Goal: Task Accomplishment & Management: Manage account settings

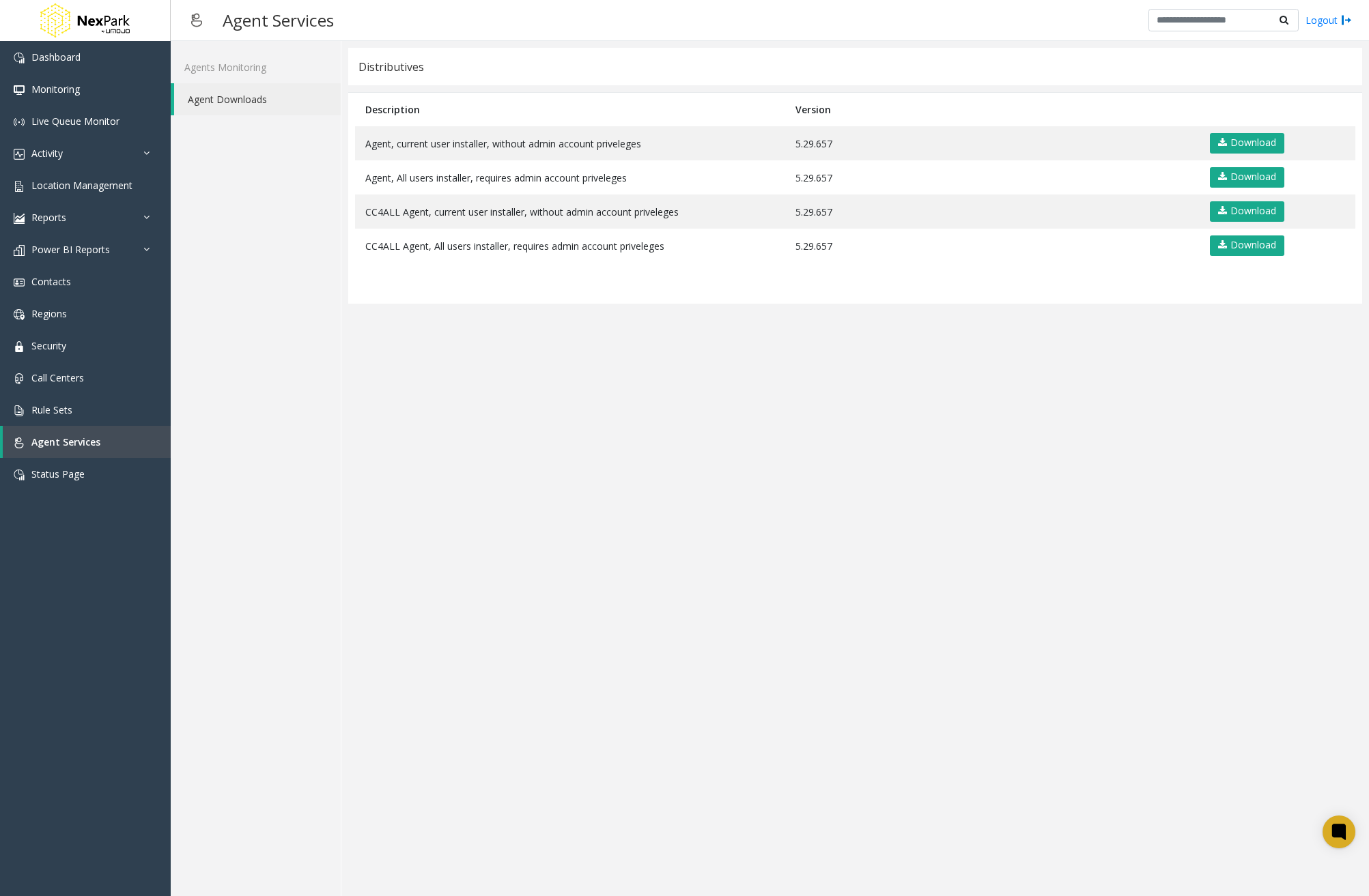
click at [703, 534] on app-distributives "Distributives Description Version Agent, current user installer, without admin …" at bounding box center [855, 469] width 1014 height 842
click at [117, 185] on span "Location Management" at bounding box center [81, 185] width 101 height 13
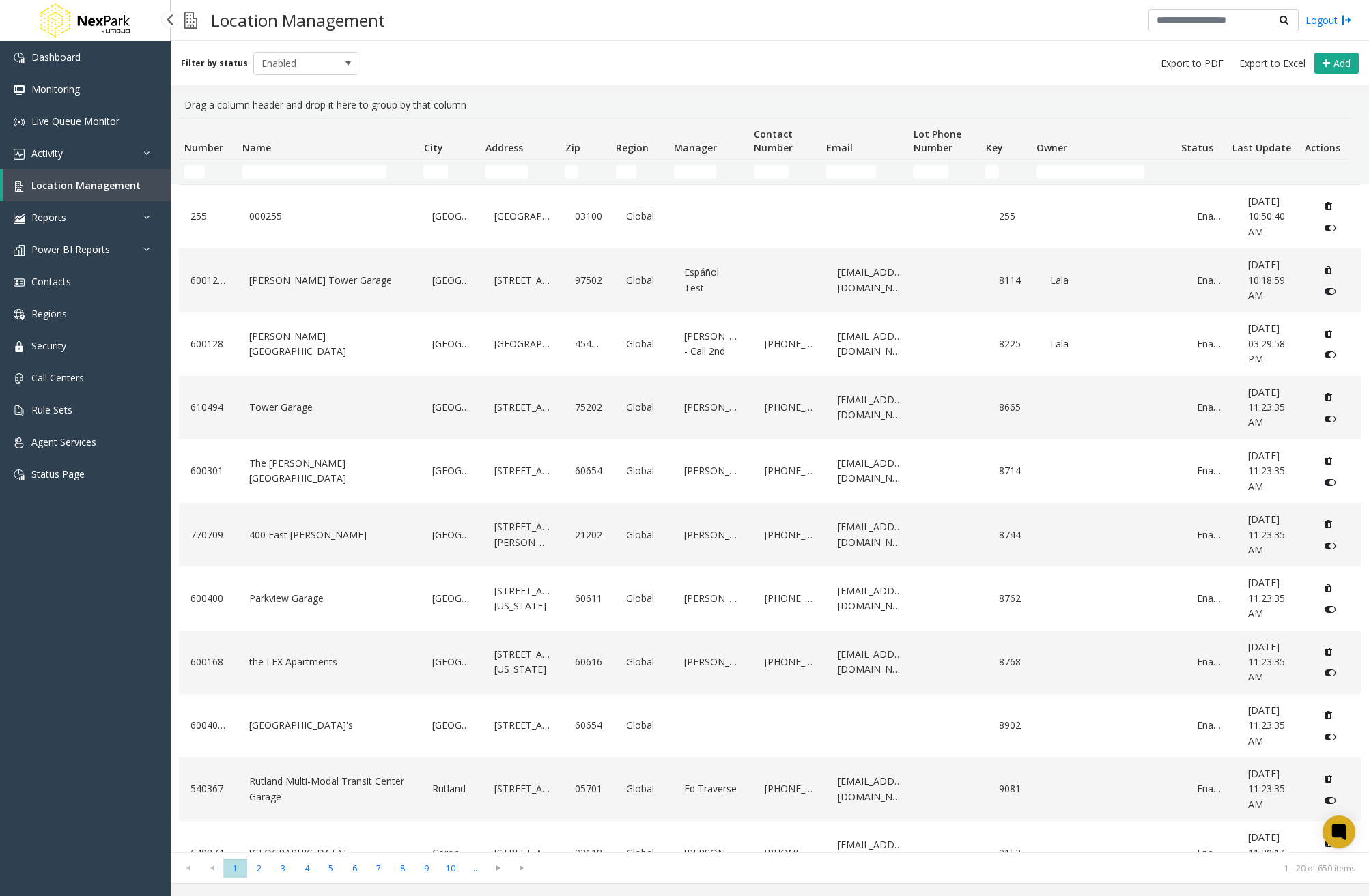
click at [117, 176] on link "Location Management" at bounding box center [86, 185] width 168 height 32
click at [324, 278] on link "LeVeque Tower Garage" at bounding box center [328, 280] width 166 height 22
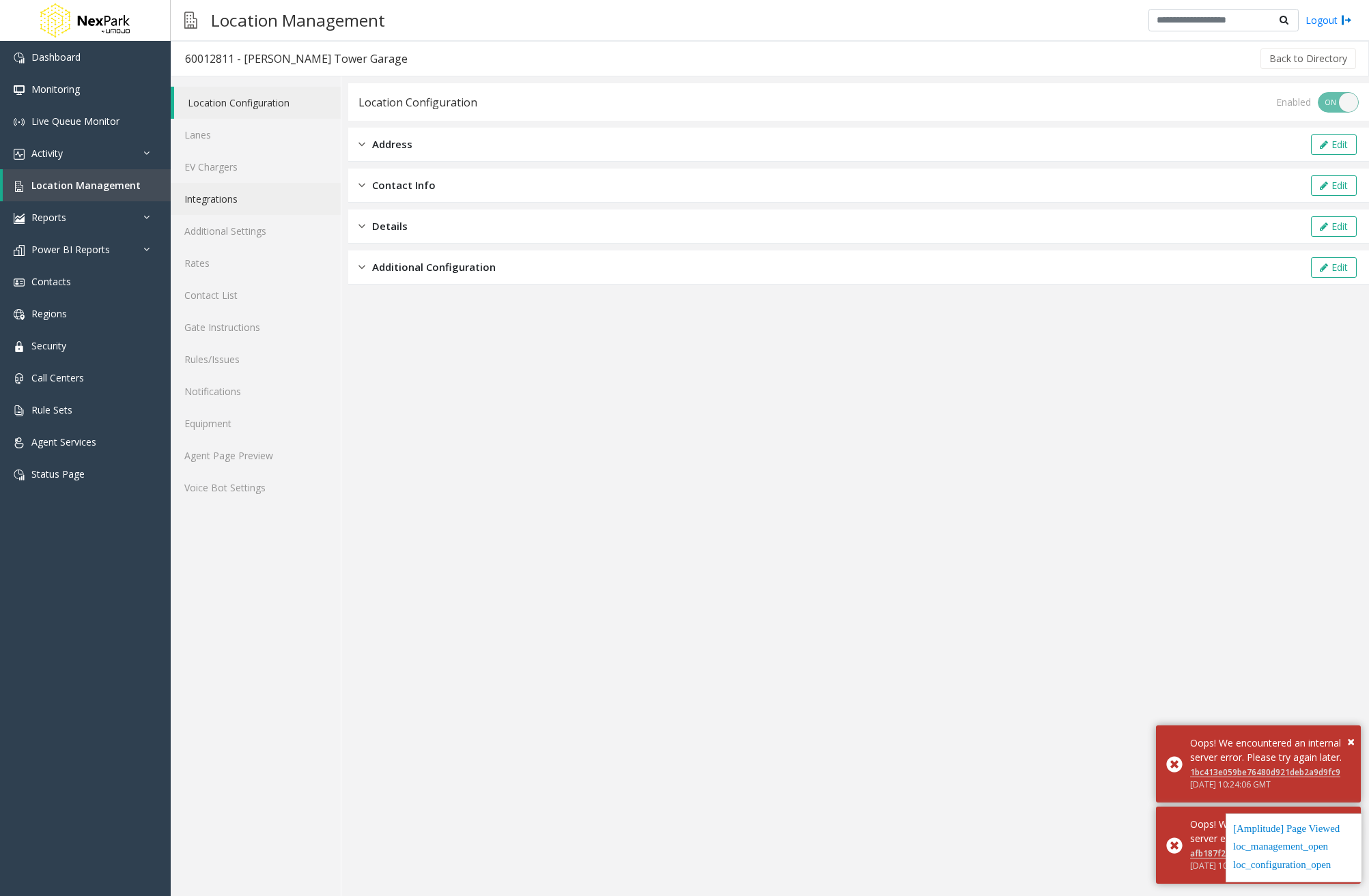
click at [212, 202] on link "Integrations" at bounding box center [255, 199] width 170 height 32
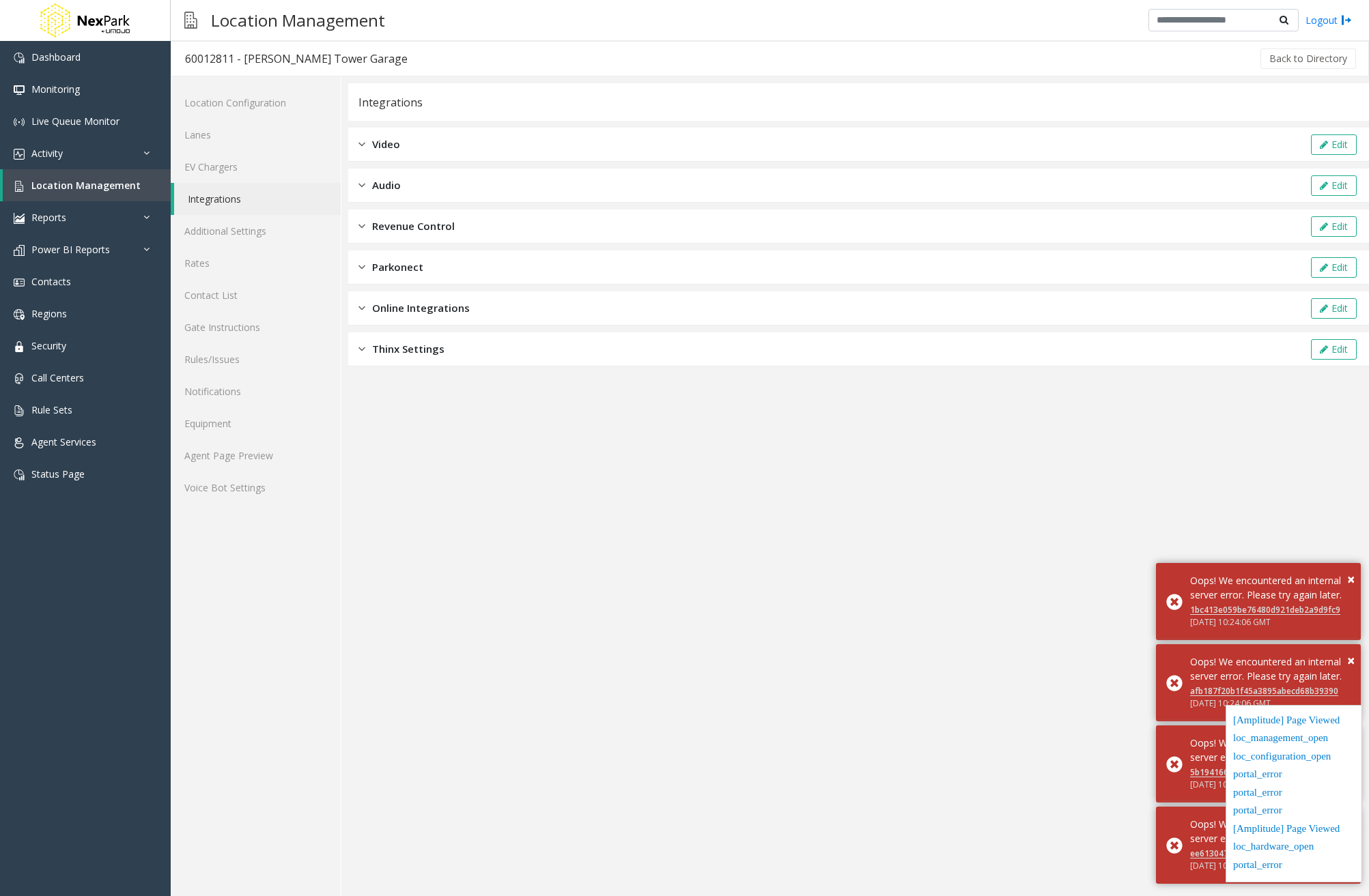
click at [478, 157] on div "Video Edit" at bounding box center [858, 144] width 1021 height 34
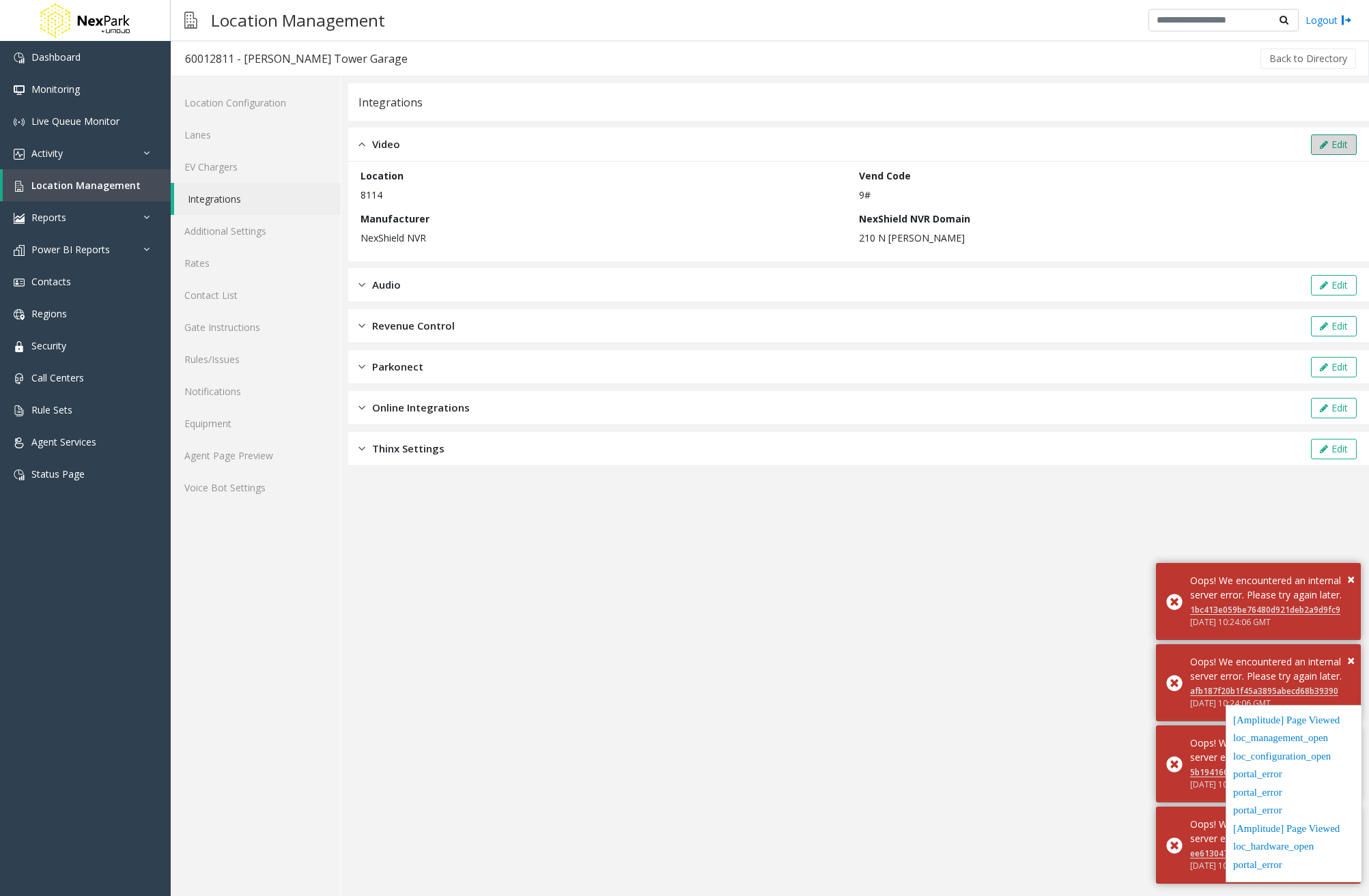
click at [1321, 146] on icon at bounding box center [1324, 145] width 8 height 10
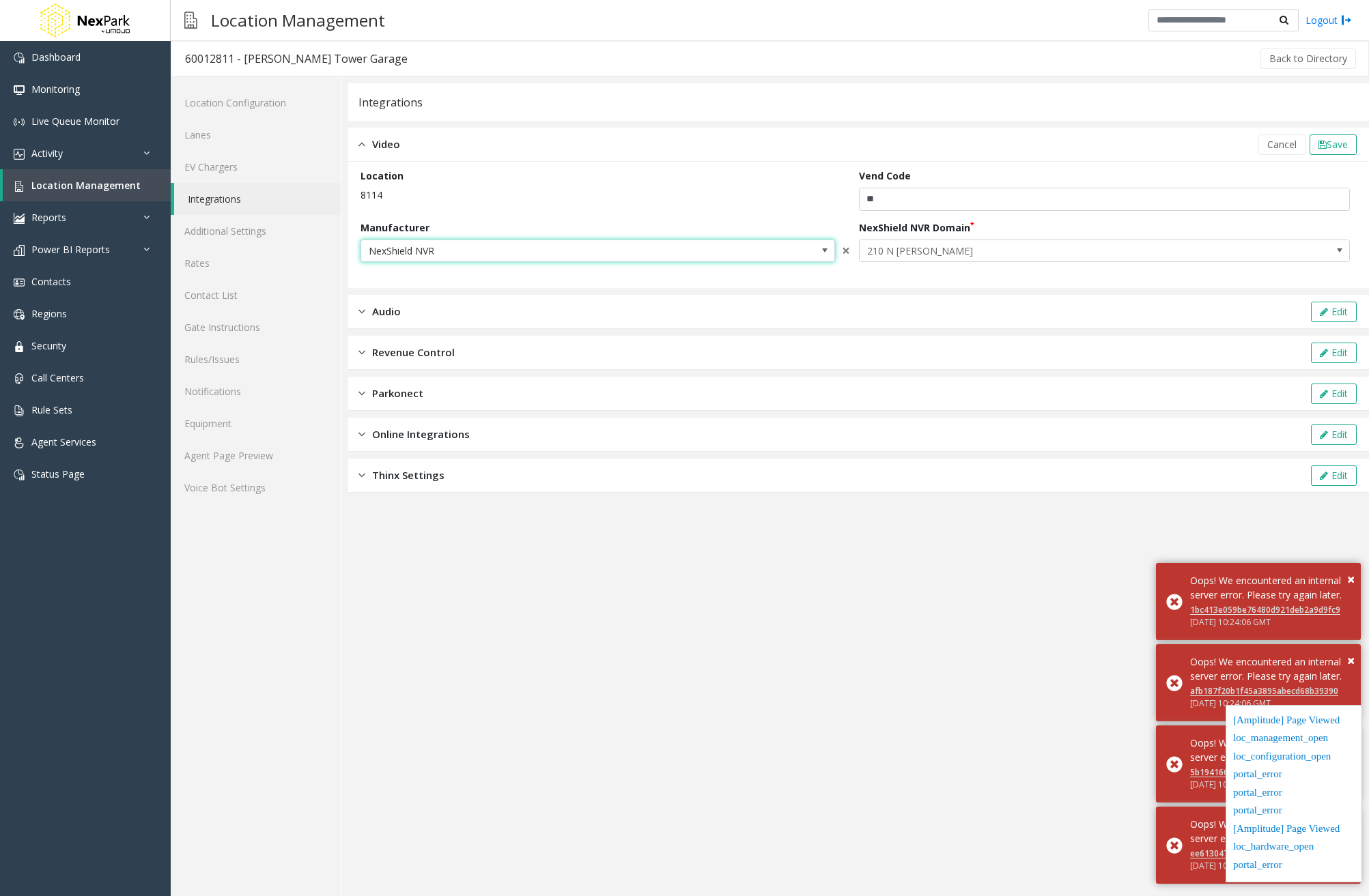
click at [814, 250] on span "NexShield NVR" at bounding box center [597, 251] width 475 height 23
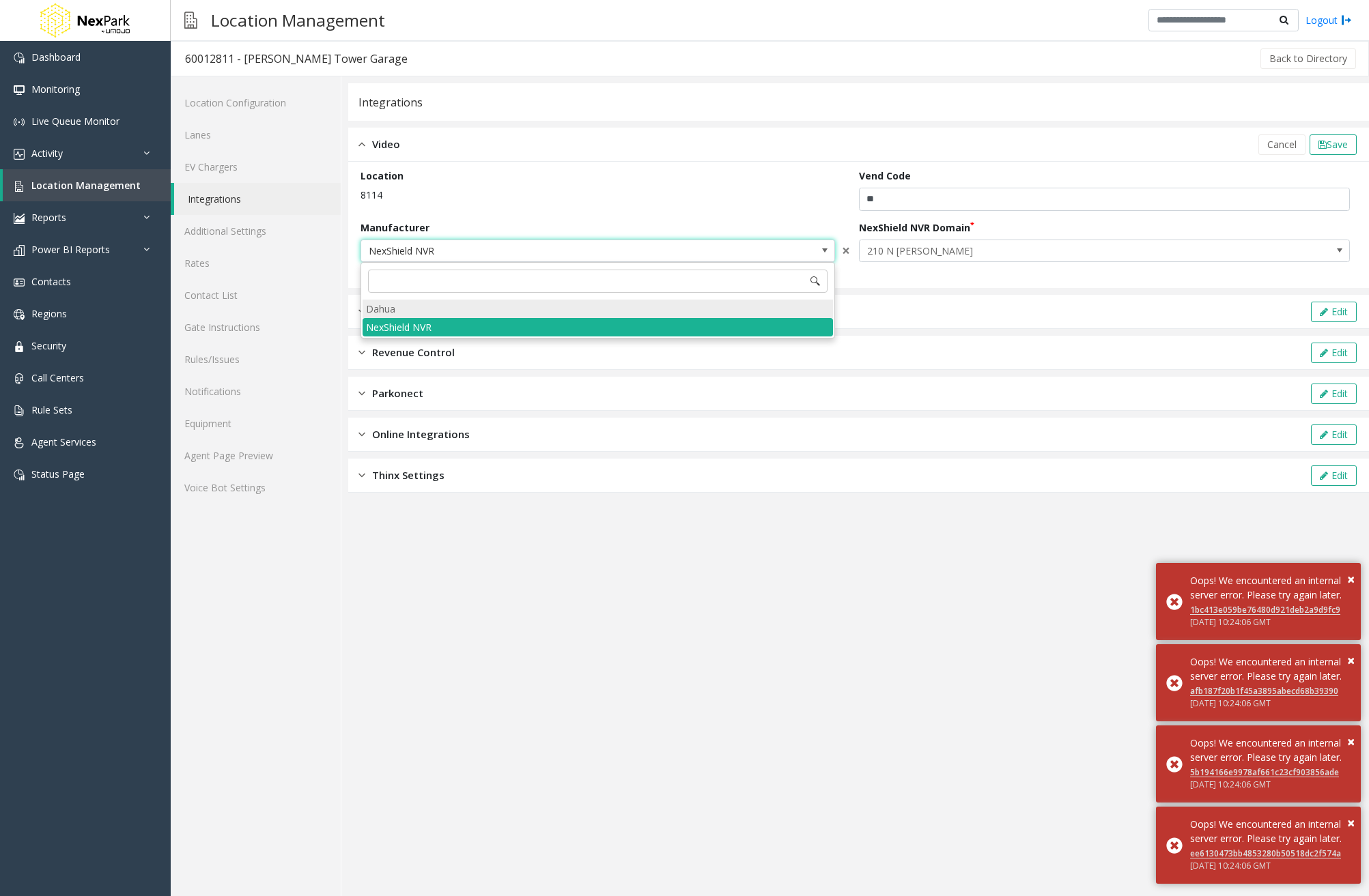
click at [628, 310] on li "Dahua" at bounding box center [597, 309] width 470 height 18
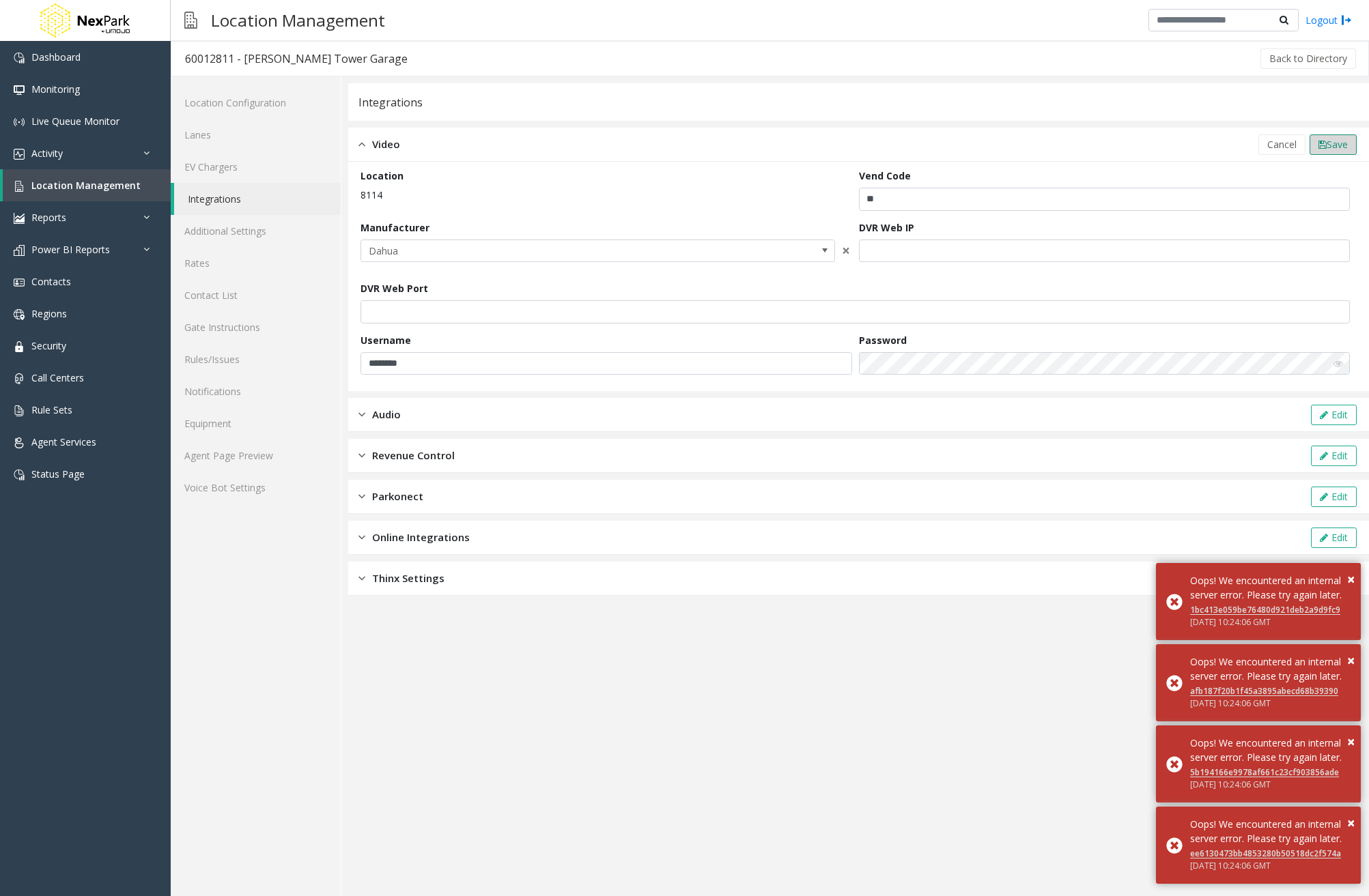
click at [1345, 143] on span "Save" at bounding box center [1337, 144] width 21 height 13
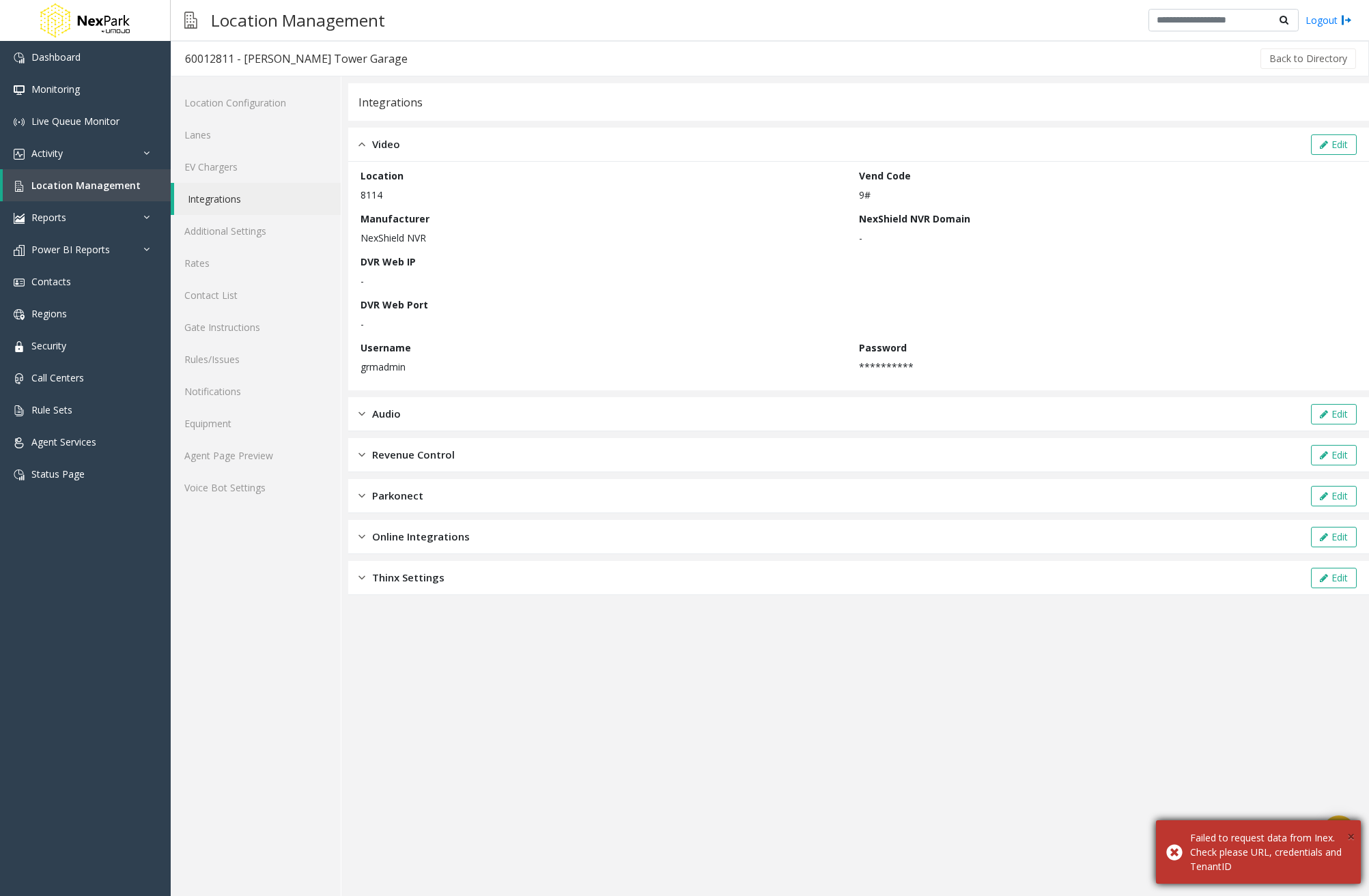
click at [1348, 832] on span "×" at bounding box center [1351, 836] width 8 height 18
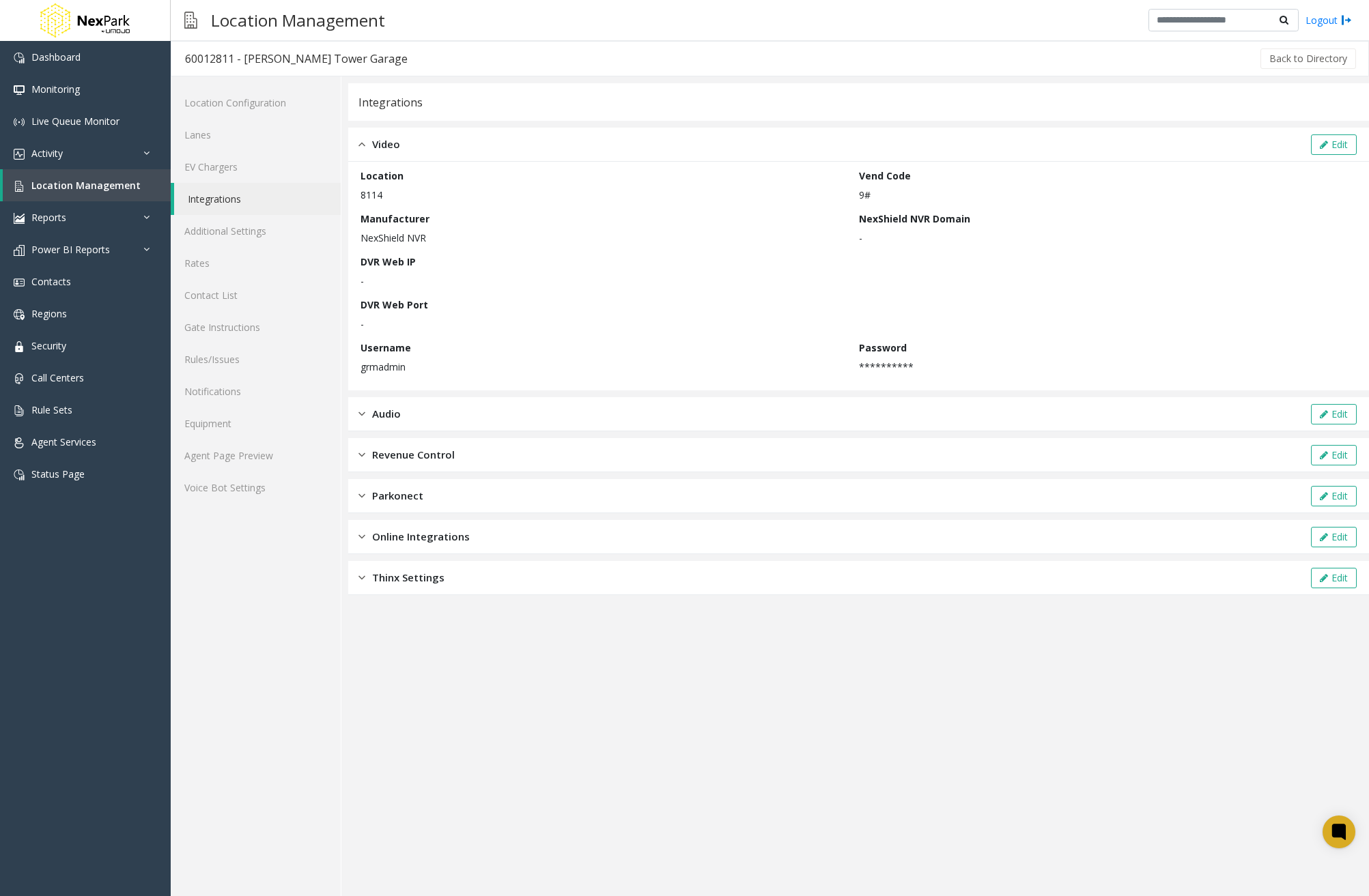
click at [628, 738] on app-integration "**********" at bounding box center [858, 489] width 1021 height 813
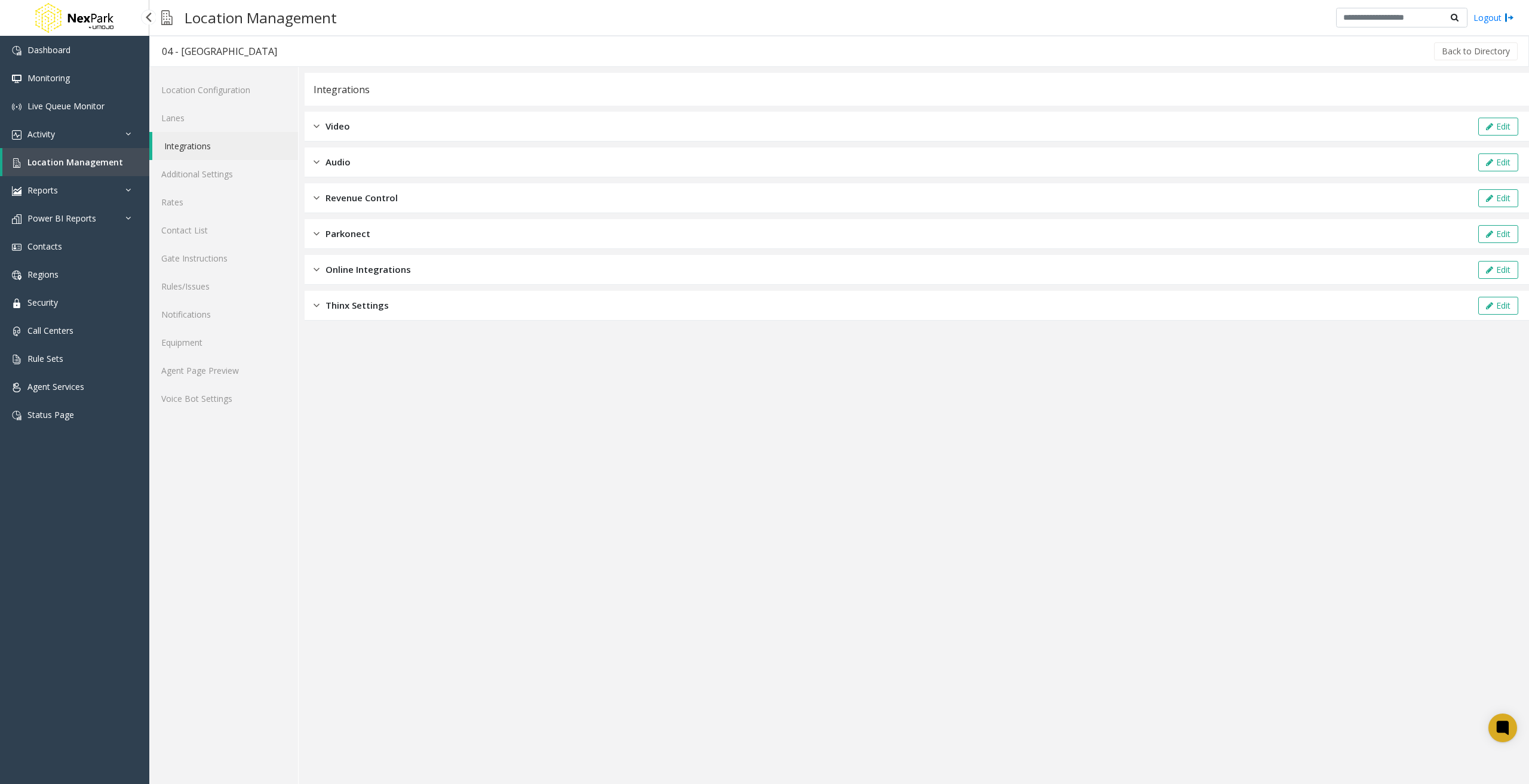
click at [61, 159] on span "Location Management" at bounding box center [75, 162] width 95 height 11
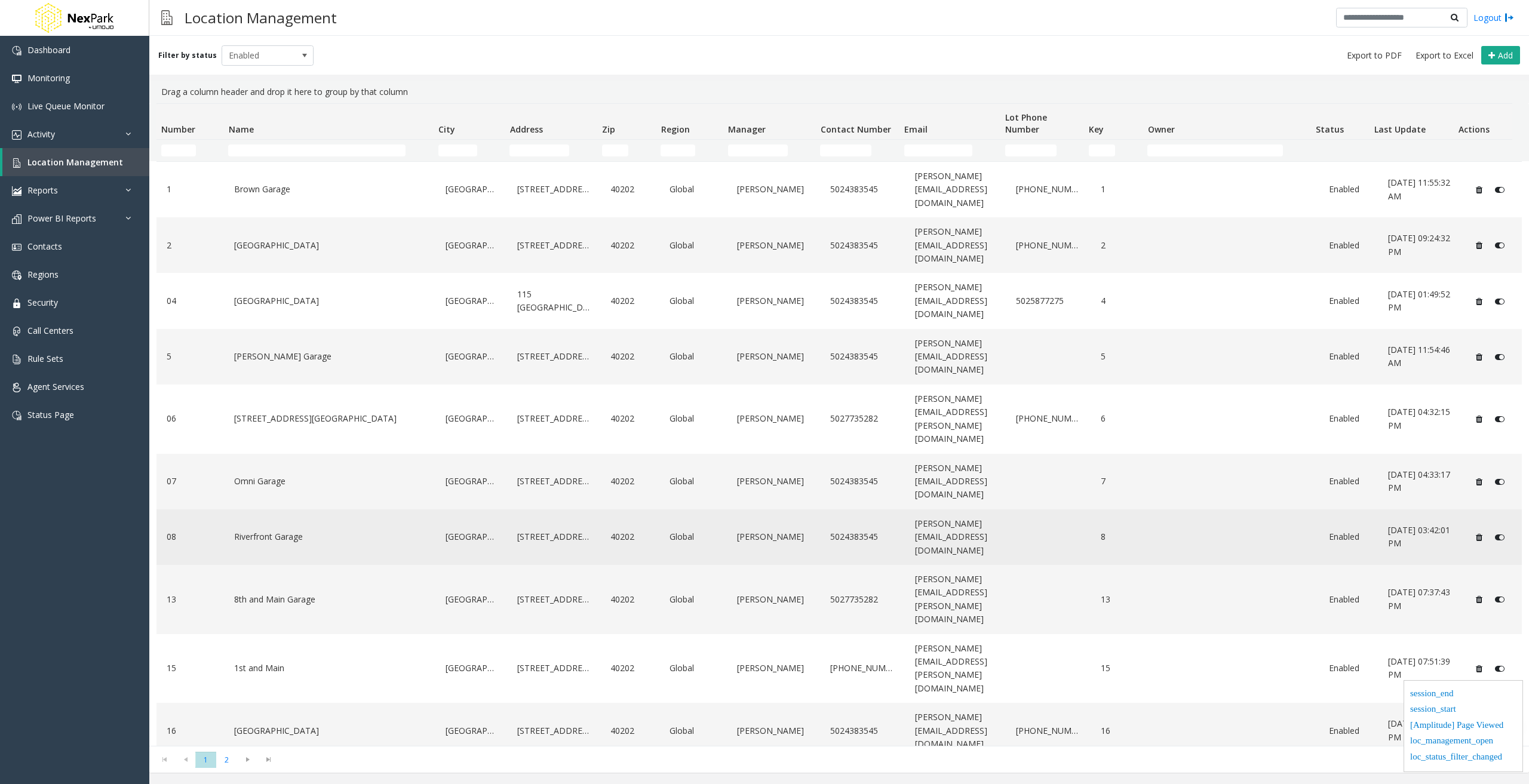
click at [283, 527] on link "Riverfront Garage" at bounding box center [329, 536] width 197 height 19
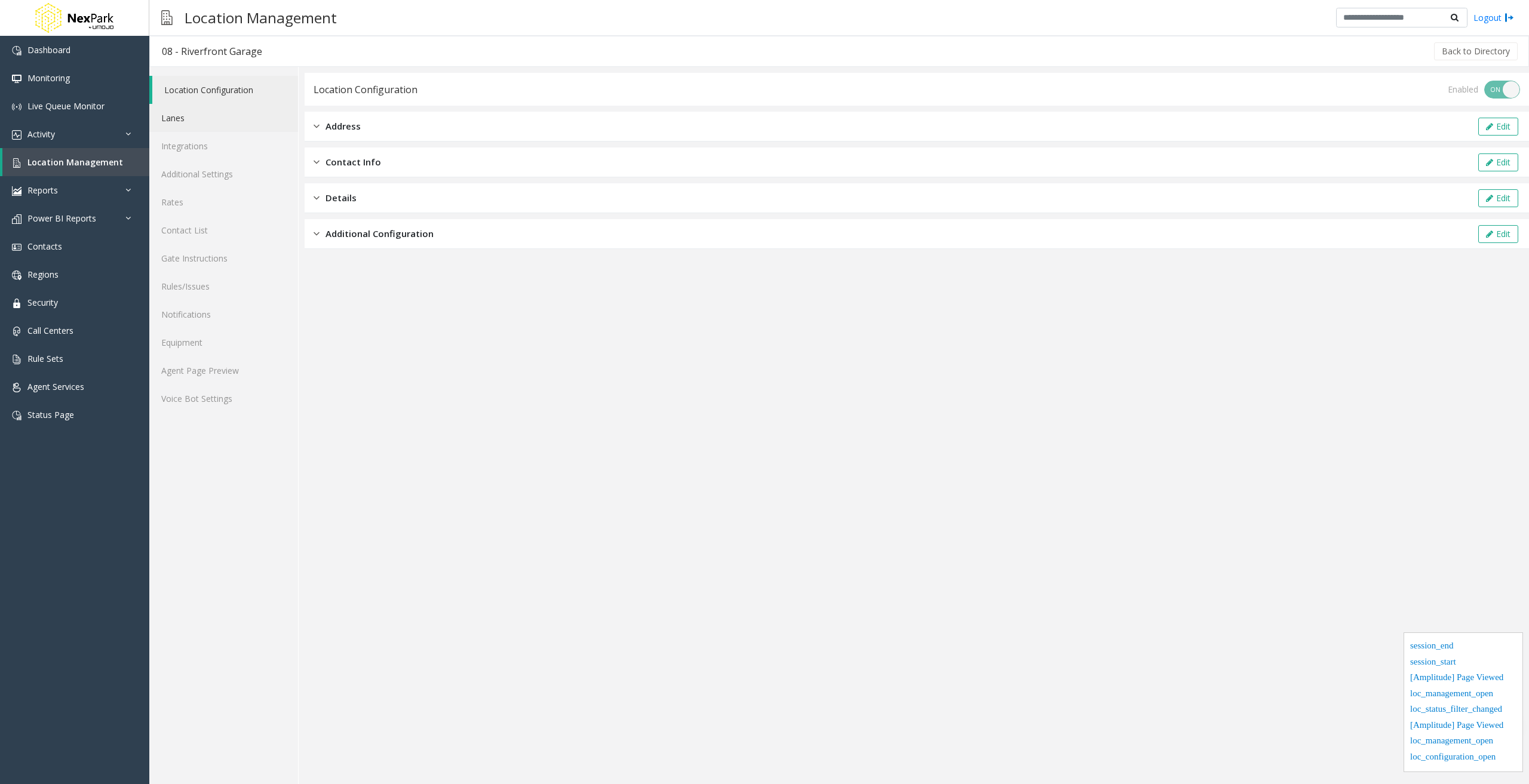
click at [181, 126] on link "Lanes" at bounding box center [223, 118] width 149 height 28
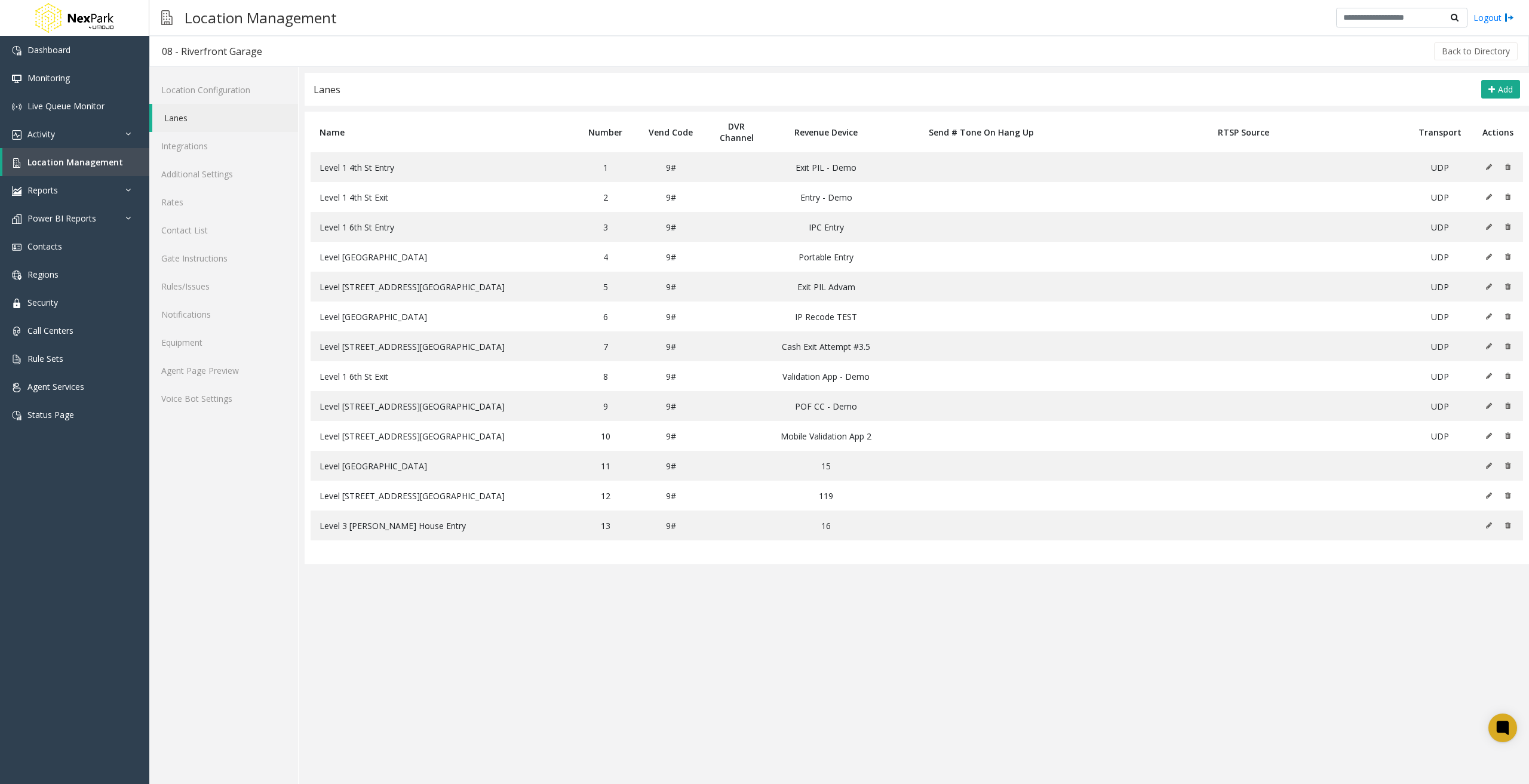
click at [1251, 674] on app-lanes "Lanes Add Name Number Vend Code DVR Channel Revenue Device Send # Tone On Hang …" at bounding box center [917, 428] width 1224 height 711
click at [223, 145] on link "Integrations" at bounding box center [223, 145] width 149 height 28
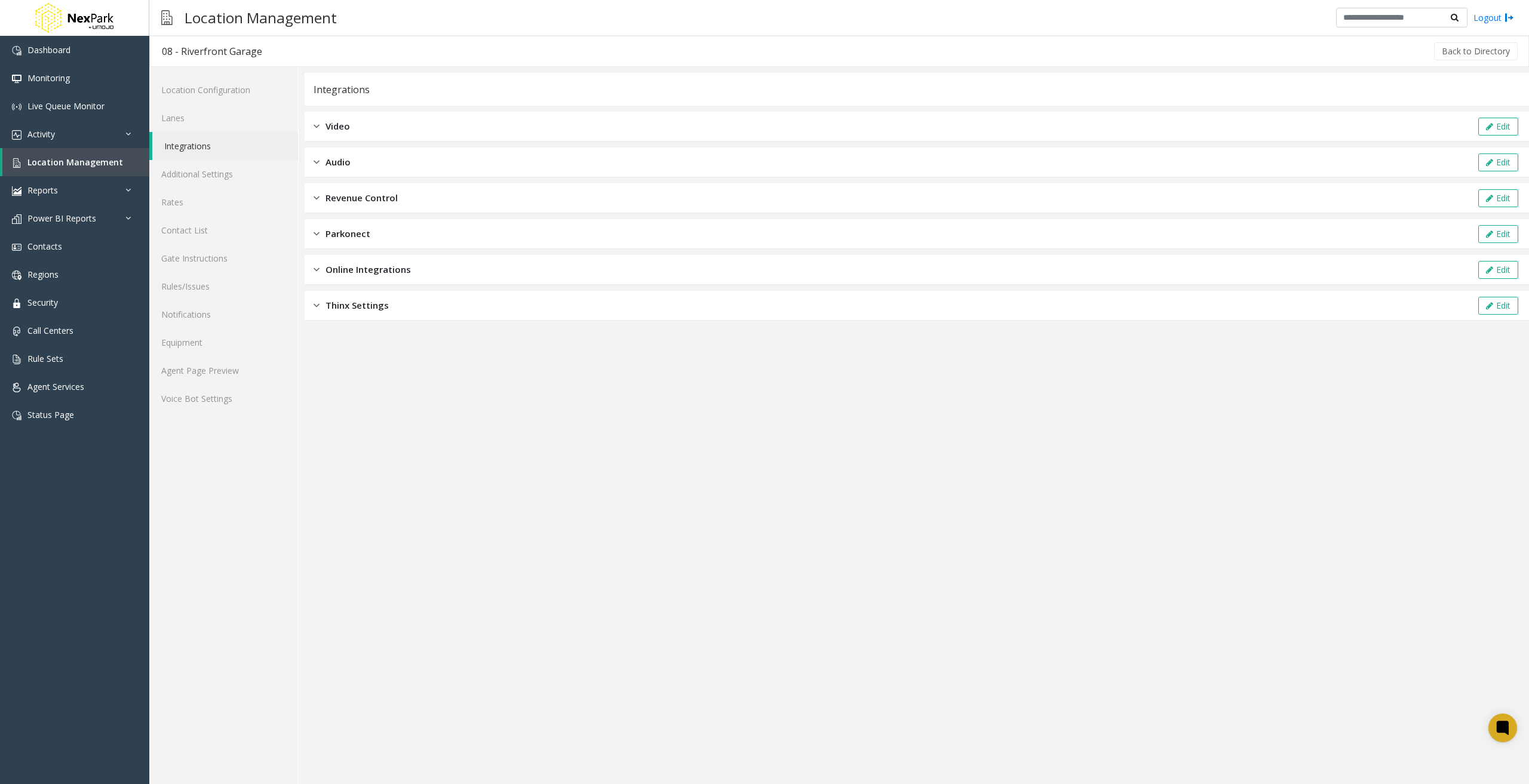
click at [363, 197] on span "Revenue Control" at bounding box center [362, 198] width 72 height 14
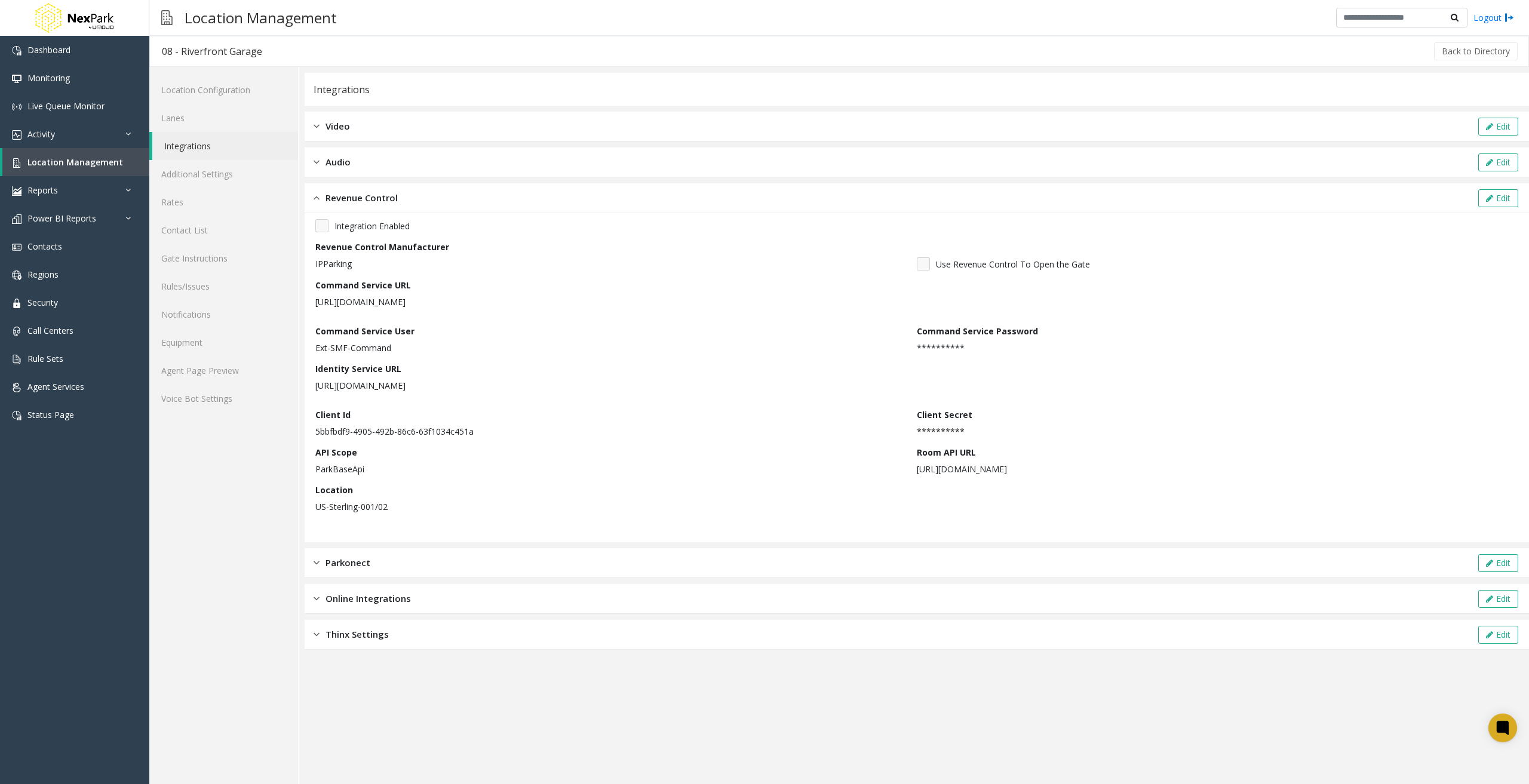
drag, startPoint x: 529, startPoint y: 301, endPoint x: 313, endPoint y: 303, distance: 216.0
click at [313, 303] on div "**********" at bounding box center [917, 377] width 1224 height 329
click at [656, 338] on div "Command Service User Ext-SMF-Command" at bounding box center [616, 339] width 602 height 29
drag, startPoint x: 499, startPoint y: 384, endPoint x: 311, endPoint y: 366, distance: 188.9
click at [311, 366] on div "**********" at bounding box center [917, 377] width 1224 height 329
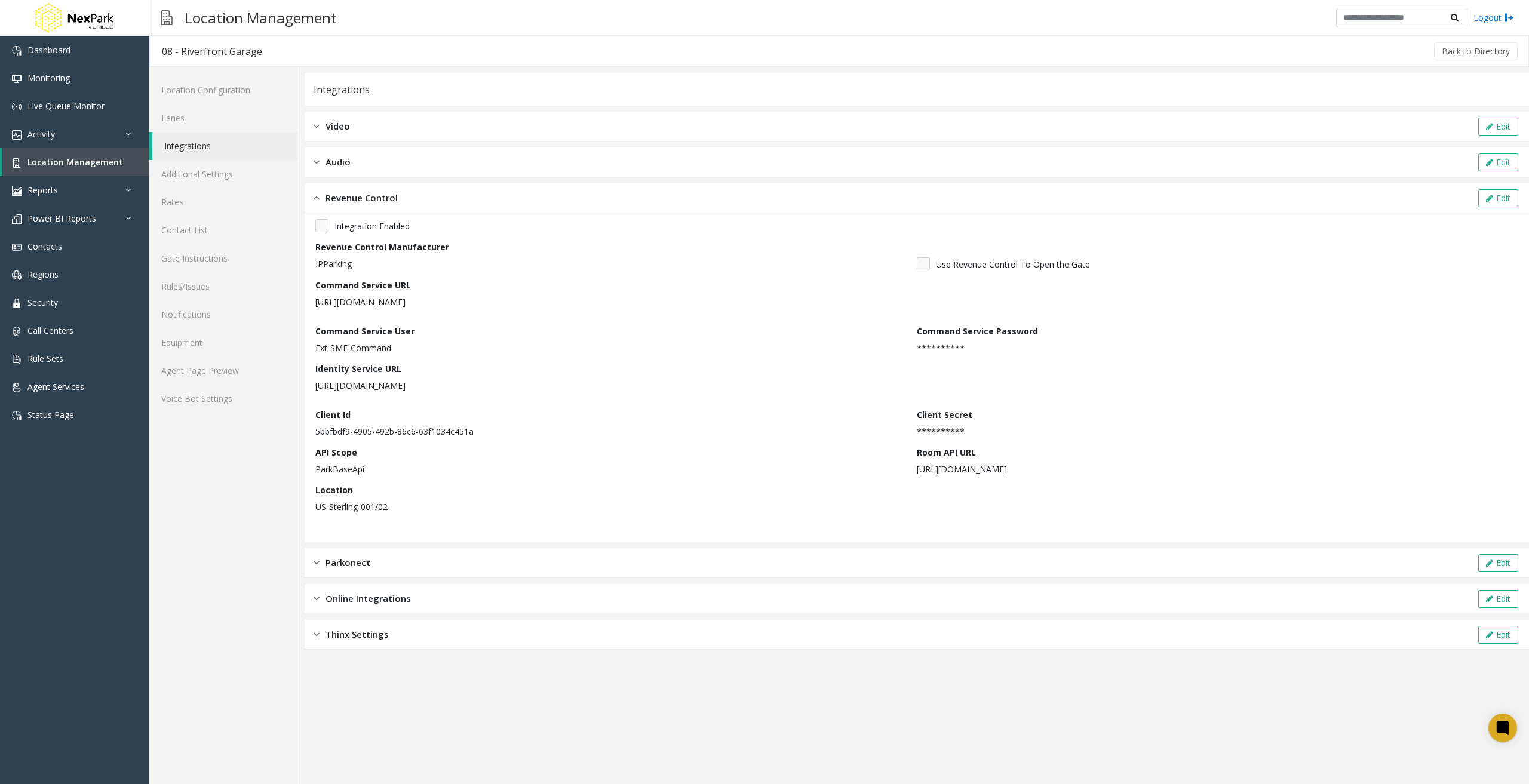
copy div "Identity Service URL https://ids-demo-ipparking-na.ipp-control.com"
click at [681, 385] on p "https://ids-demo-ipparking-na.ipp-control.com" at bounding box center [611, 386] width 592 height 12
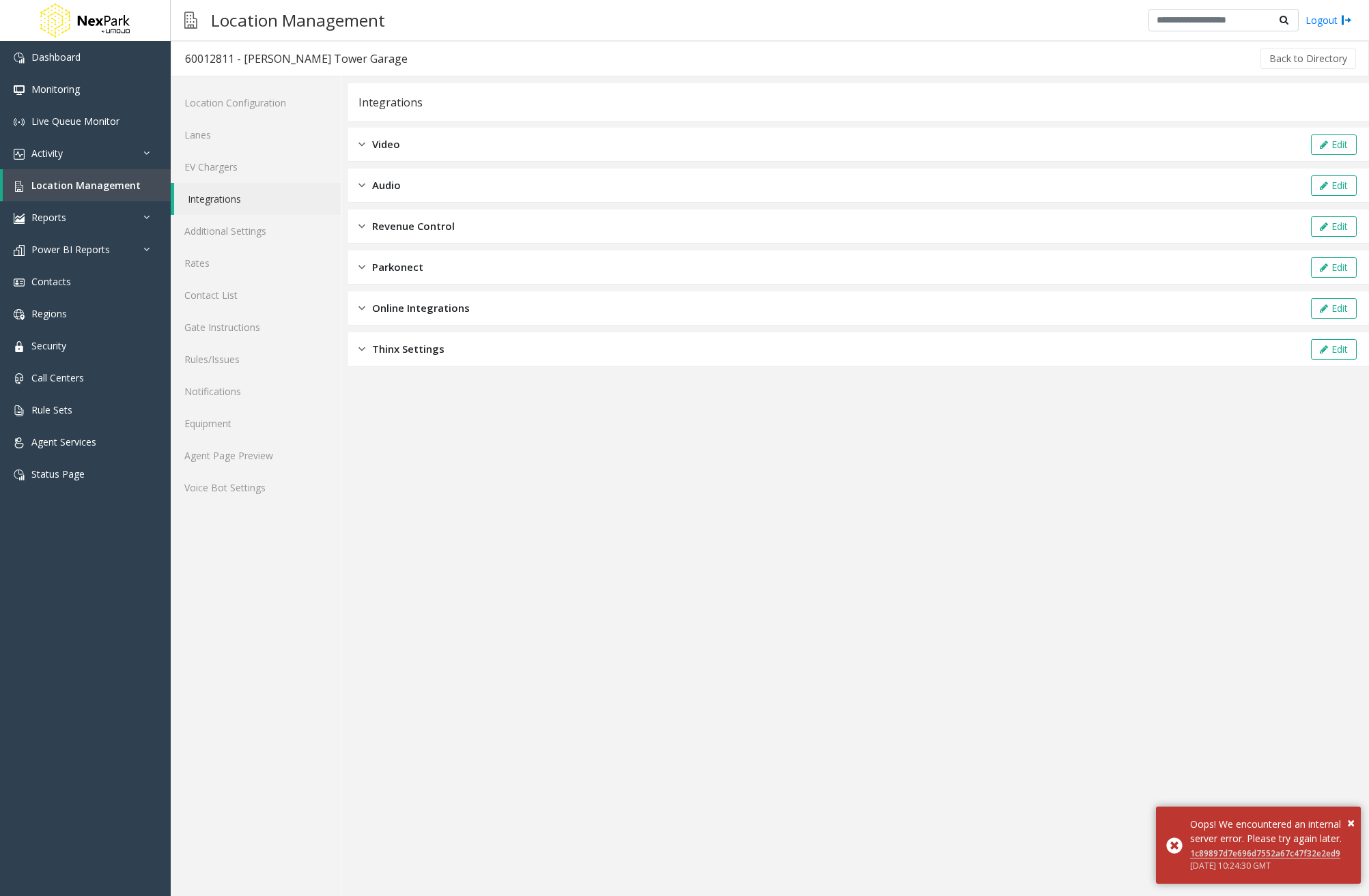
click at [440, 145] on div "Video Edit" at bounding box center [858, 144] width 1021 height 34
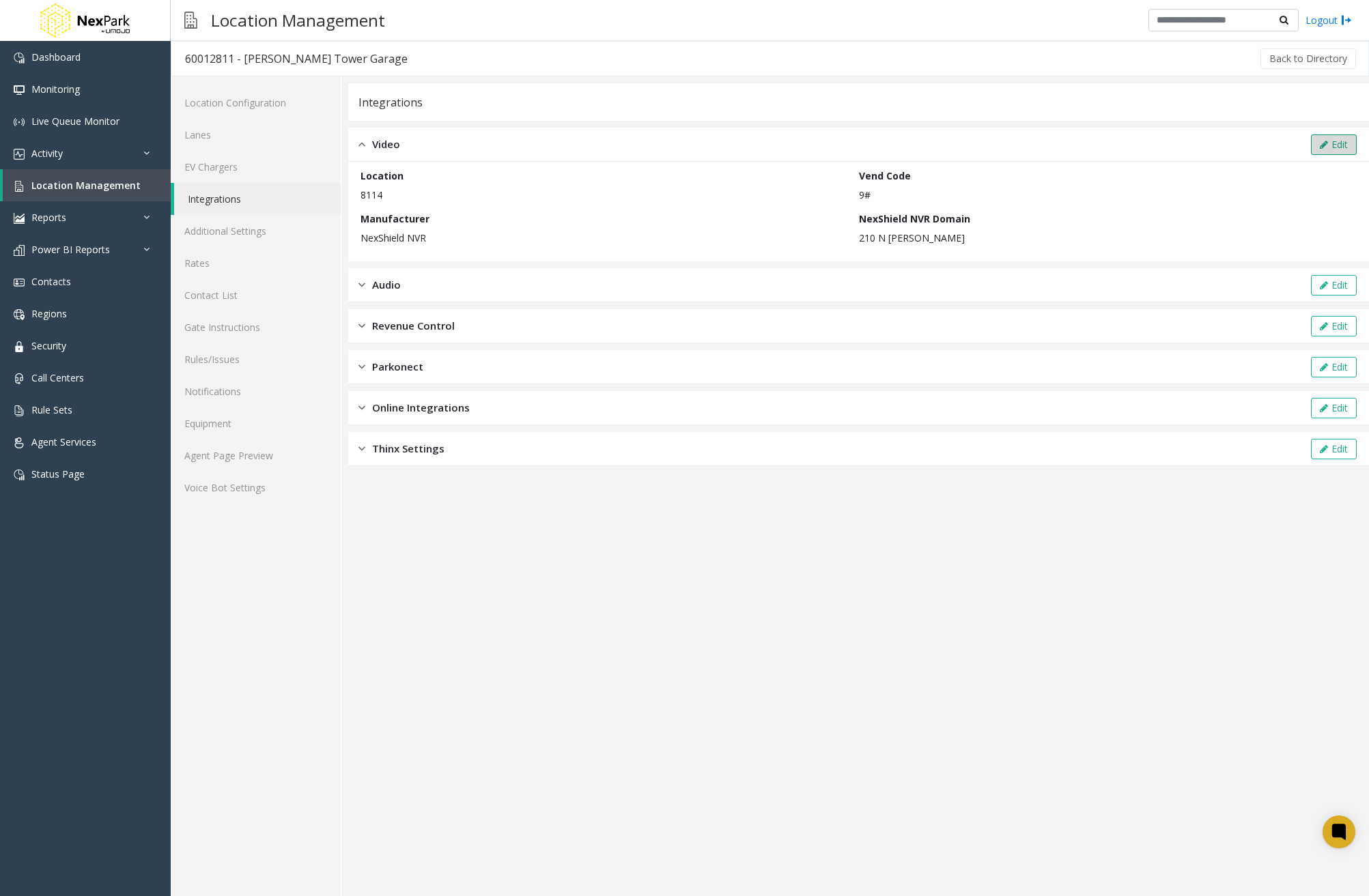
click at [1332, 148] on button "Edit" at bounding box center [1334, 144] width 46 height 21
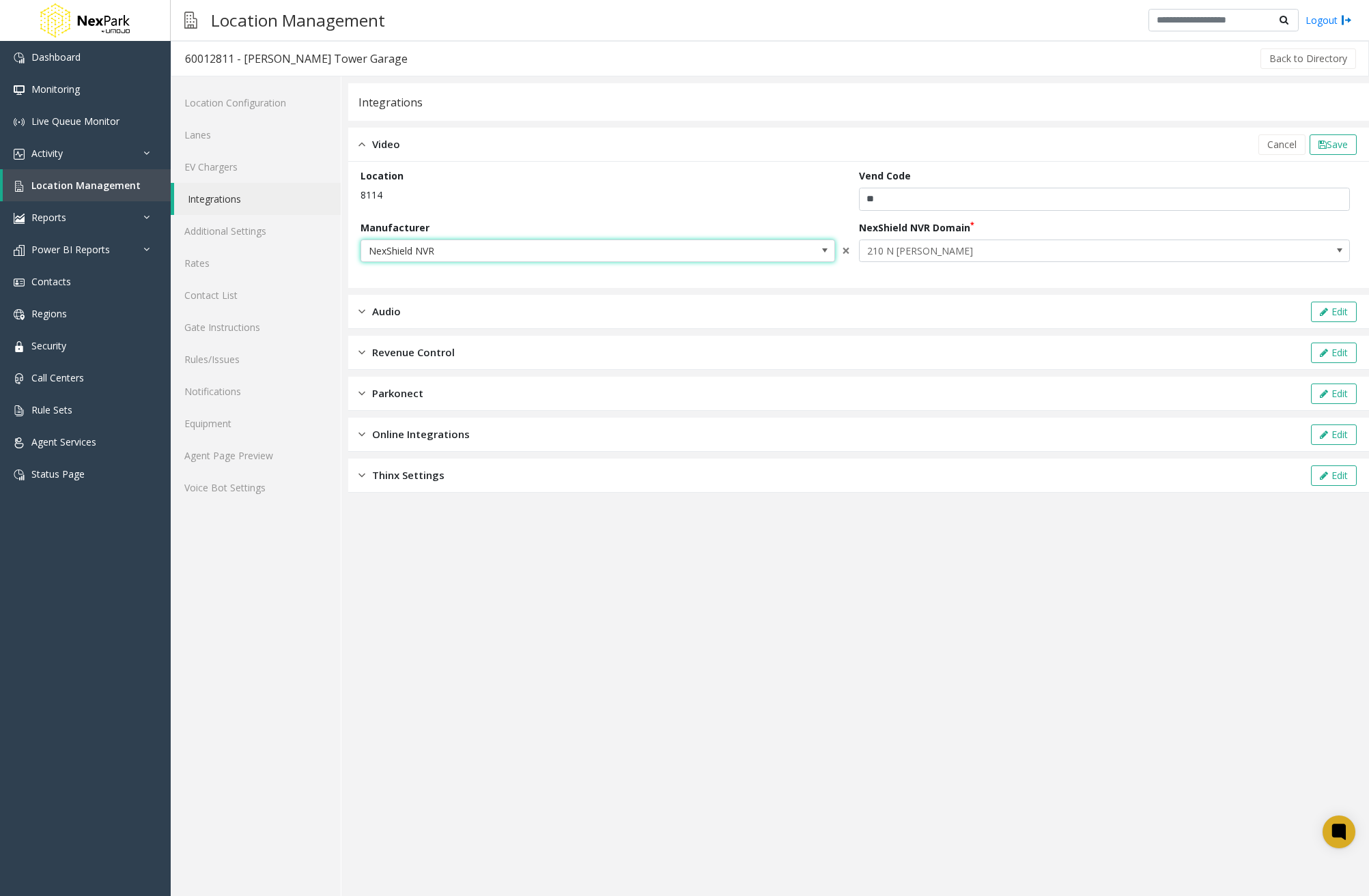
click at [719, 254] on span "NexShield NVR" at bounding box center [550, 251] width 379 height 22
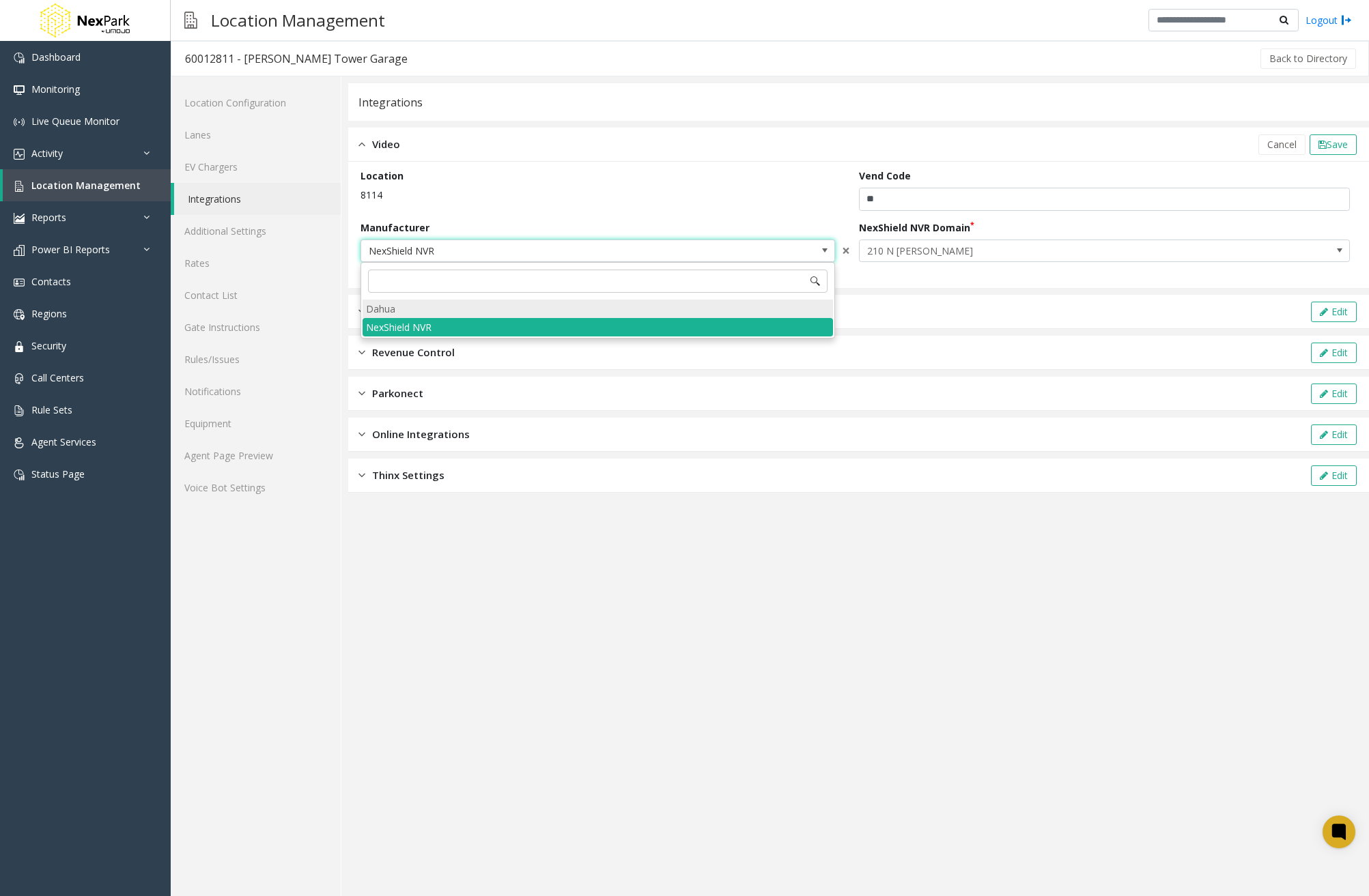
click at [609, 303] on li "Dahua" at bounding box center [597, 309] width 470 height 18
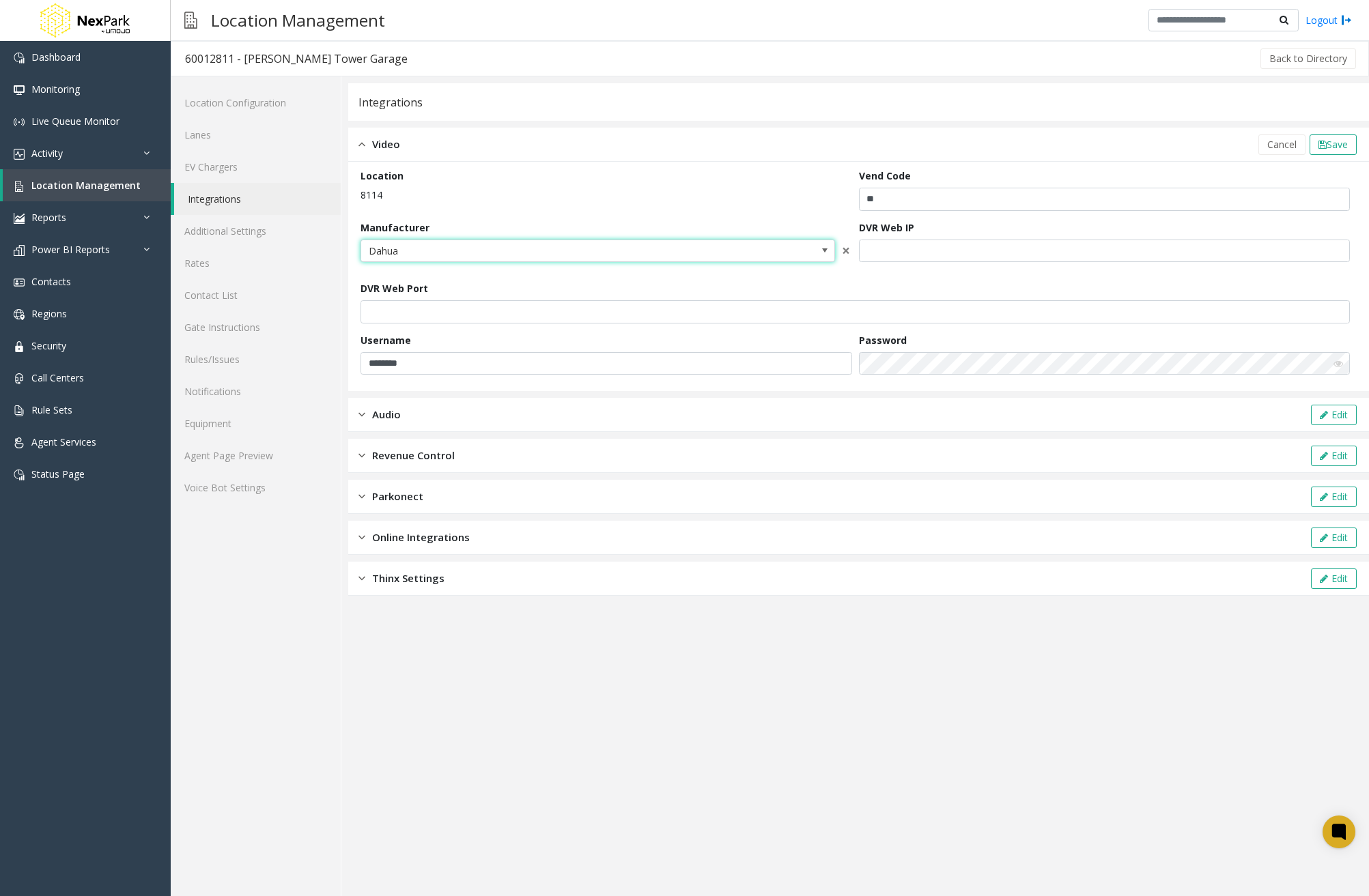
click at [999, 291] on div "DVR Web Port" at bounding box center [858, 303] width 996 height 42
click at [1322, 151] on button "Save" at bounding box center [1333, 144] width 47 height 21
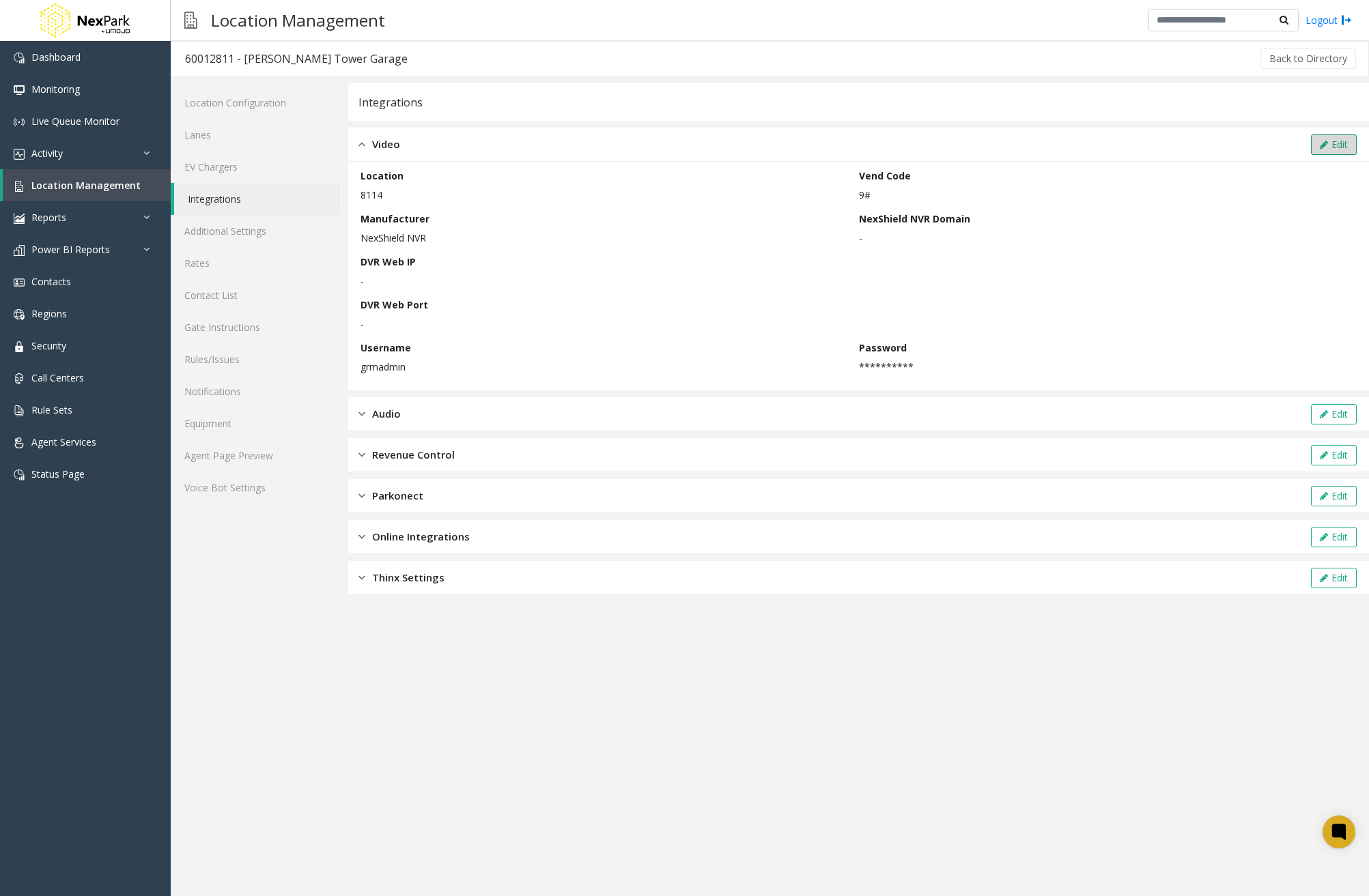
click at [1316, 151] on button "Edit" at bounding box center [1334, 144] width 46 height 21
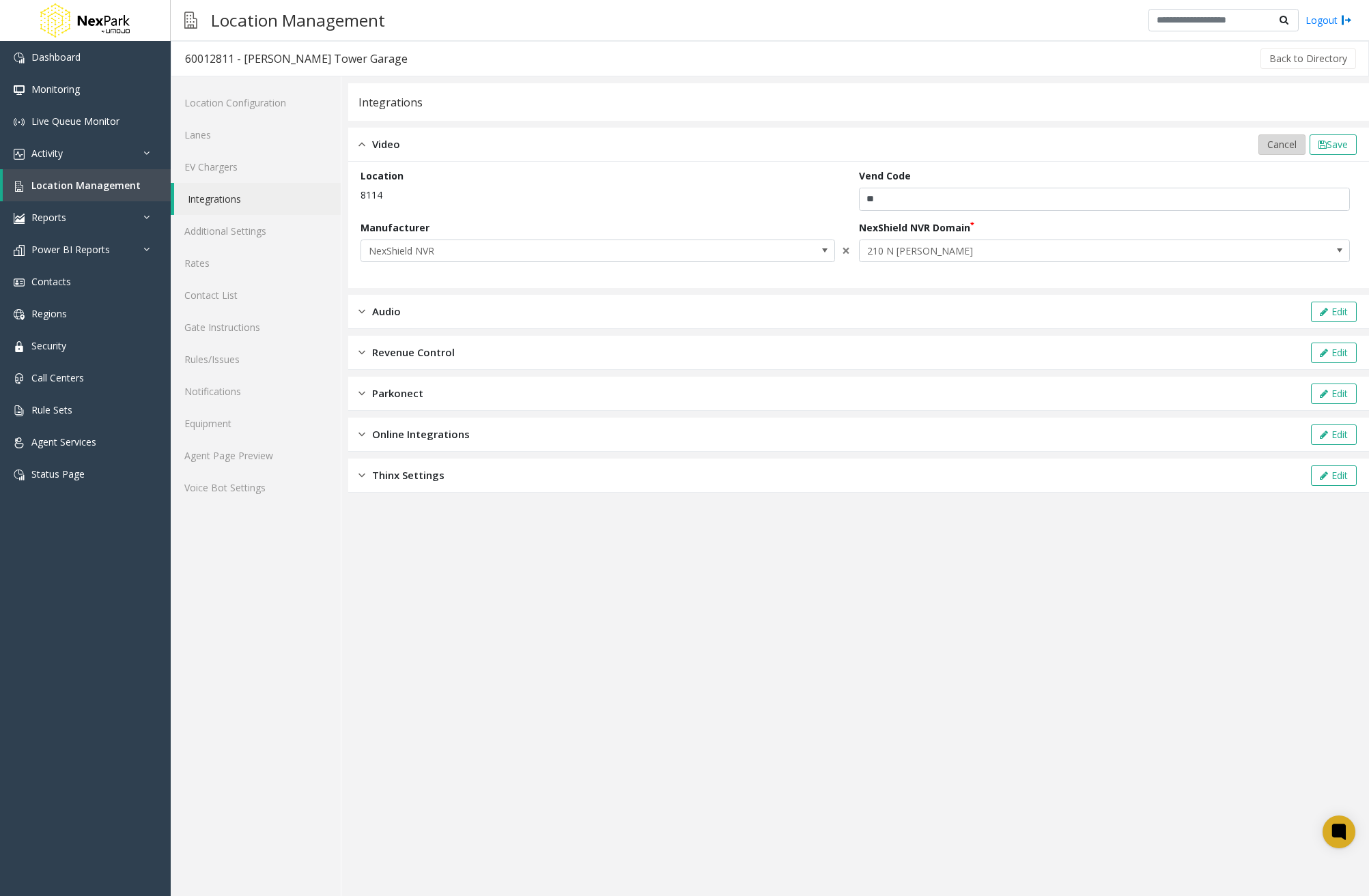
click at [1276, 146] on span "Cancel" at bounding box center [1281, 144] width 29 height 13
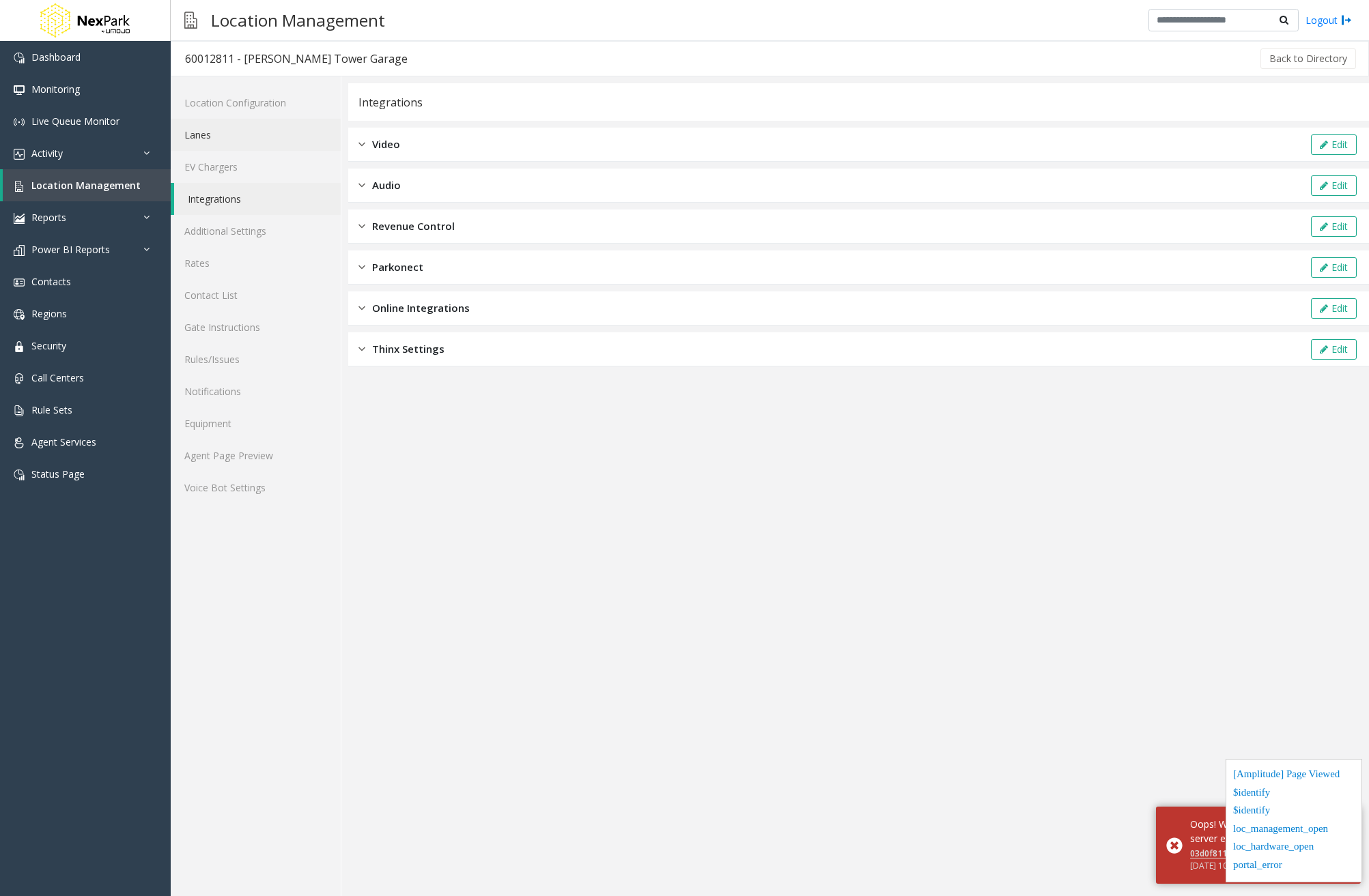
click at [253, 138] on link "Lanes" at bounding box center [255, 134] width 170 height 32
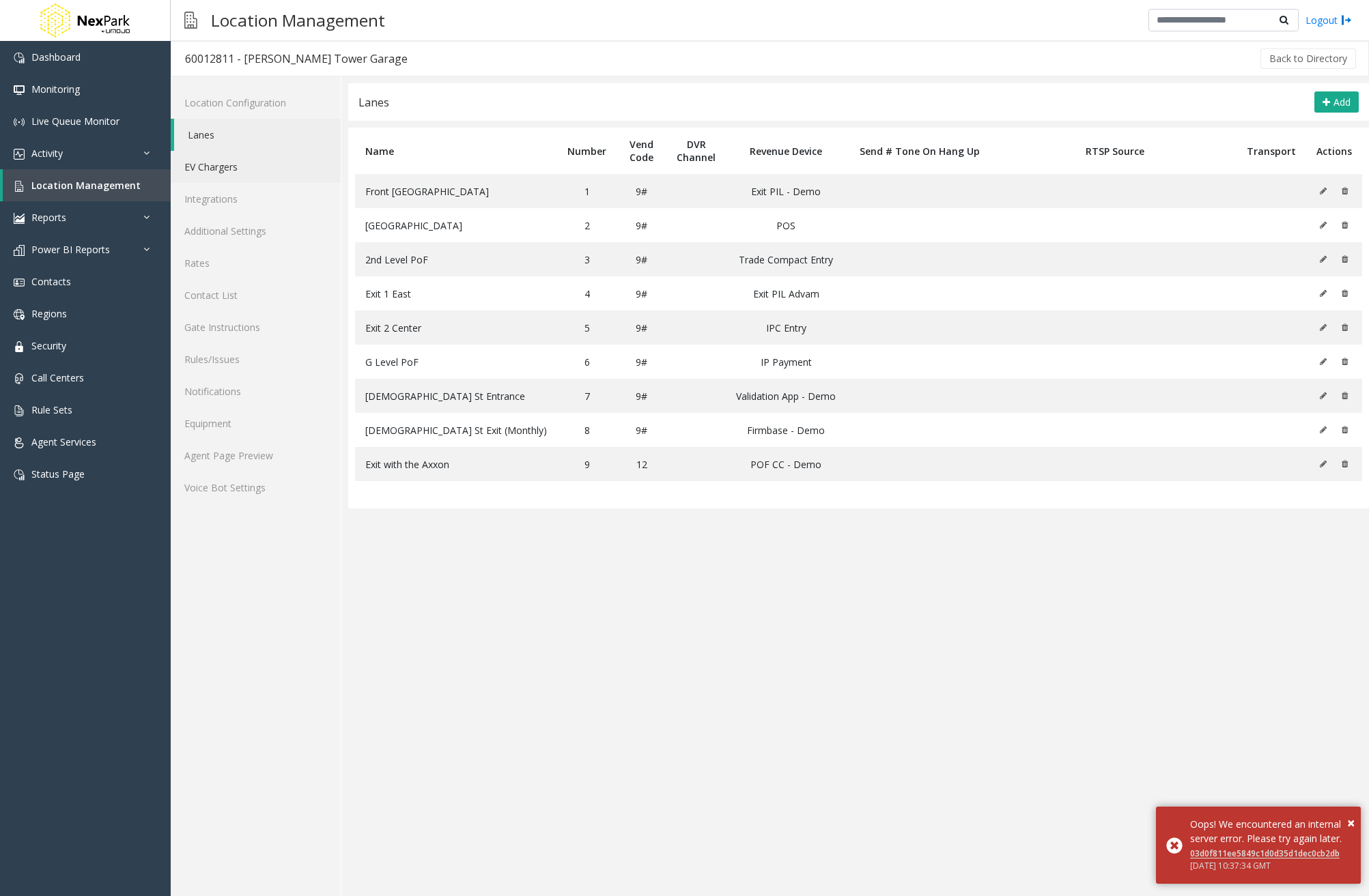
click at [251, 164] on link "EV Chargers" at bounding box center [255, 166] width 170 height 32
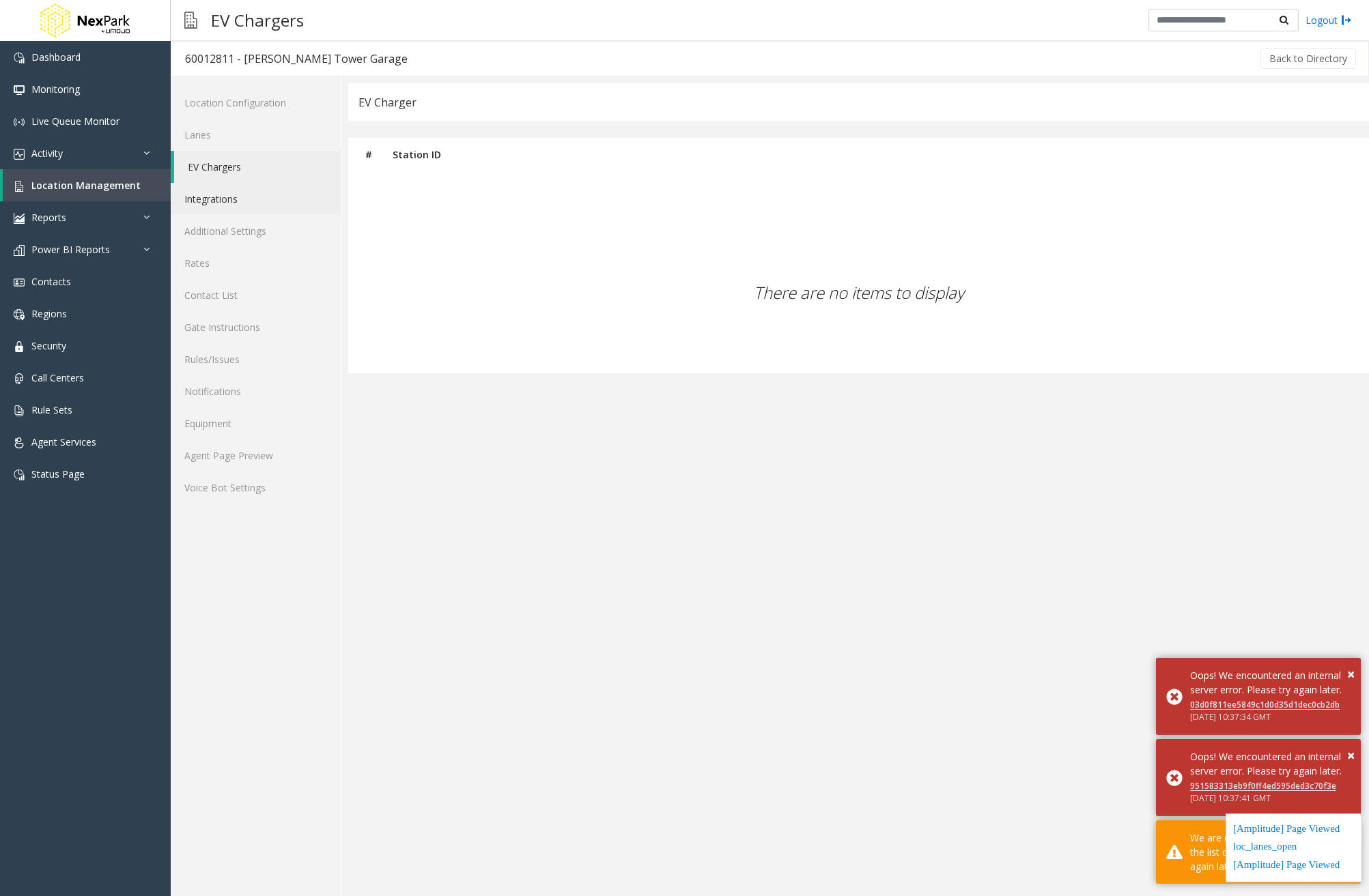
click at [248, 195] on link "Integrations" at bounding box center [255, 199] width 170 height 32
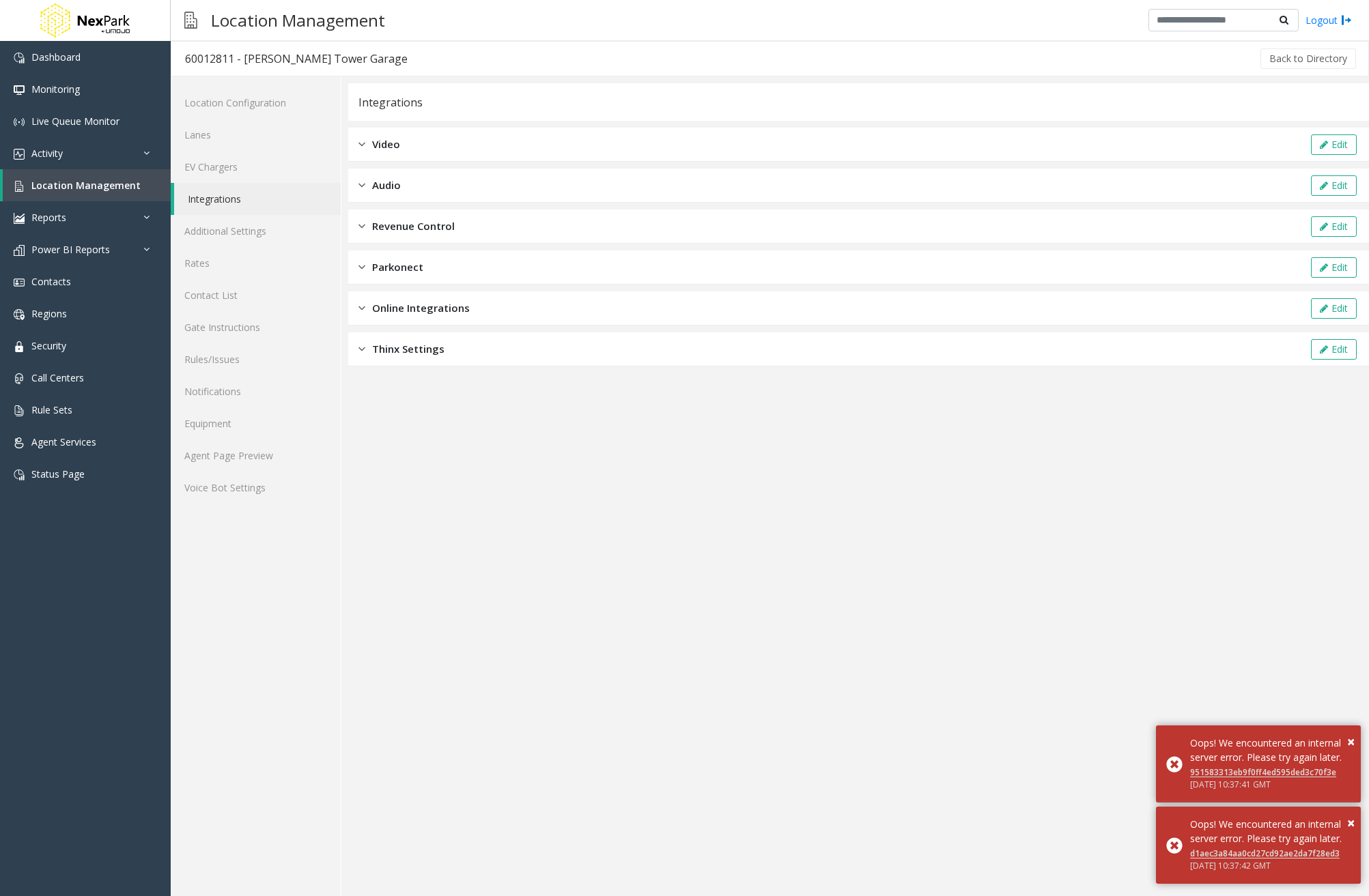
click at [455, 144] on div "Video Edit" at bounding box center [858, 144] width 1021 height 34
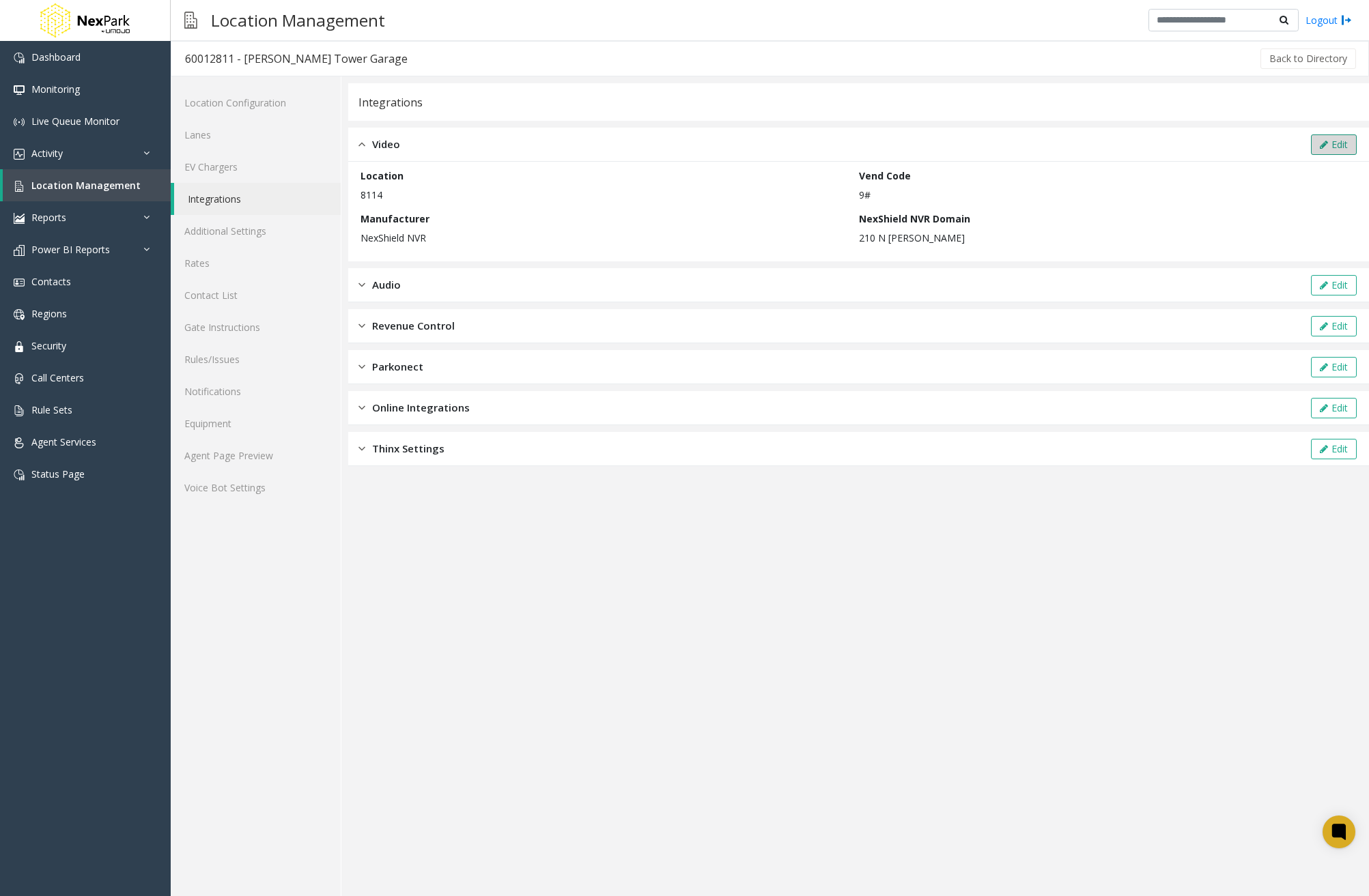
click at [1326, 147] on icon at bounding box center [1324, 145] width 8 height 10
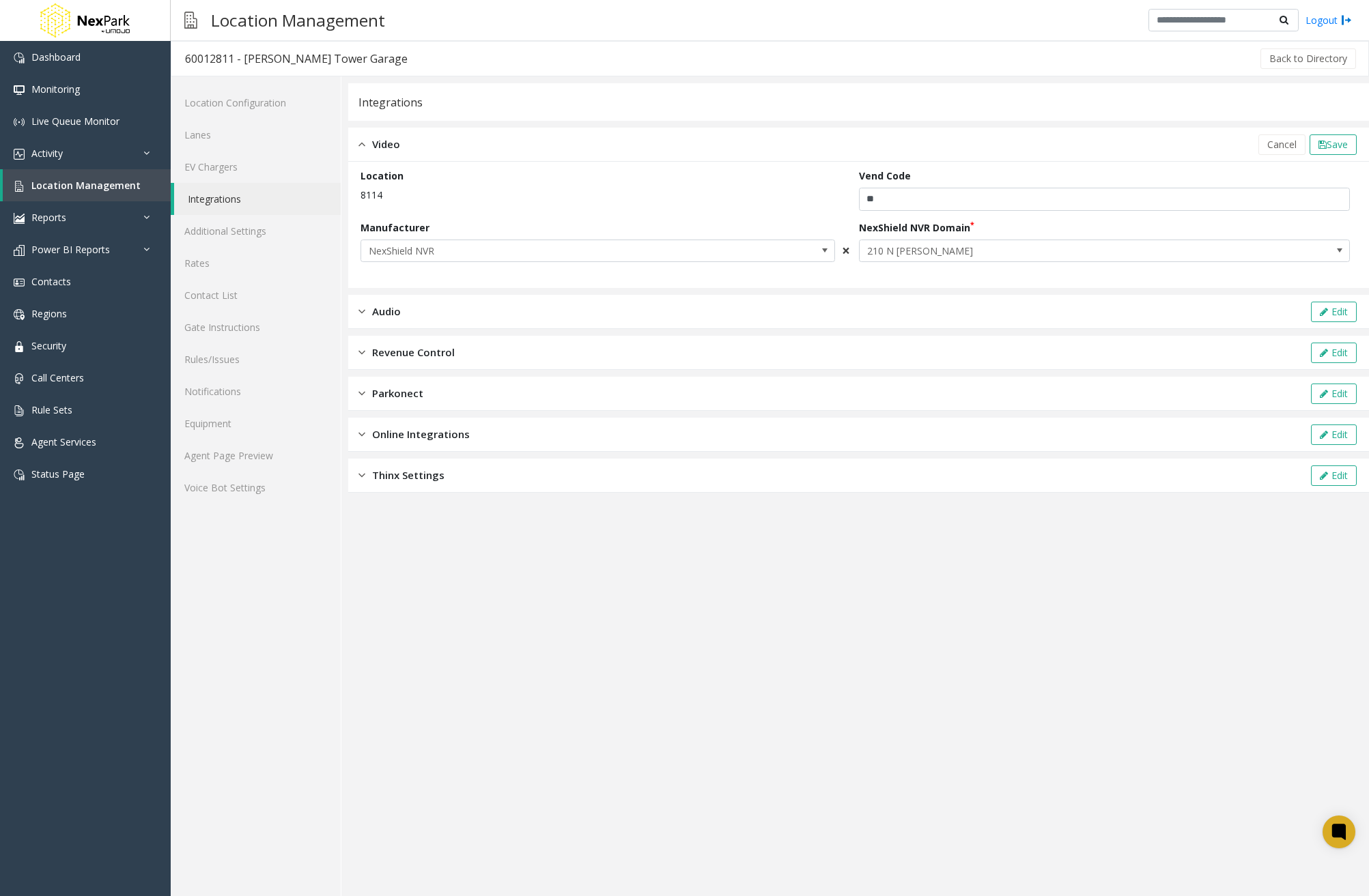
click at [847, 250] on span "×" at bounding box center [846, 250] width 8 height 19
click at [1329, 150] on span "Save" at bounding box center [1337, 144] width 21 height 13
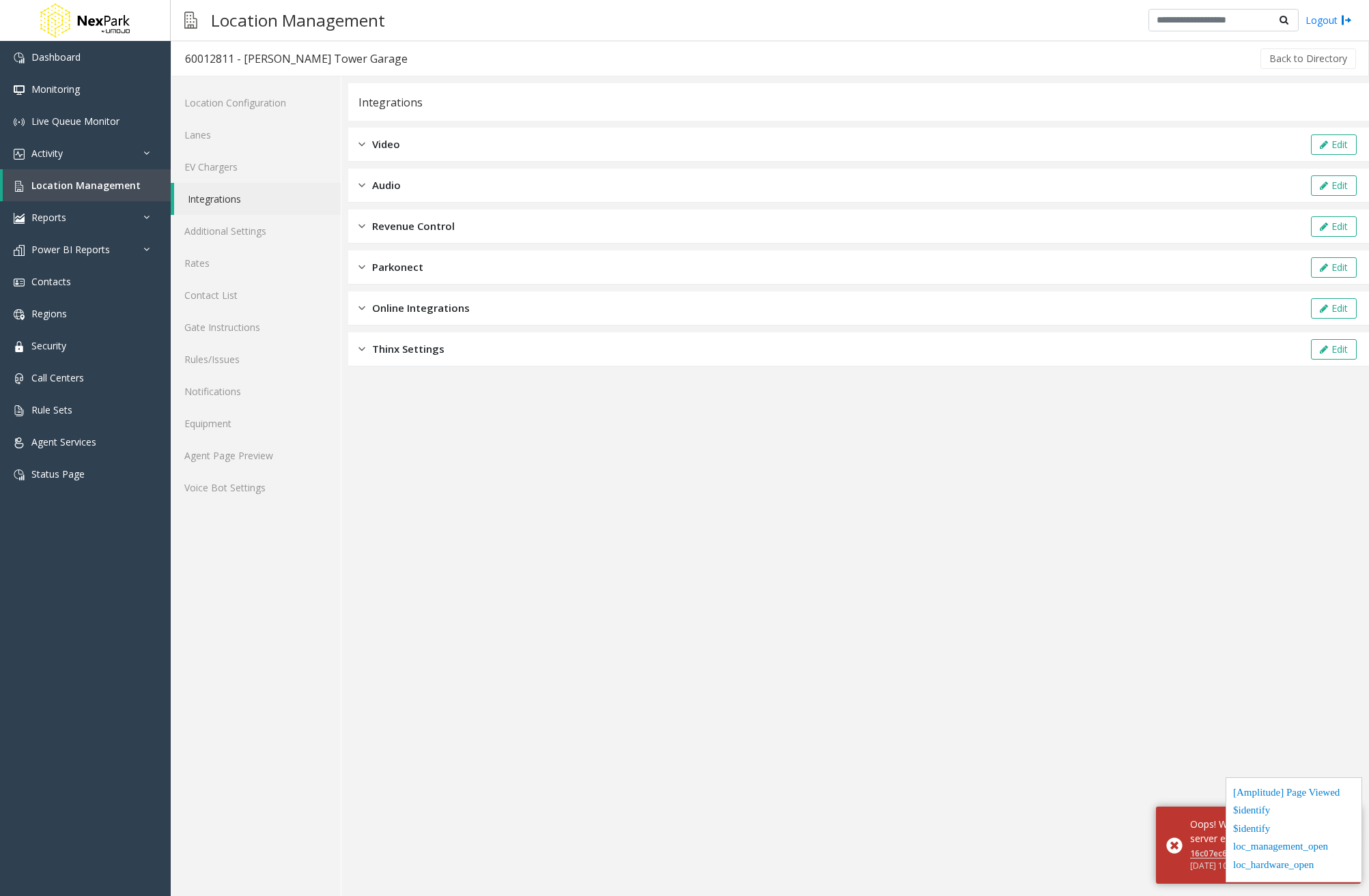
click at [545, 156] on div "Video Edit" at bounding box center [858, 144] width 1021 height 34
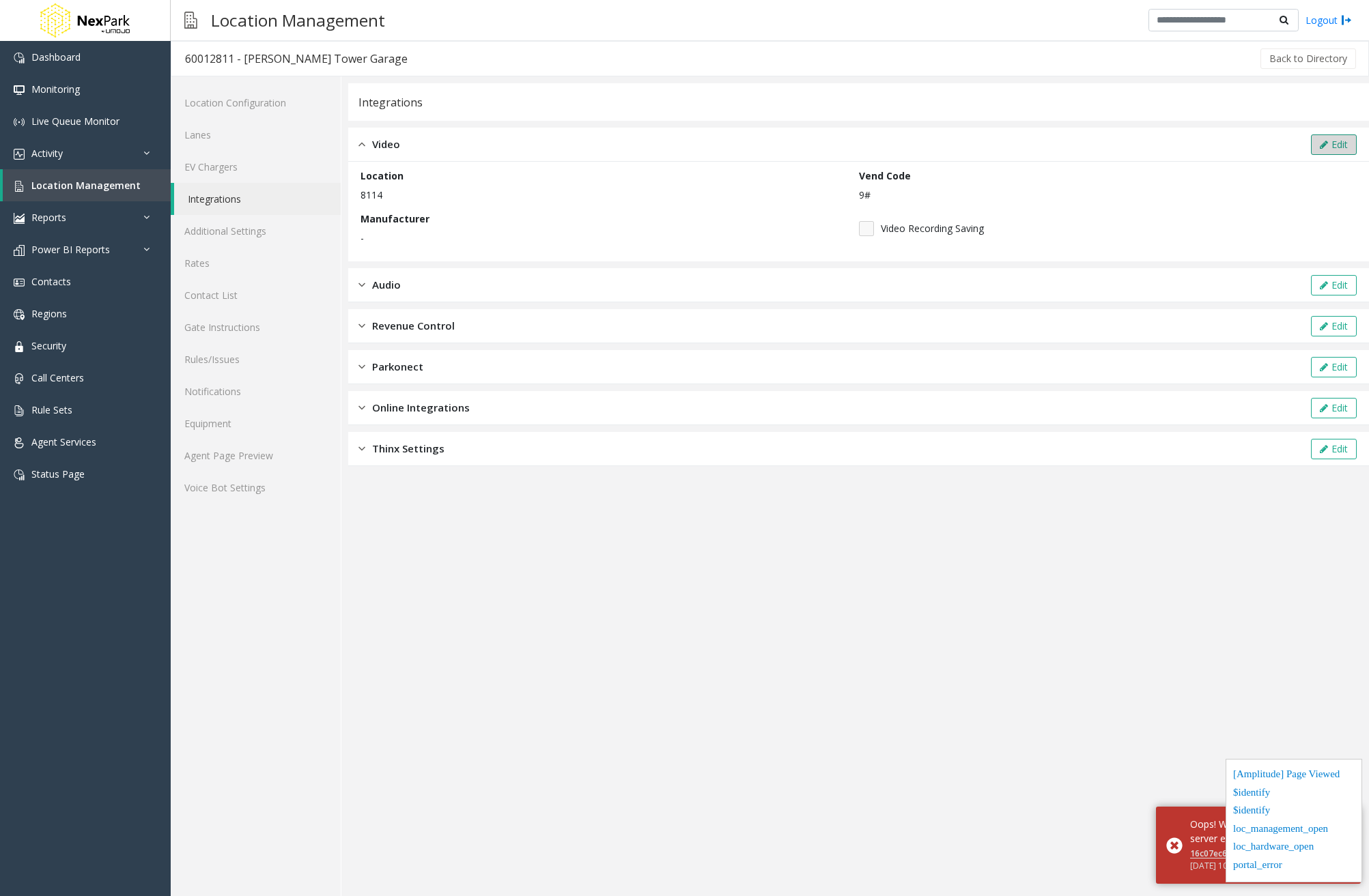
click at [1324, 146] on icon at bounding box center [1324, 145] width 8 height 10
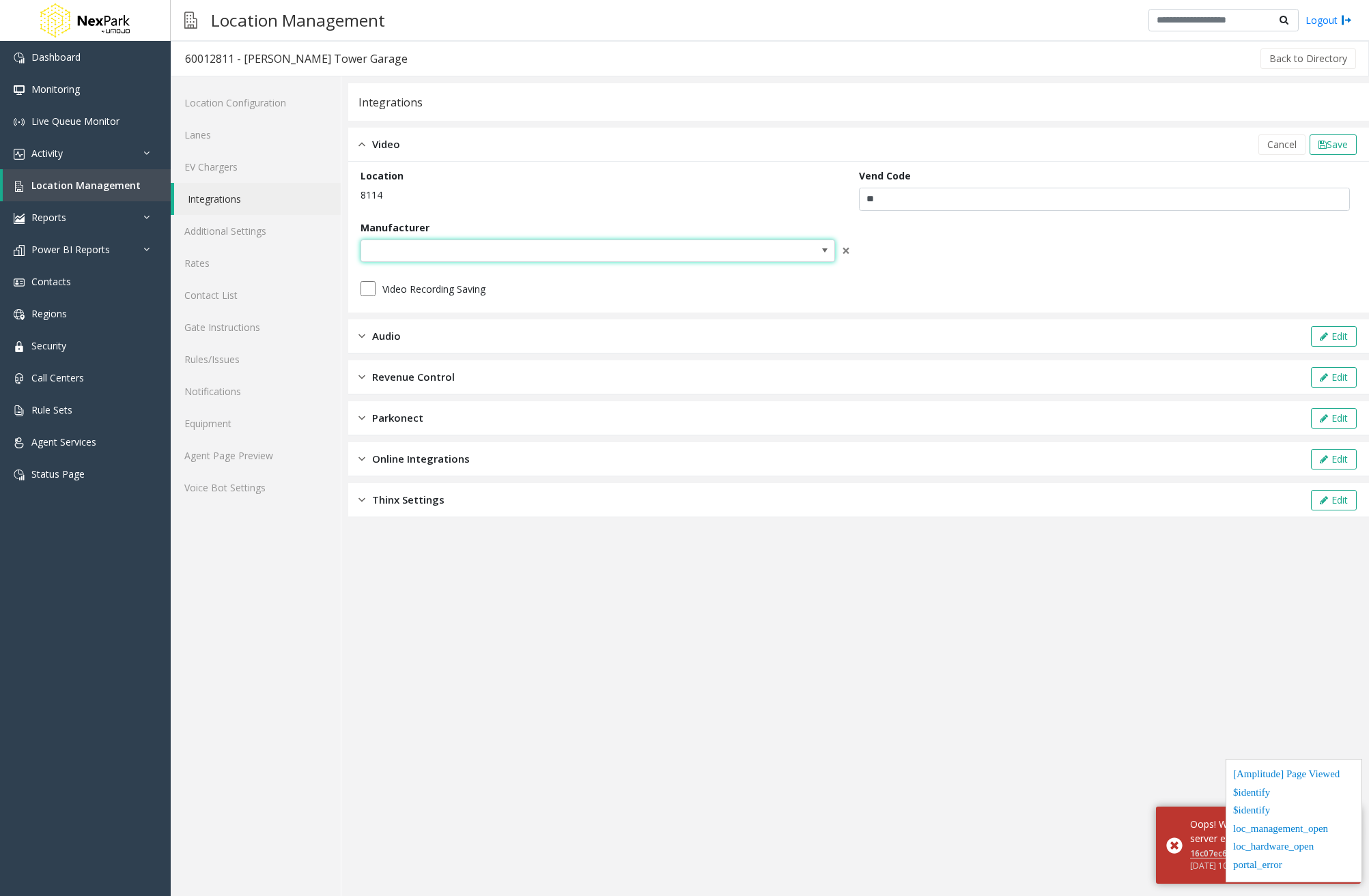
click at [814, 252] on span at bounding box center [597, 251] width 475 height 23
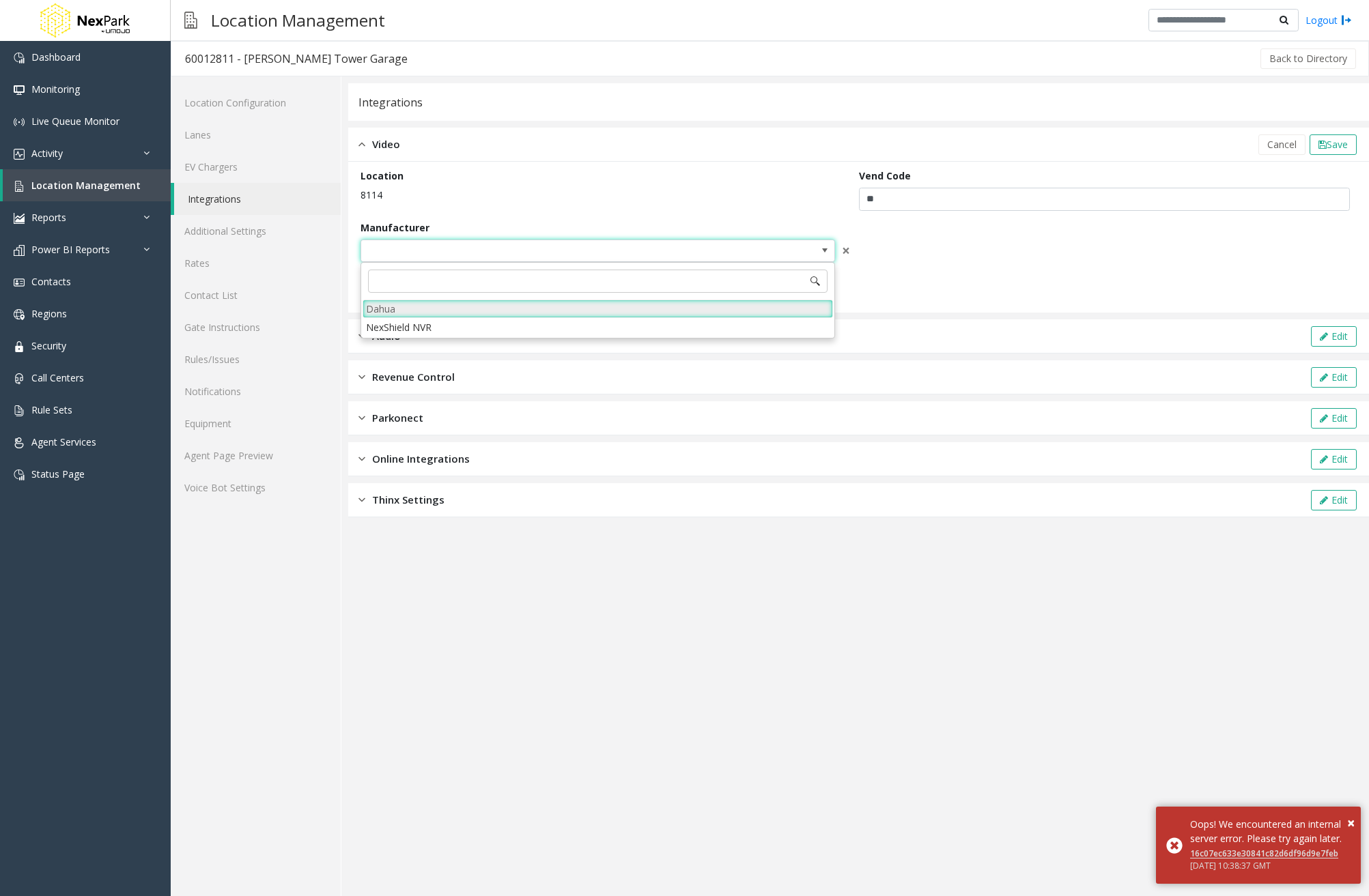
click at [562, 307] on li "Dahua" at bounding box center [597, 309] width 470 height 18
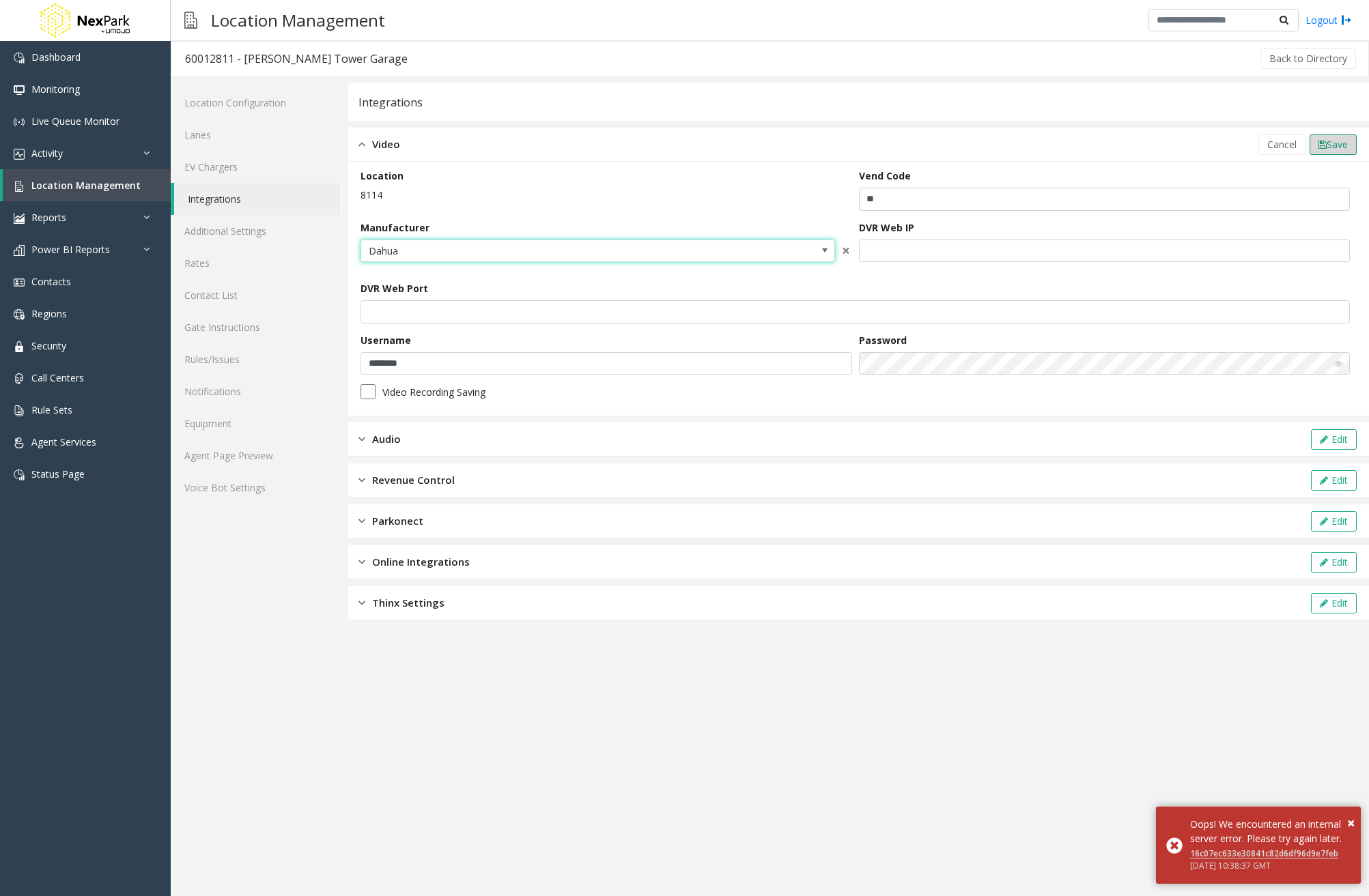
click at [1336, 143] on span "Save" at bounding box center [1337, 144] width 21 height 13
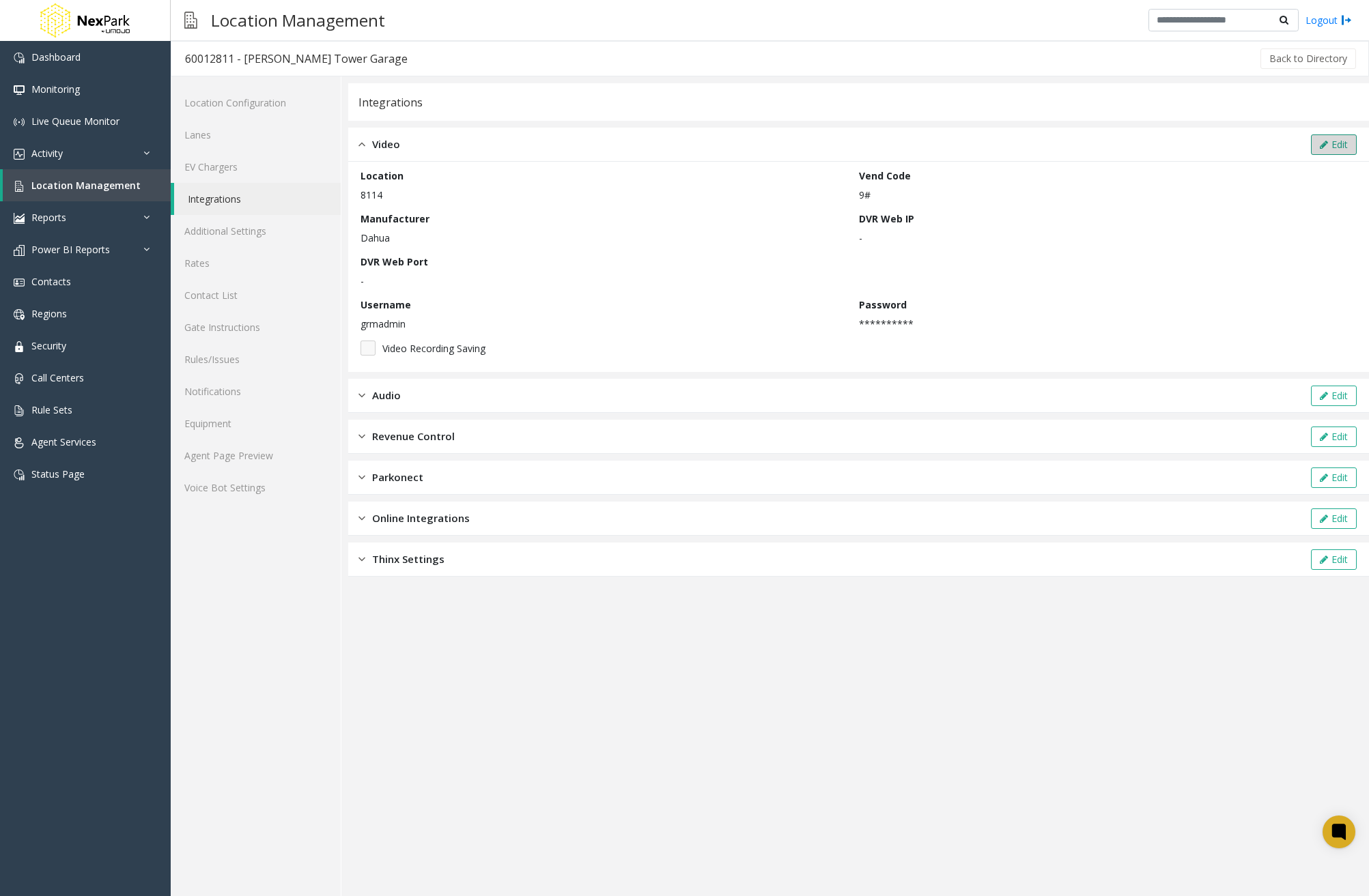
click at [1324, 146] on icon at bounding box center [1324, 145] width 8 height 10
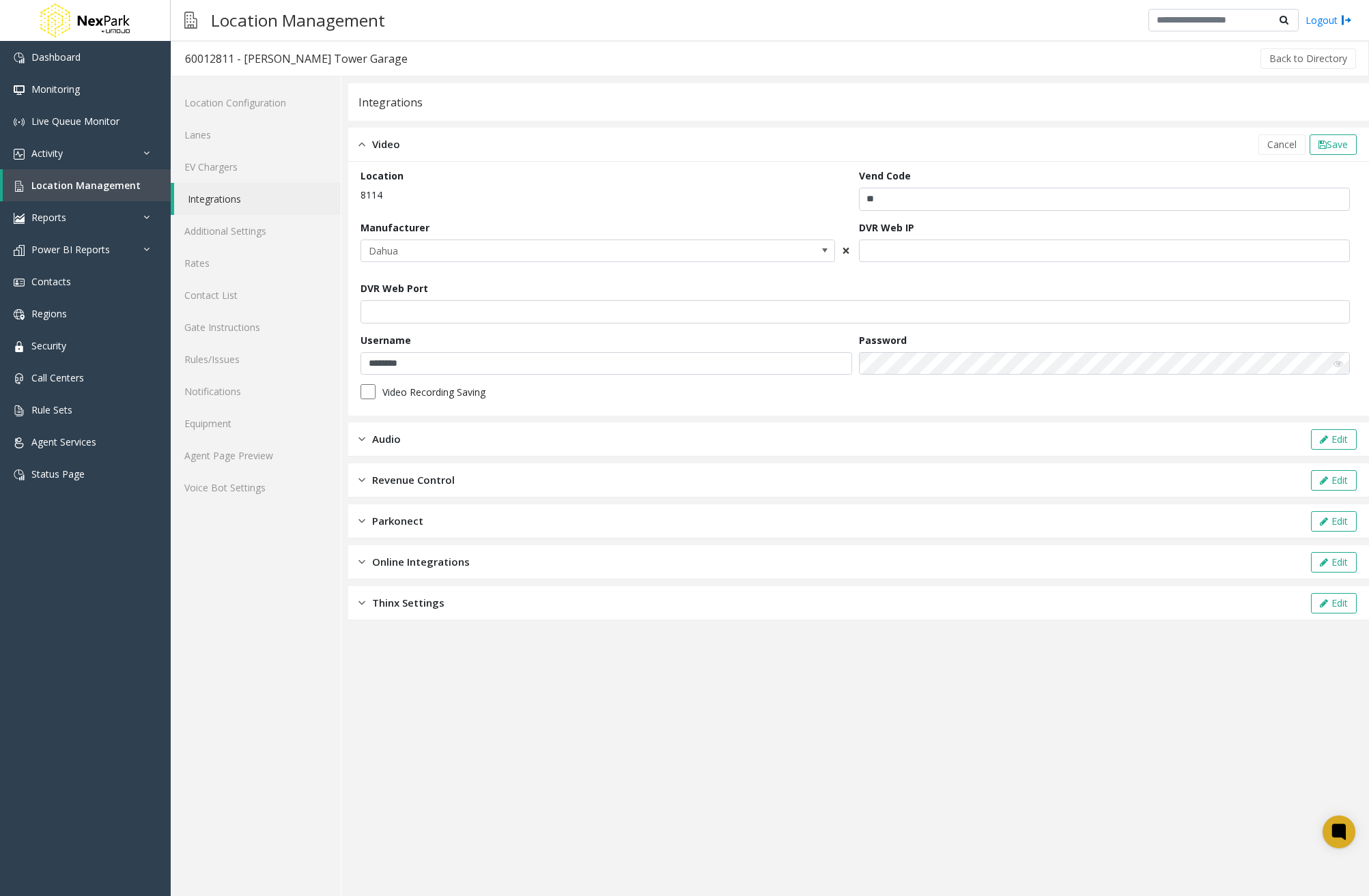
click at [843, 249] on span "×" at bounding box center [846, 250] width 8 height 19
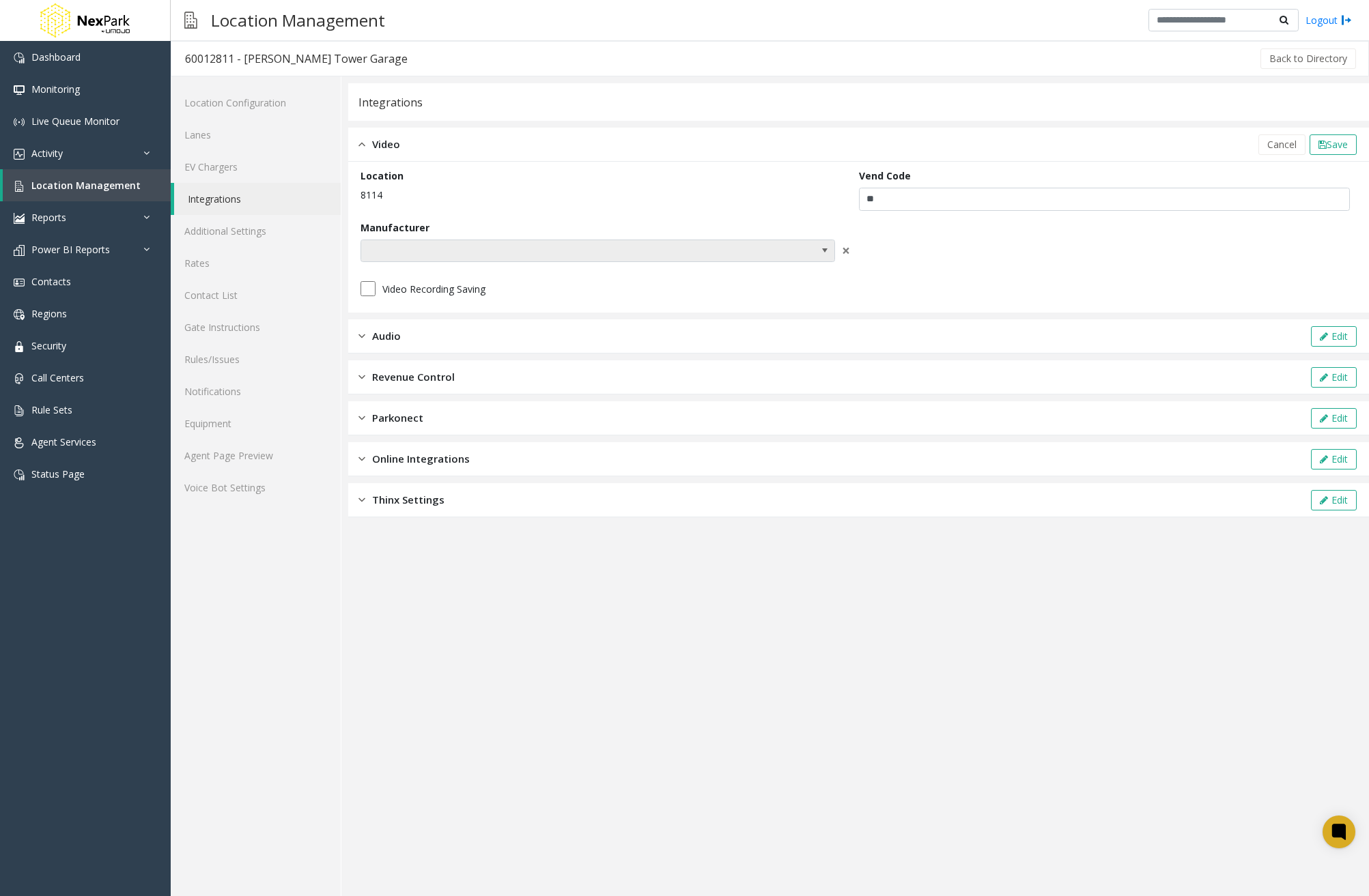
click at [821, 252] on span at bounding box center [824, 250] width 11 height 11
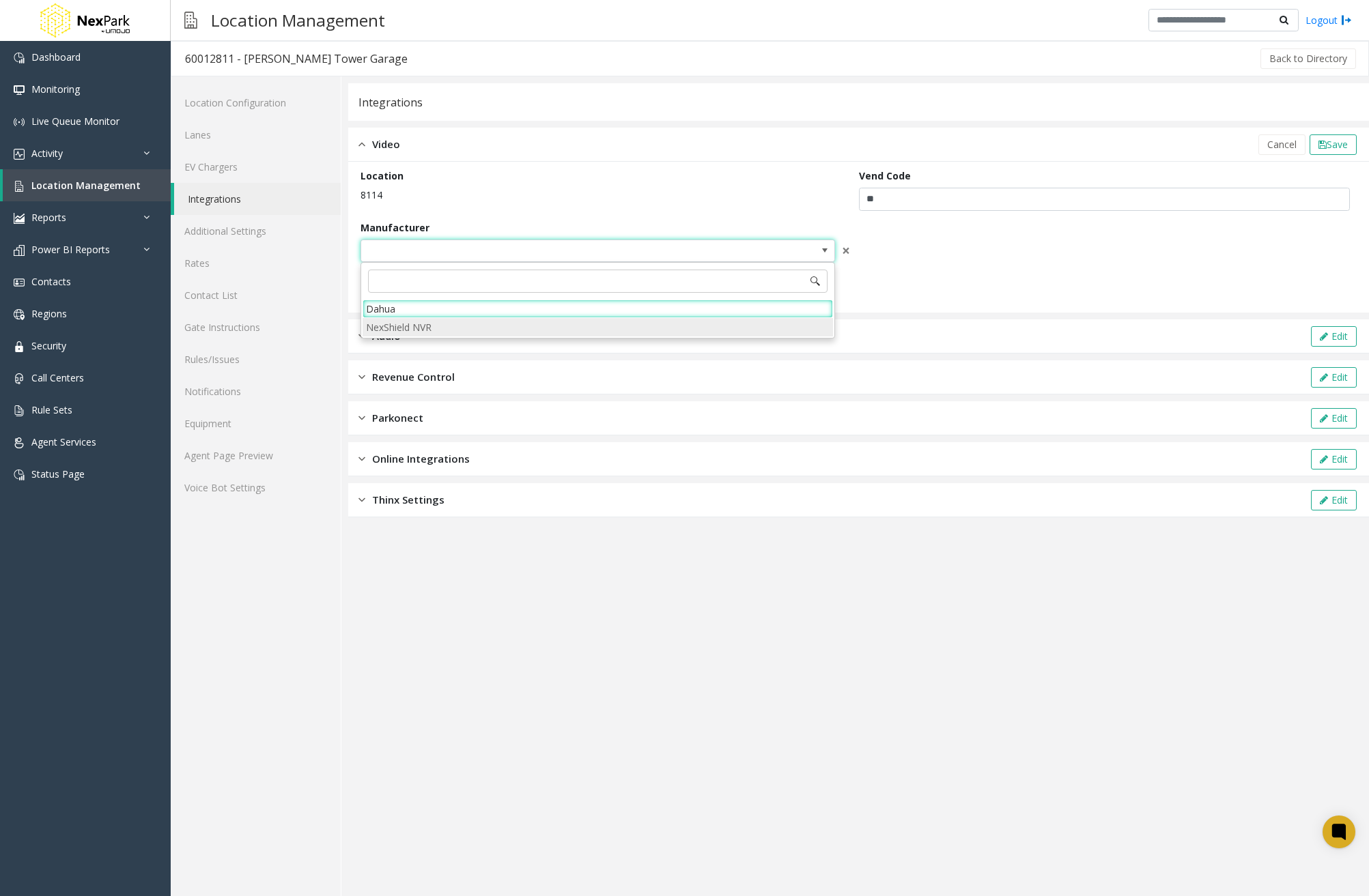
click at [499, 325] on NVR "NexShield NVR" at bounding box center [597, 327] width 470 height 18
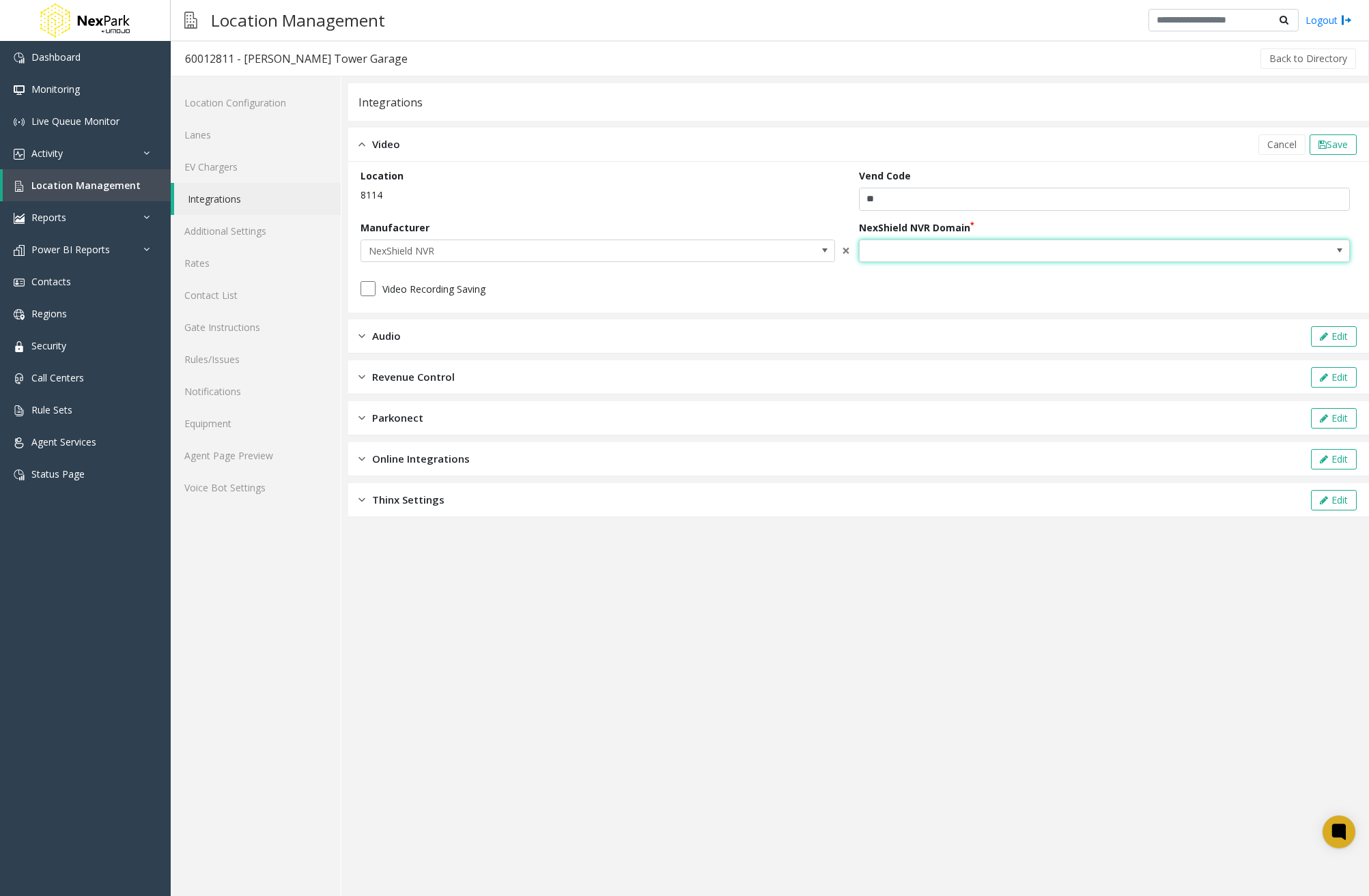
click at [1216, 248] on span at bounding box center [1056, 251] width 392 height 22
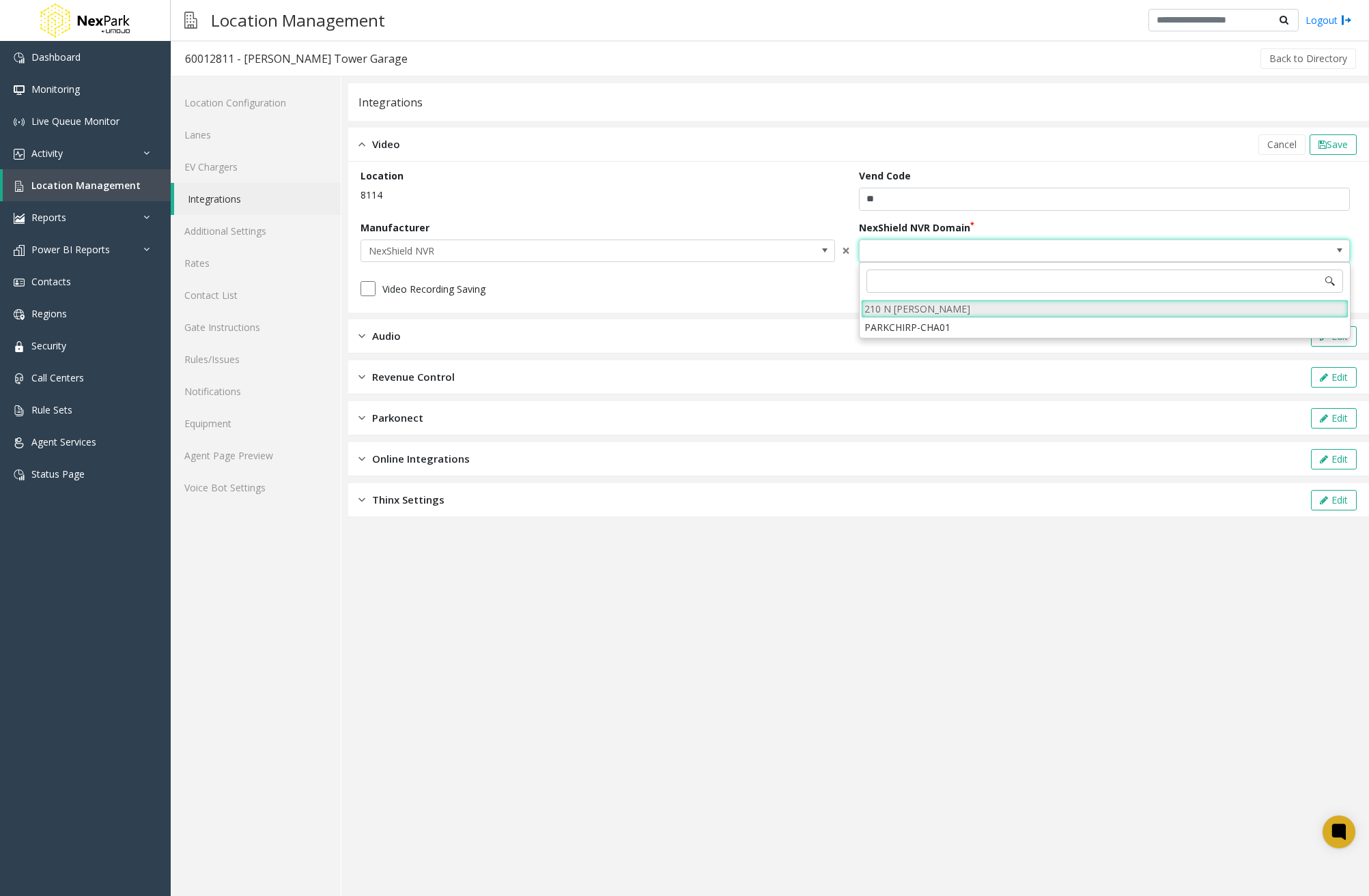
click at [1061, 310] on li "210 N Wells" at bounding box center [1104, 309] width 487 height 18
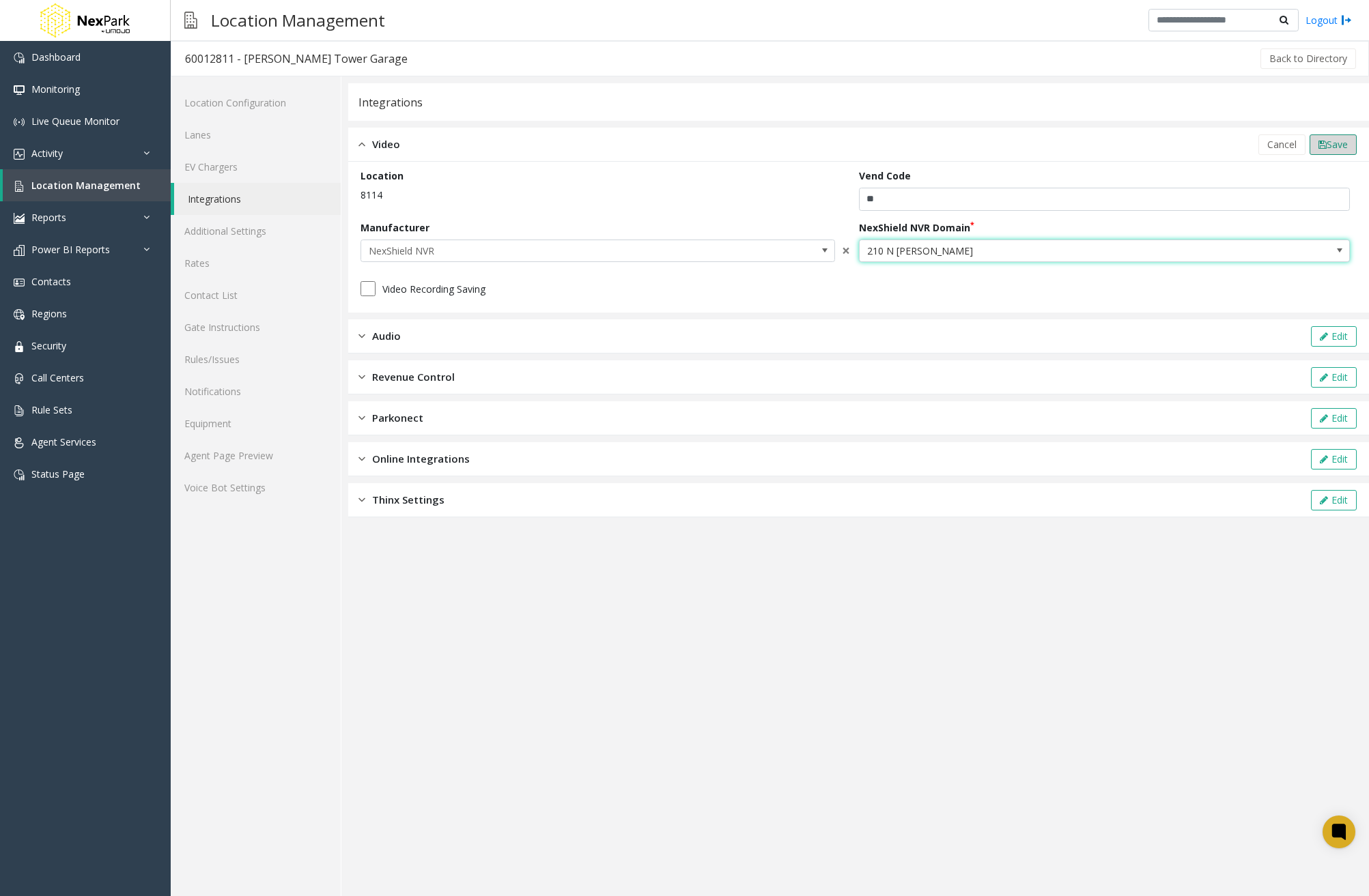
click at [1336, 141] on span "Save" at bounding box center [1337, 144] width 21 height 13
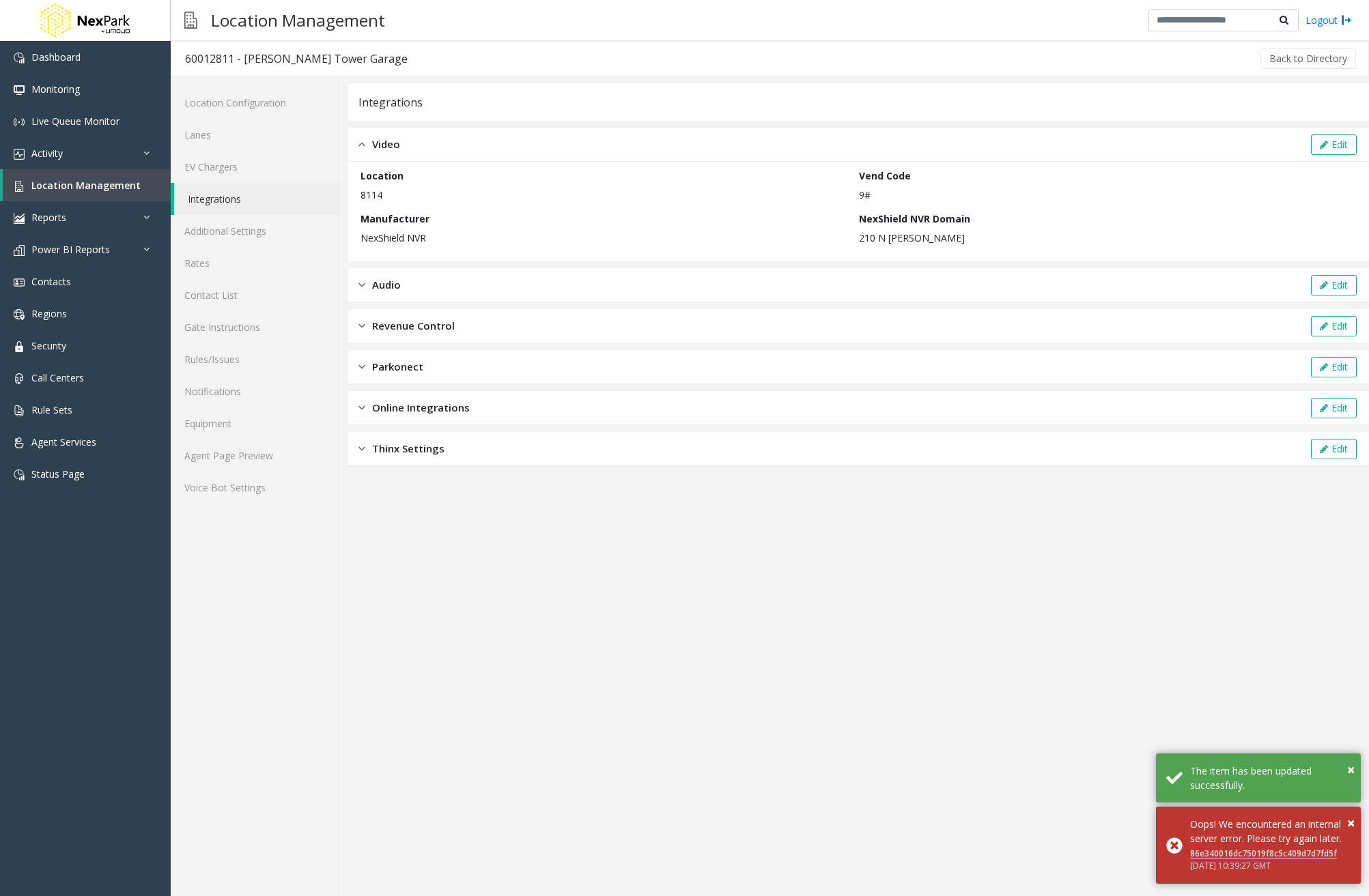
click at [677, 632] on app-integration "Integrations Video Edit Location 8114 Vend Code 9# Manufacturer NexShield NVR N…" at bounding box center [858, 489] width 1021 height 813
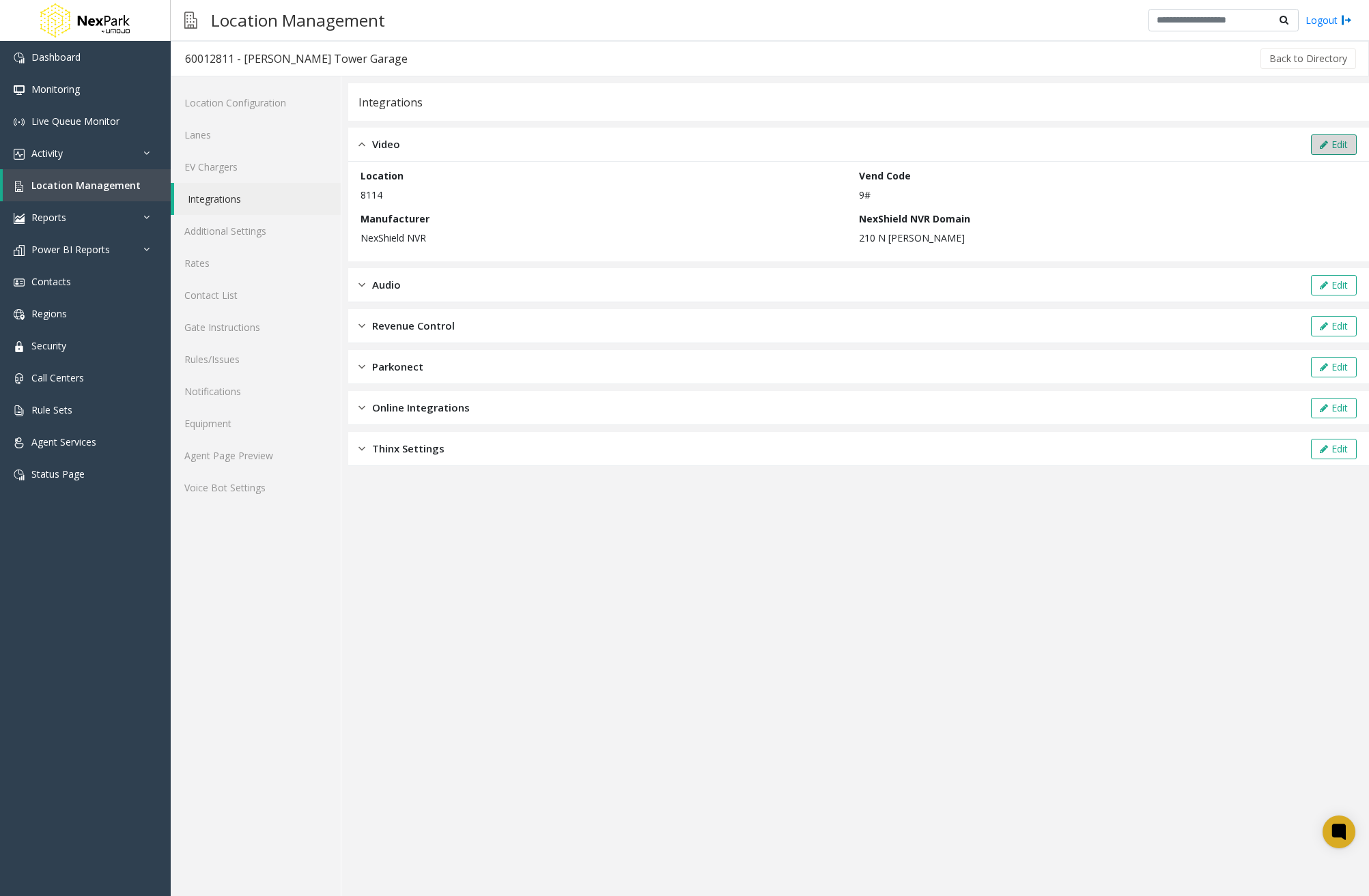
click at [1334, 148] on button "Edit" at bounding box center [1334, 144] width 46 height 21
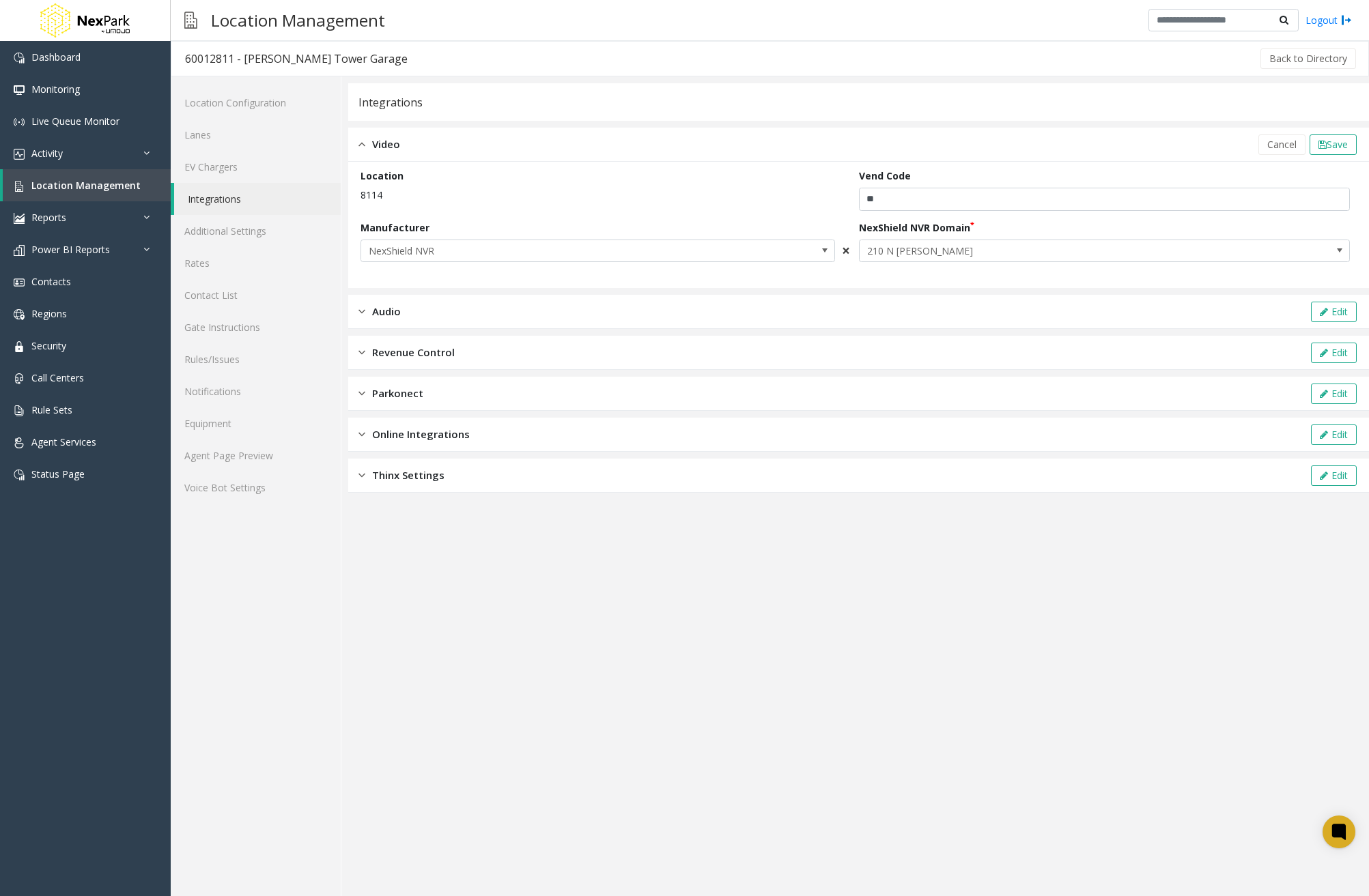
click at [845, 249] on span "×" at bounding box center [846, 250] width 8 height 19
click at [972, 235] on form "Location 8114 Vend Code ** Manufacturer ×" at bounding box center [858, 224] width 996 height 112
click at [848, 248] on span "×" at bounding box center [846, 250] width 8 height 19
click at [976, 248] on form "Location 8114 Vend Code ** Manufacturer ×" at bounding box center [858, 224] width 996 height 112
click at [1341, 146] on span "Save" at bounding box center [1337, 144] width 21 height 13
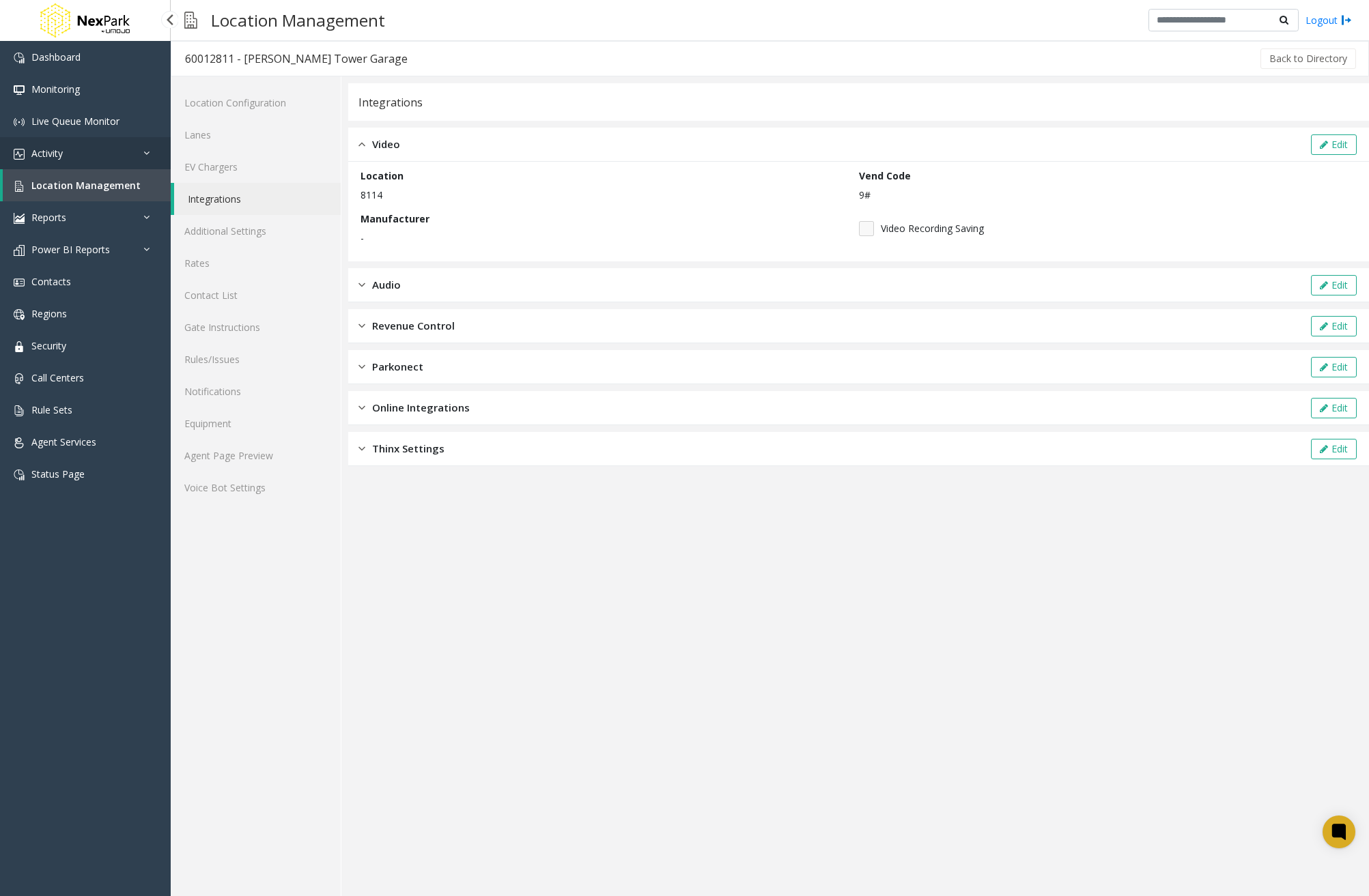
click at [83, 155] on link "Activity" at bounding box center [85, 153] width 171 height 32
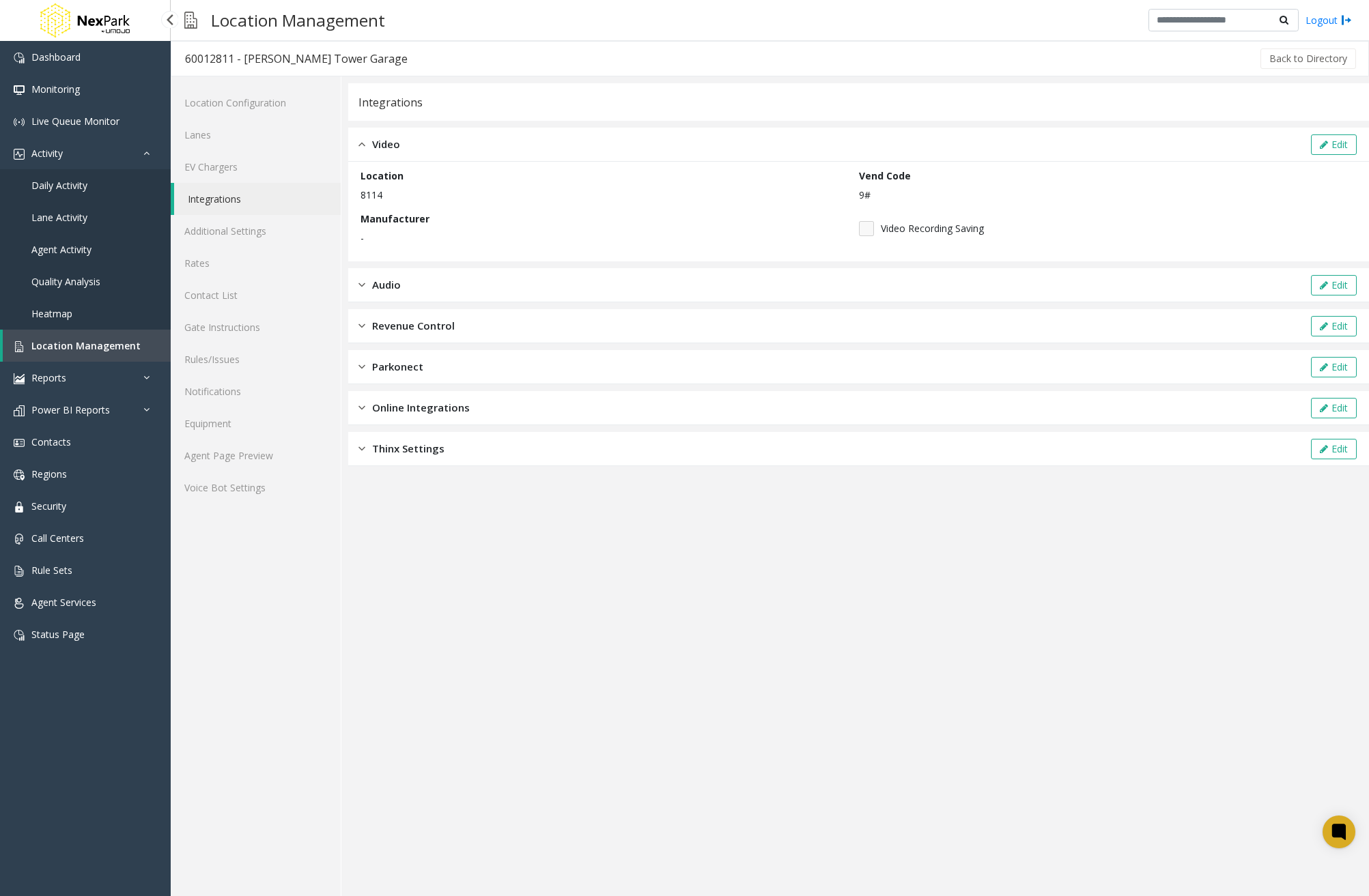
click at [79, 188] on span "Daily Activity" at bounding box center [59, 185] width 56 height 13
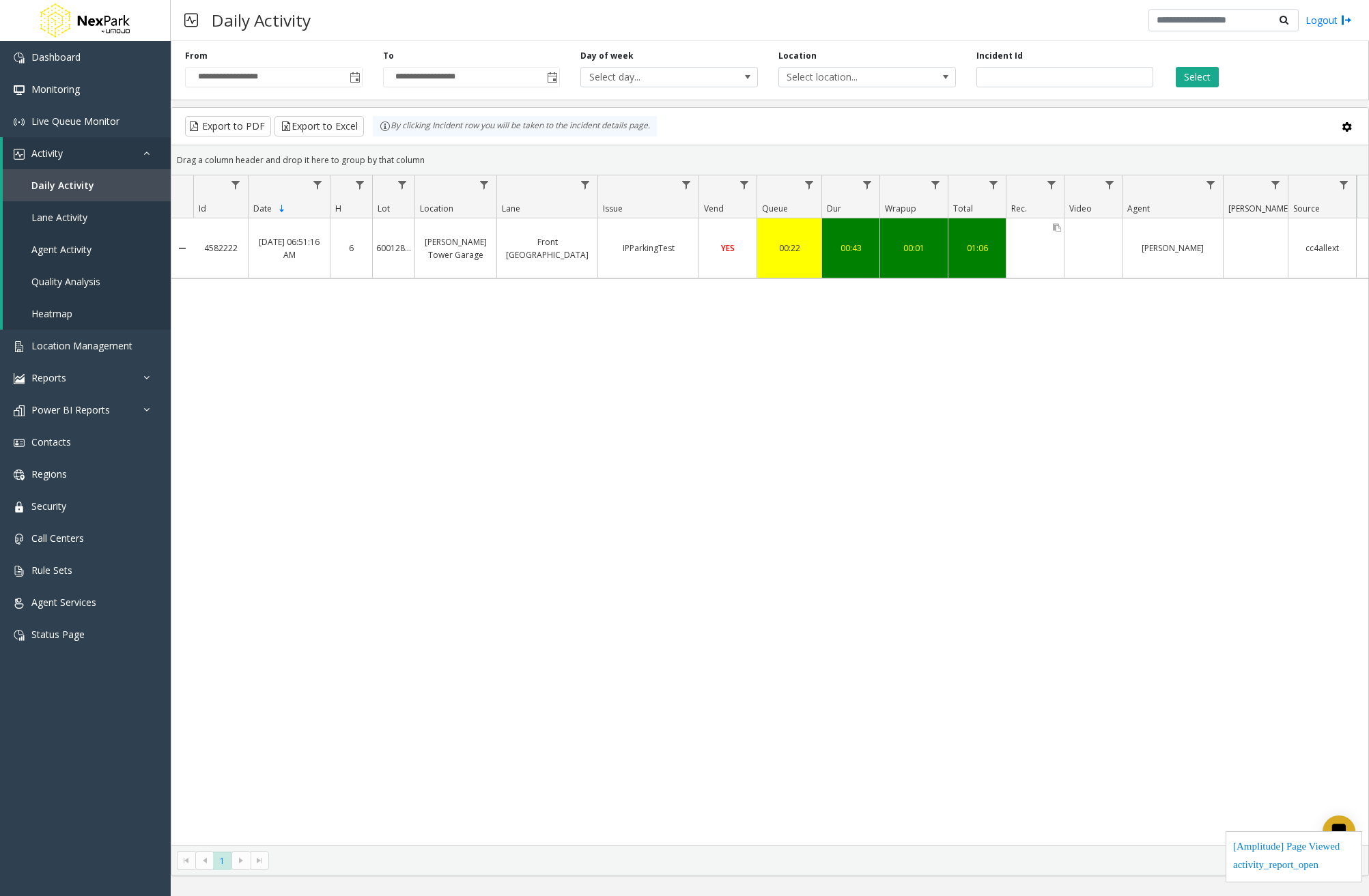
click at [1046, 246] on div "Data table" at bounding box center [1034, 248] width 57 height 59
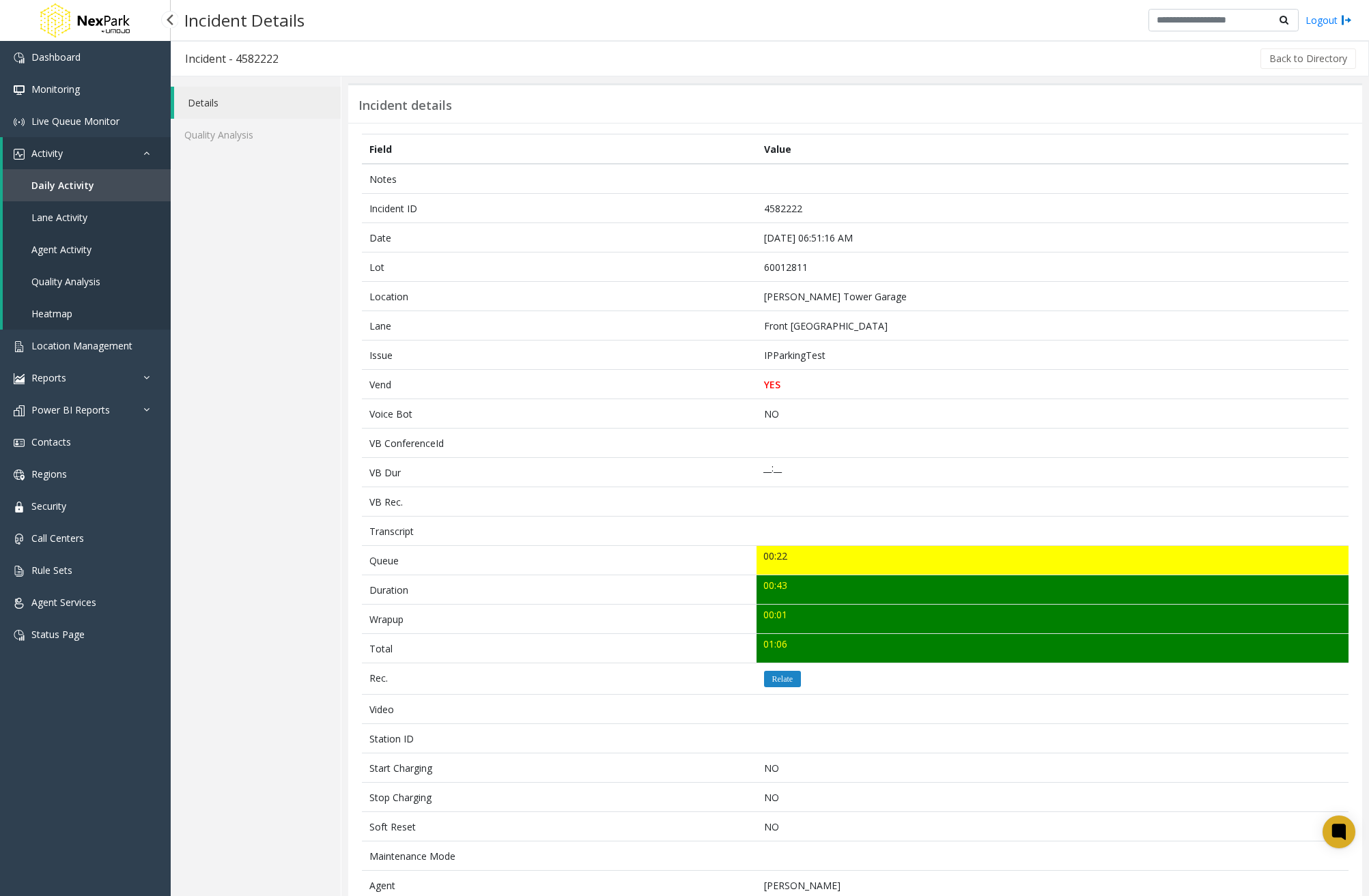
click at [125, 187] on link "Daily Activity" at bounding box center [86, 185] width 168 height 32
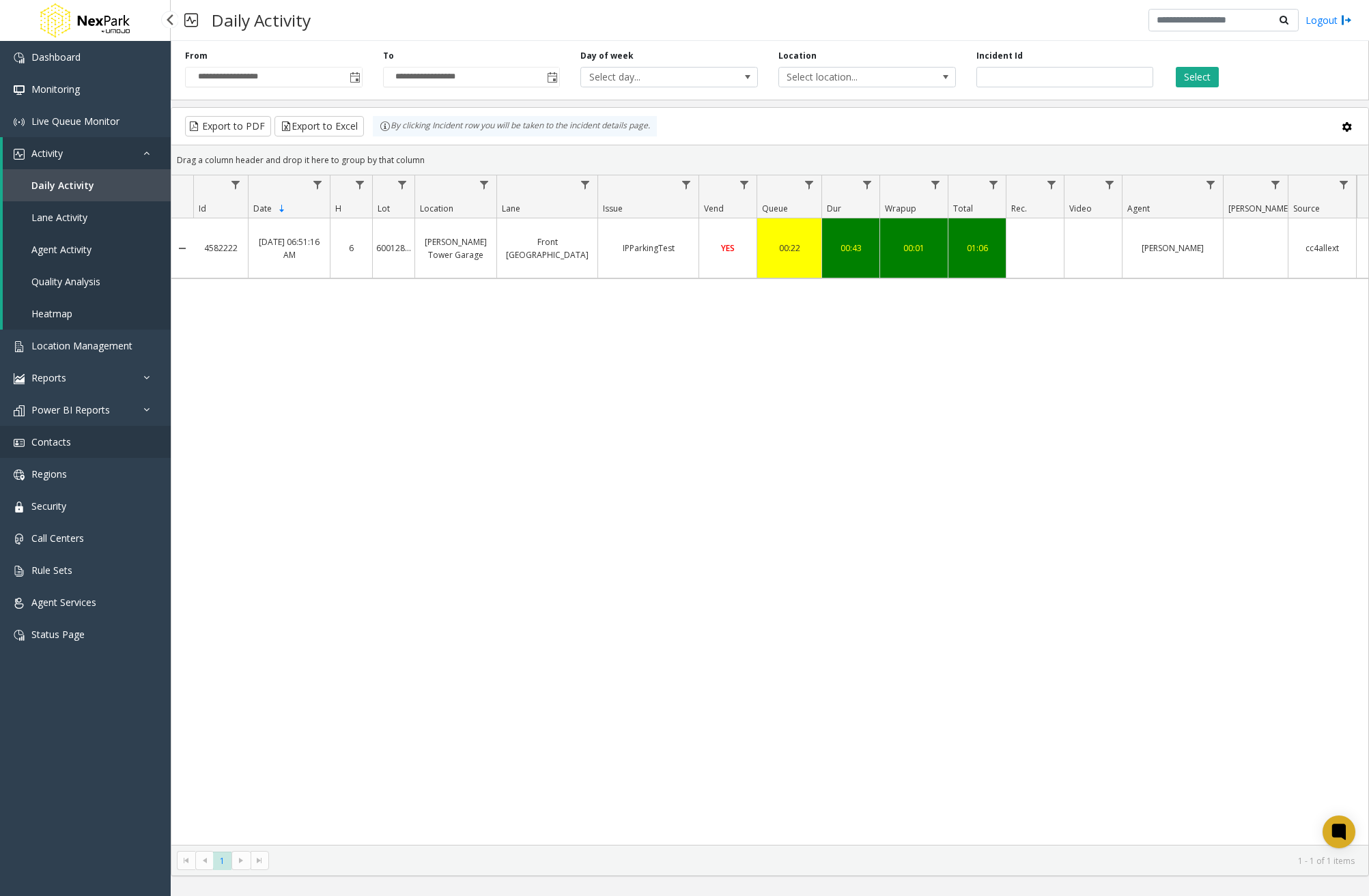
click at [74, 438] on link "Contacts" at bounding box center [85, 441] width 171 height 32
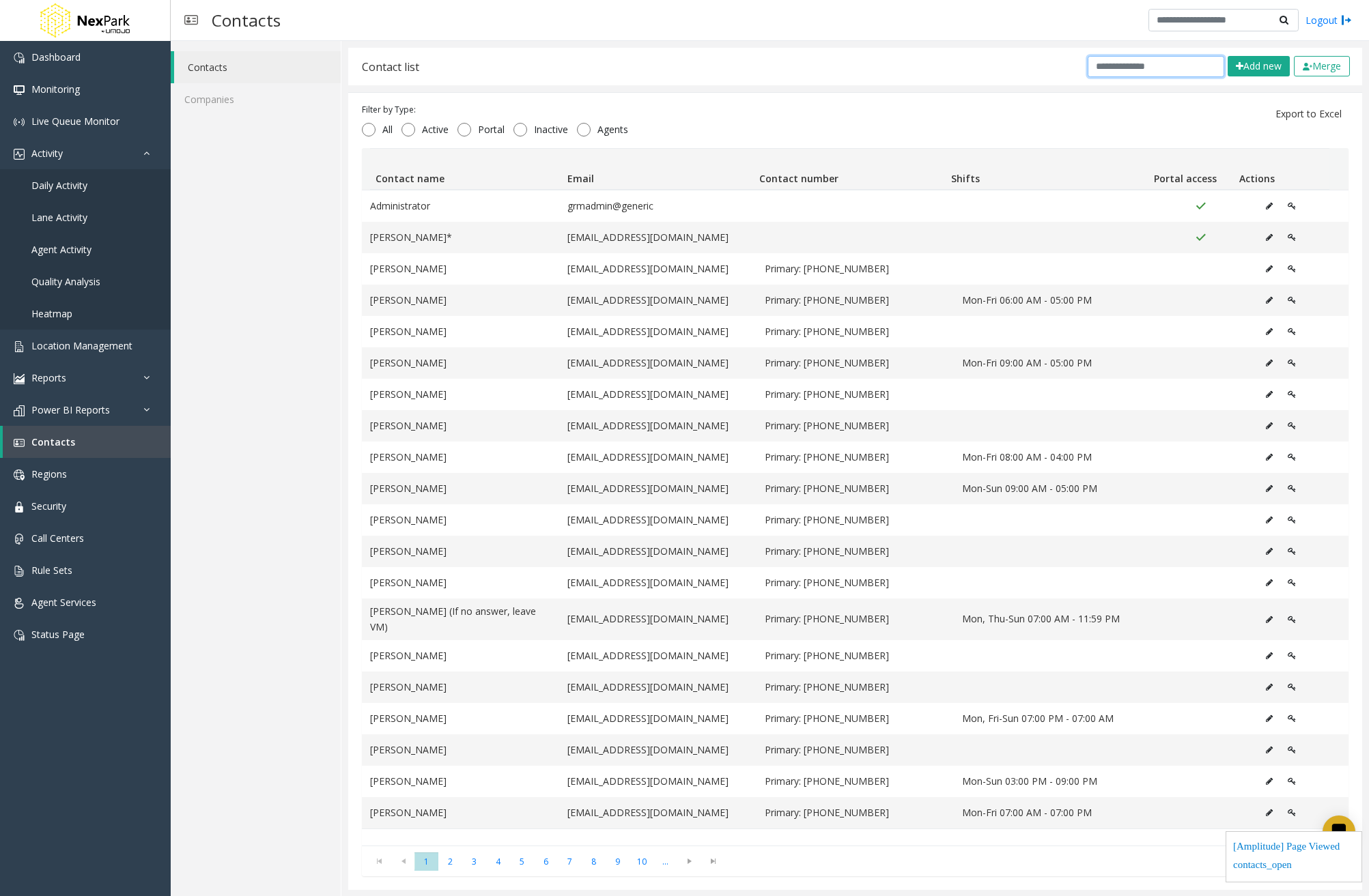
click at [1118, 59] on input "text" at bounding box center [1155, 66] width 137 height 21
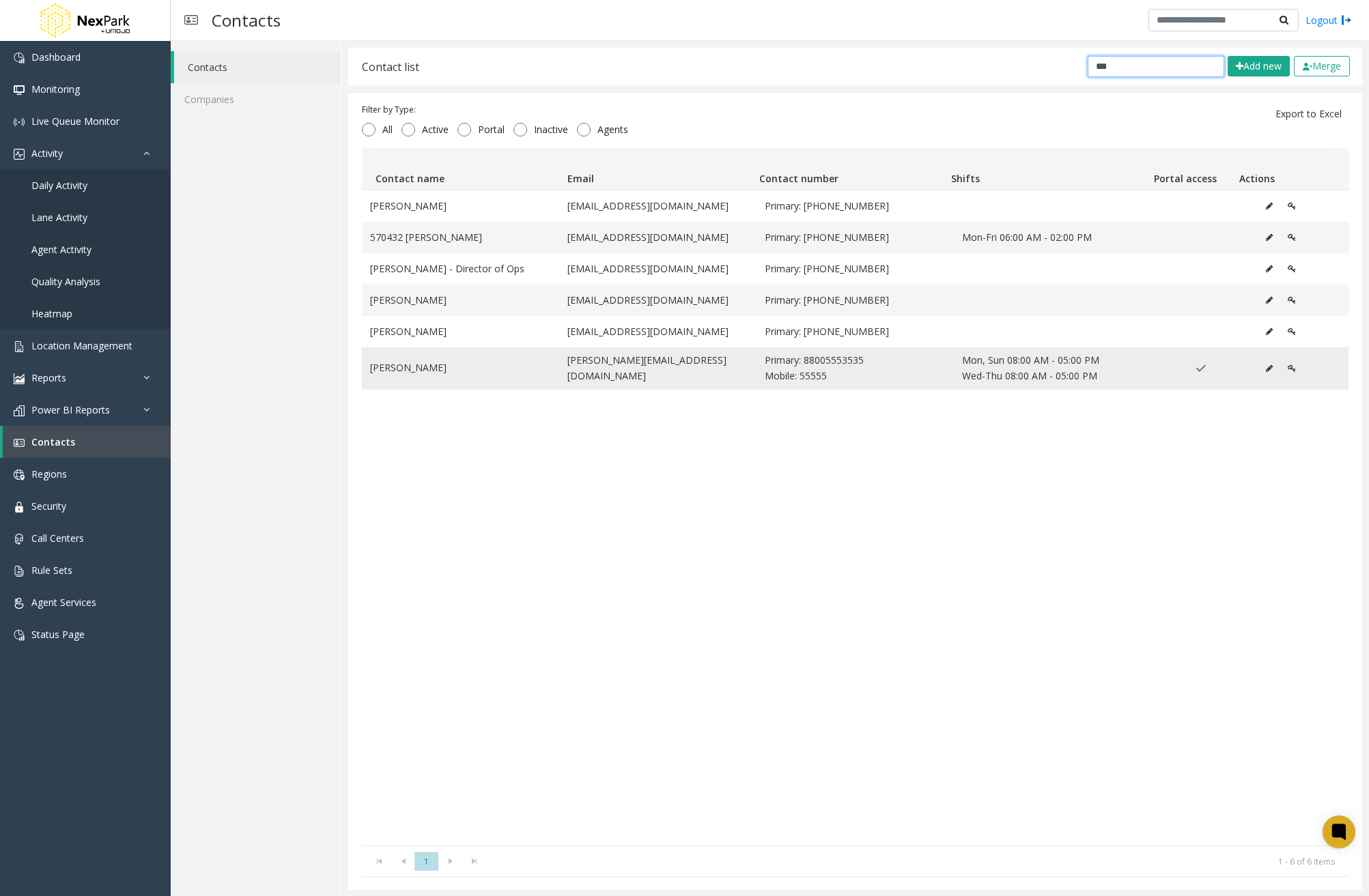
type input "***"
click at [1288, 368] on icon "Data table" at bounding box center [1292, 368] width 8 height 8
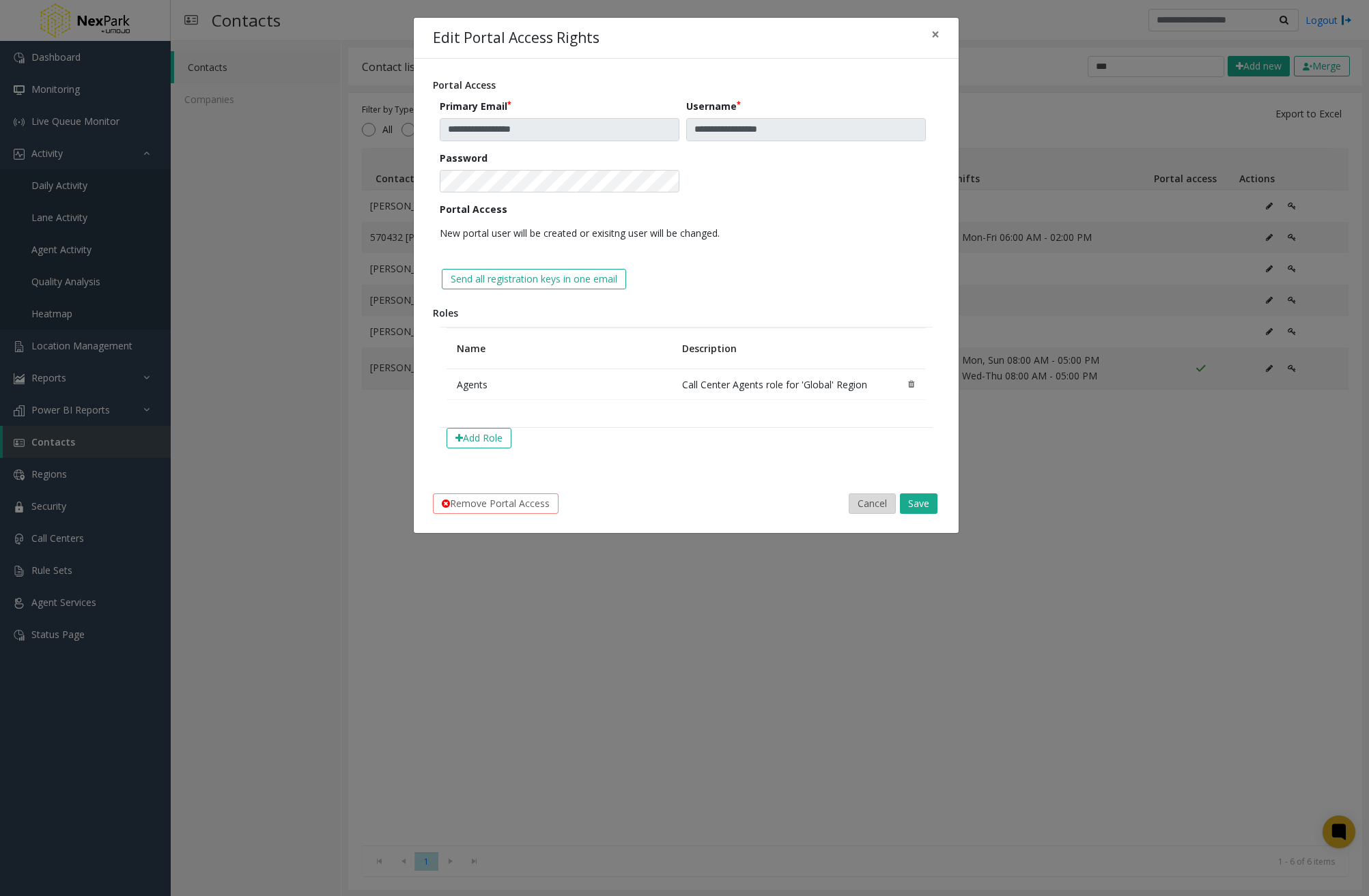
click at [870, 499] on button "Cancel" at bounding box center [872, 504] width 47 height 21
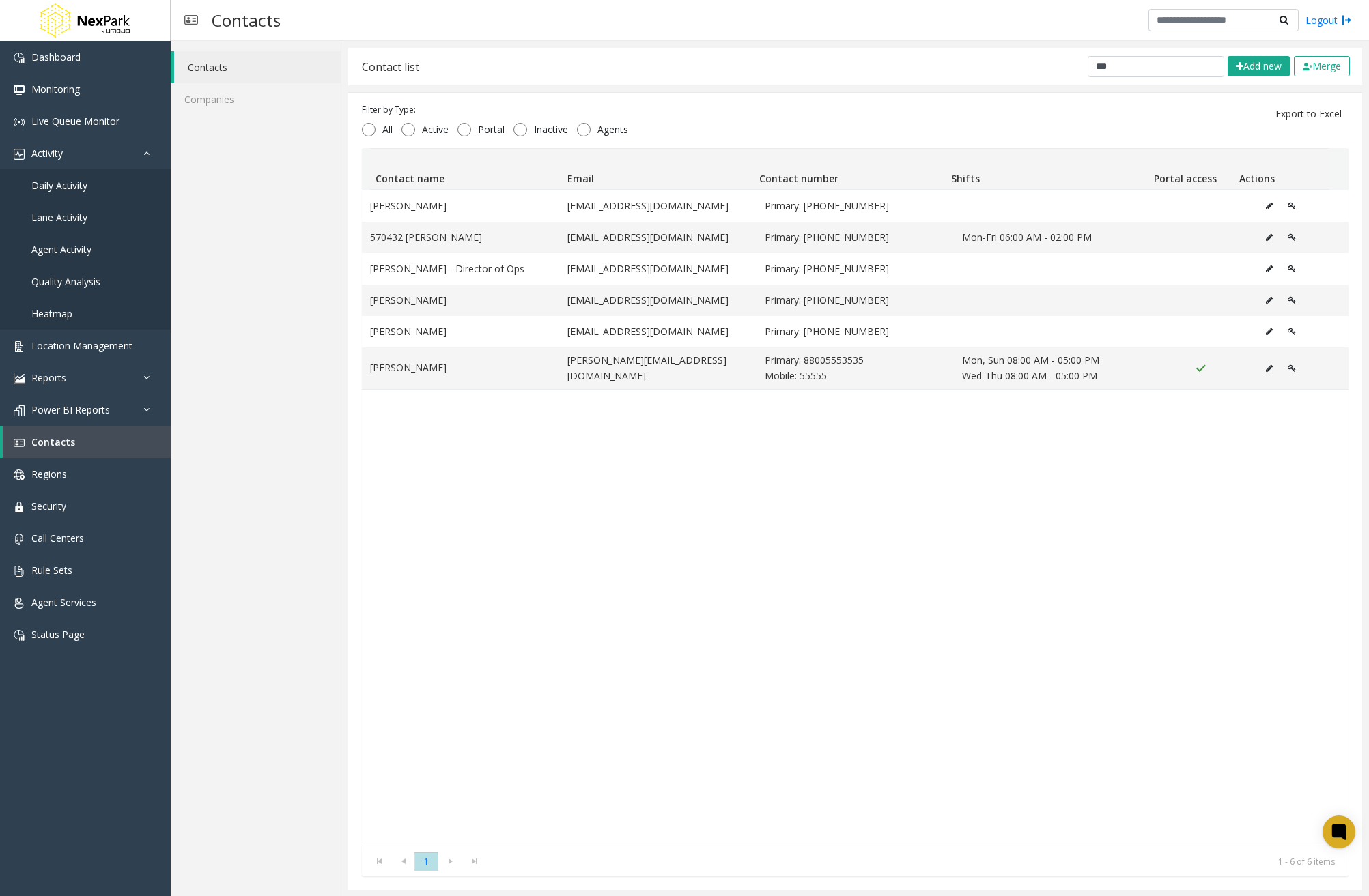
click at [827, 464] on div "Mike MacDonald mmacdonald@lazparking.com Primary: 512-599-1288 570432 Mike laz@…" at bounding box center [855, 517] width 986 height 656
click at [1280, 366] on button "Data table" at bounding box center [1291, 368] width 23 height 21
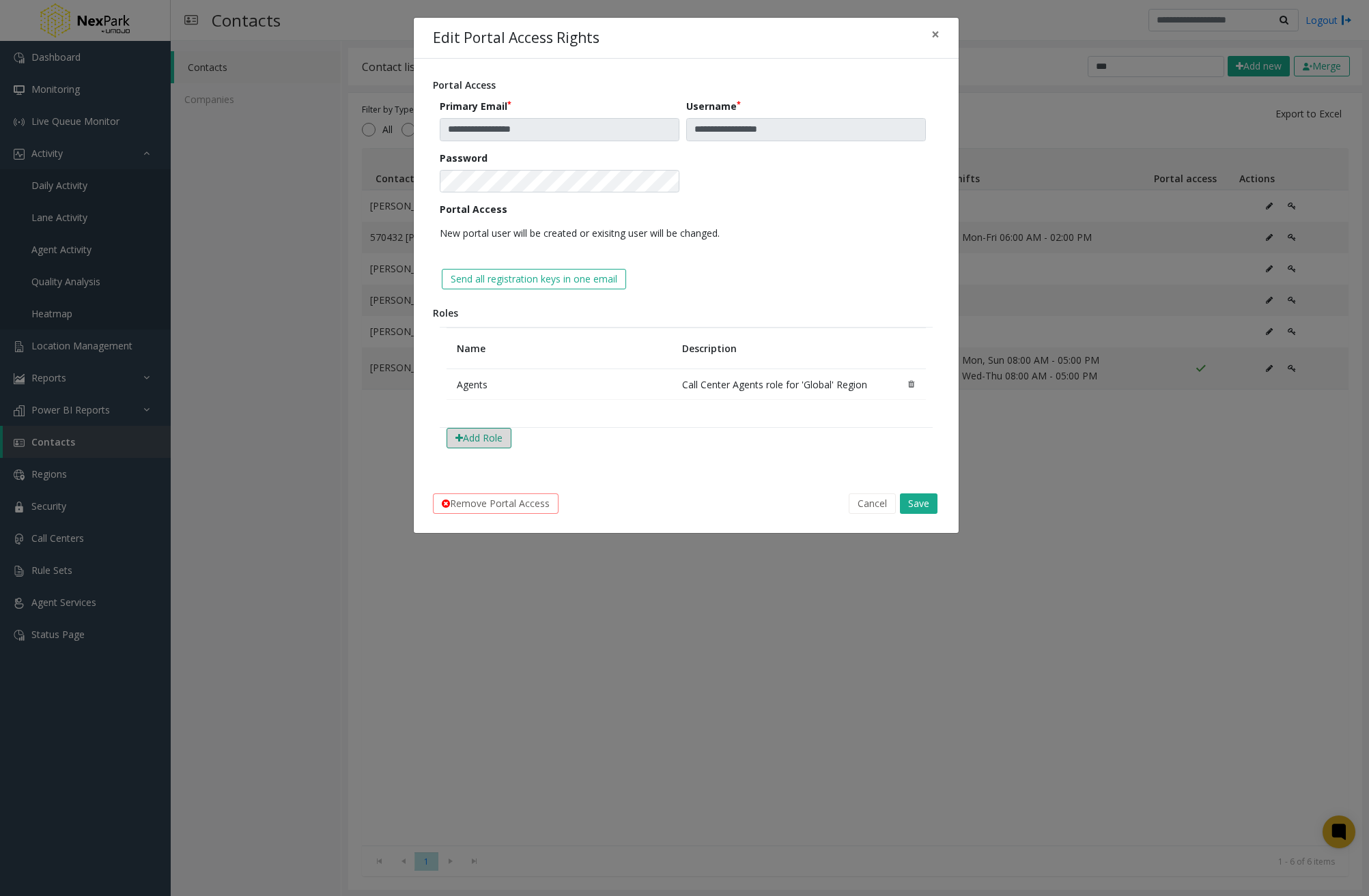
click at [497, 438] on button "Add Role" at bounding box center [479, 438] width 65 height 21
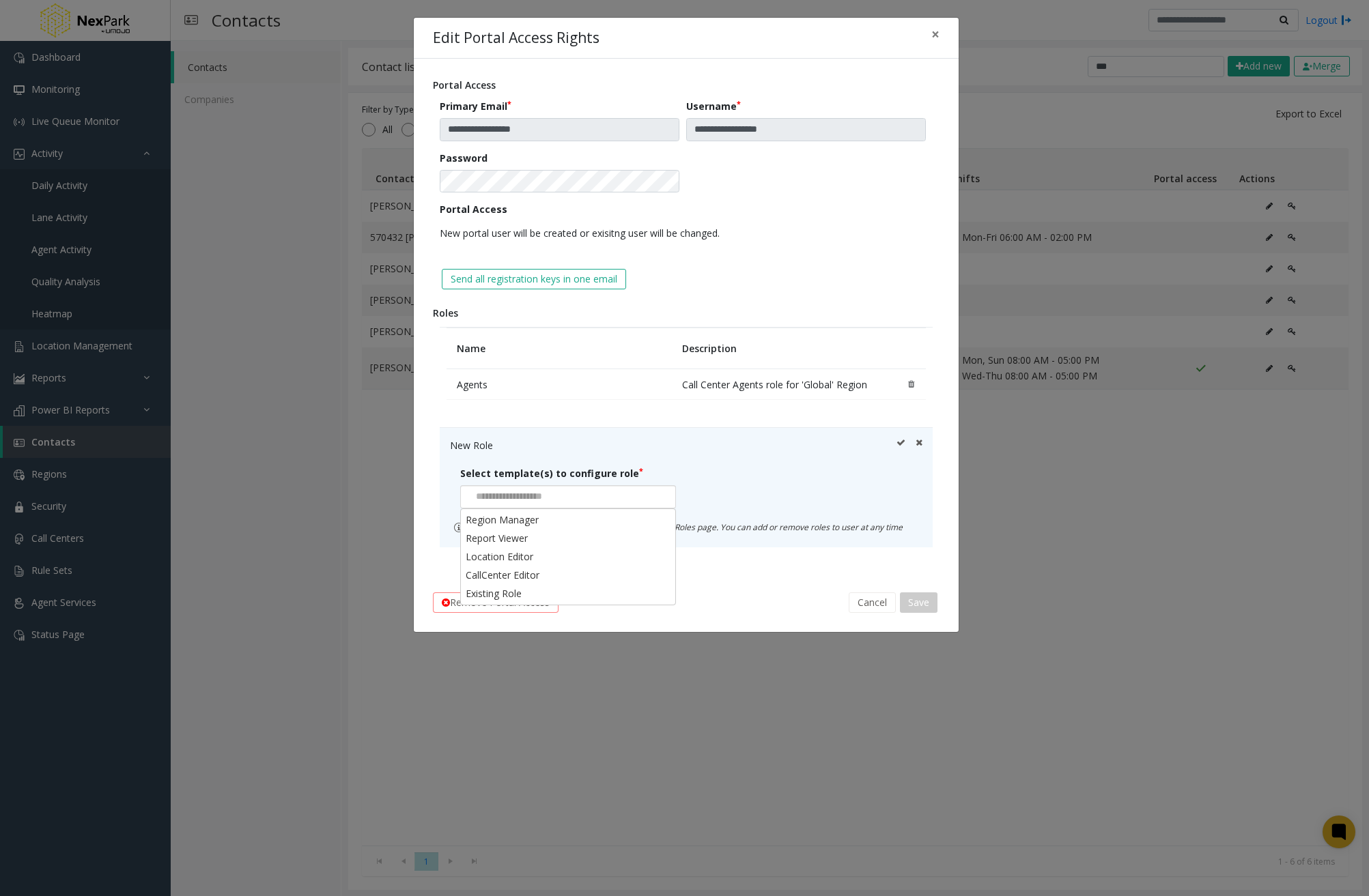
click at [611, 496] on div at bounding box center [567, 496] width 216 height 23
click at [530, 591] on li "Existing Role" at bounding box center [567, 593] width 212 height 18
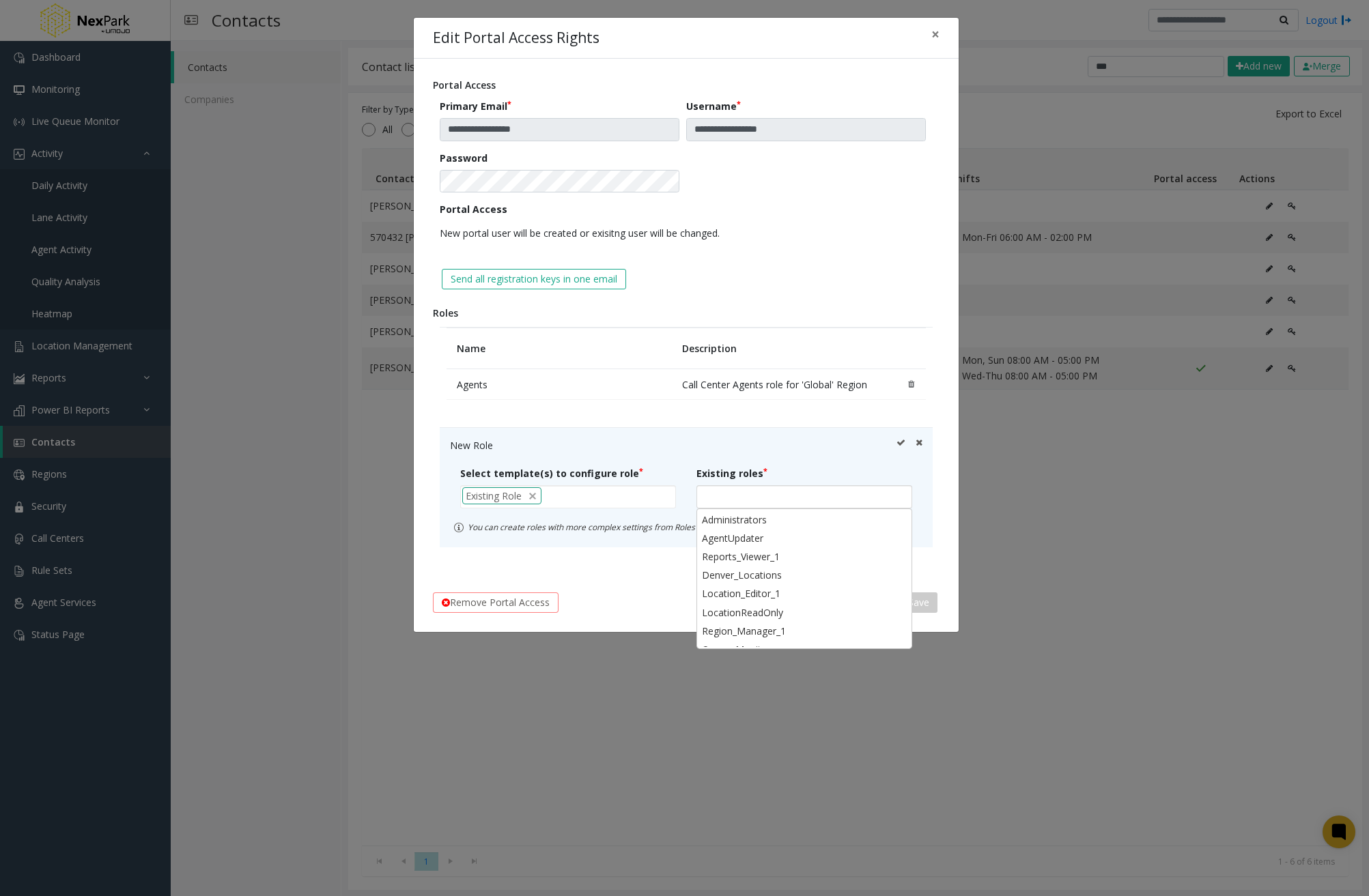
click at [801, 501] on div at bounding box center [804, 496] width 216 height 23
click at [796, 528] on li "Administrators" at bounding box center [804, 520] width 212 height 18
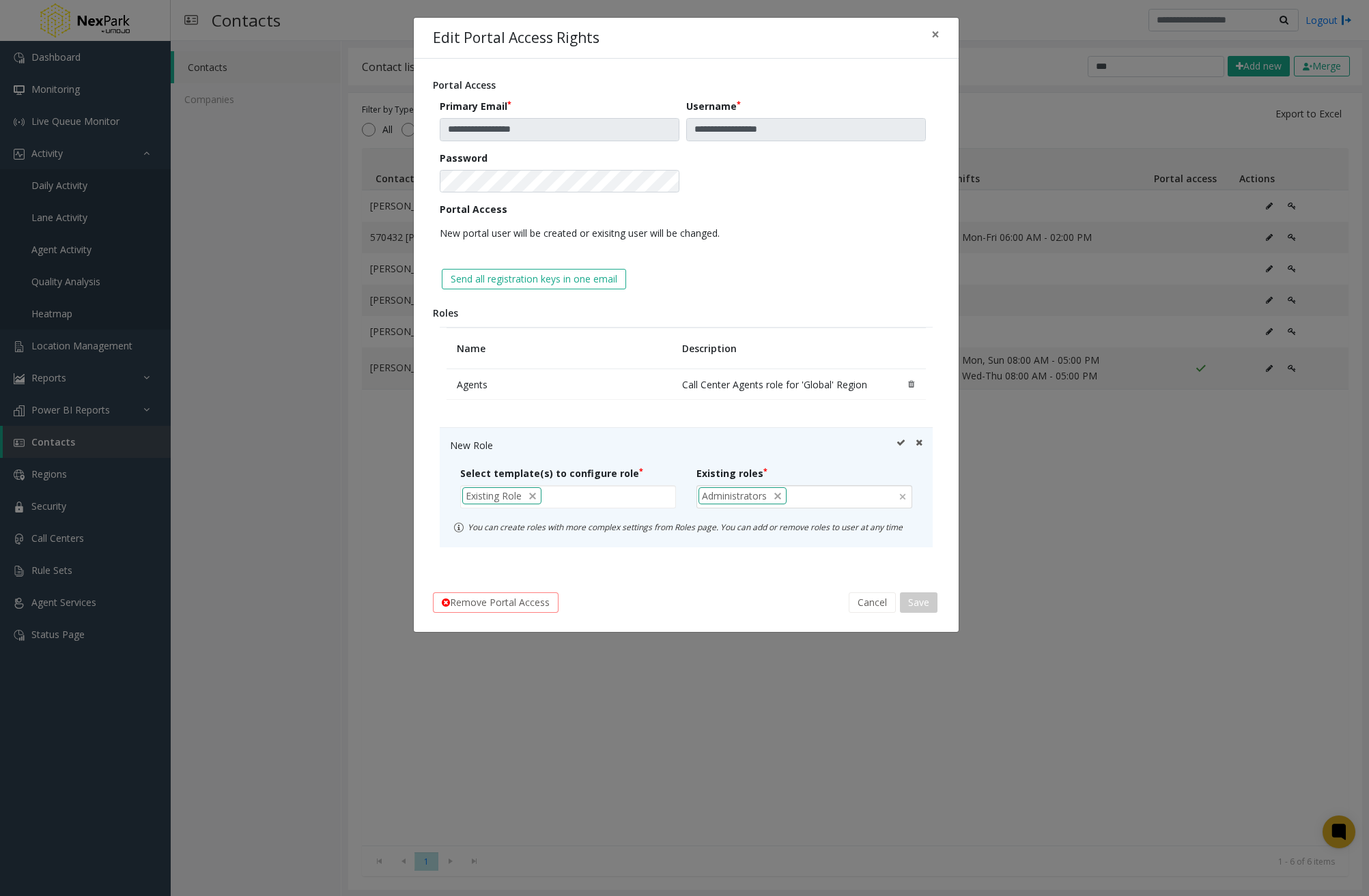
click at [899, 439] on icon at bounding box center [901, 445] width 9 height 14
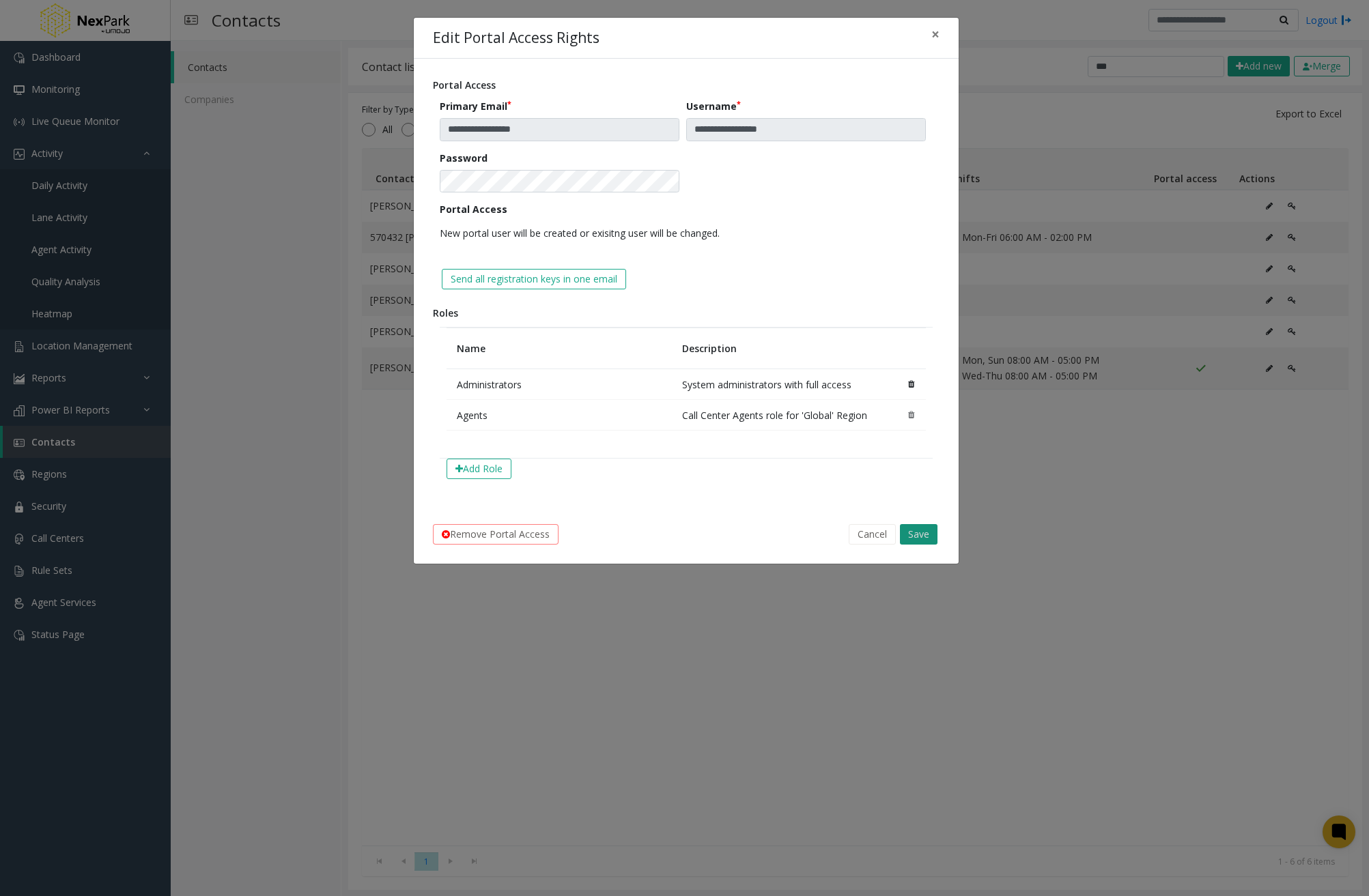
click at [916, 535] on button "Save" at bounding box center [918, 534] width 37 height 21
